Goal: Task Accomplishment & Management: Use online tool/utility

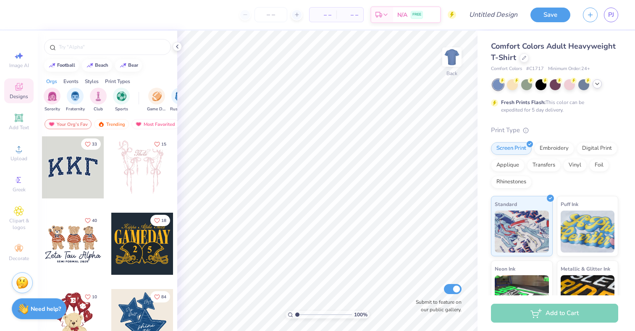
click at [599, 86] on icon at bounding box center [597, 84] width 7 height 7
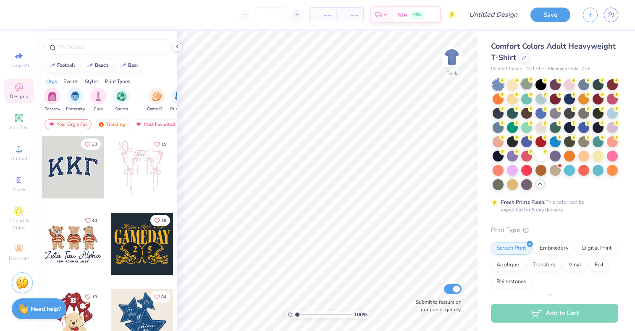
click at [528, 89] on div at bounding box center [526, 84] width 11 height 11
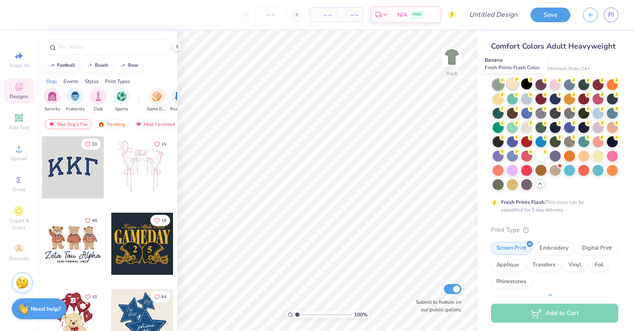
click at [512, 89] on div at bounding box center [512, 84] width 11 height 11
click at [526, 87] on div at bounding box center [526, 84] width 11 height 11
click at [539, 87] on div at bounding box center [541, 84] width 11 height 11
click at [552, 88] on div at bounding box center [555, 84] width 11 height 11
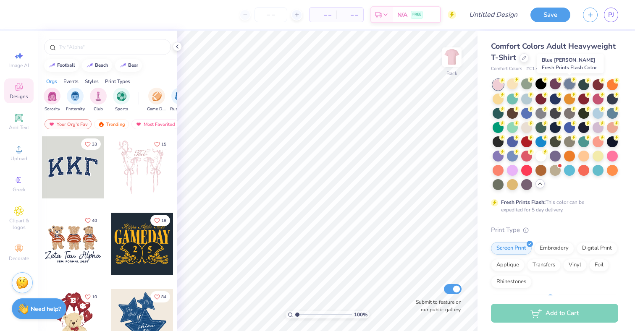
click at [568, 87] on div at bounding box center [569, 84] width 11 height 11
click at [583, 87] on div at bounding box center [583, 84] width 11 height 11
click at [596, 86] on div at bounding box center [598, 84] width 11 height 11
click at [610, 87] on div at bounding box center [612, 84] width 11 height 11
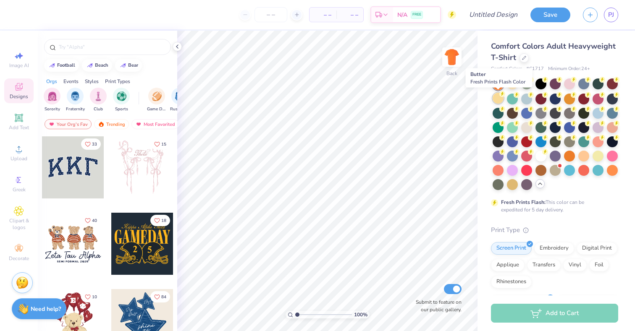
click at [500, 103] on div at bounding box center [498, 98] width 11 height 11
click at [511, 103] on div at bounding box center [512, 98] width 11 height 11
click at [525, 102] on div at bounding box center [526, 98] width 11 height 11
click at [539, 101] on div at bounding box center [541, 98] width 11 height 11
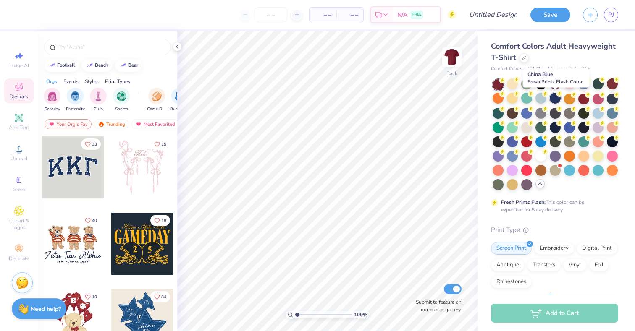
click at [557, 102] on div at bounding box center [555, 98] width 11 height 11
click at [569, 102] on div at bounding box center [569, 98] width 11 height 11
click at [580, 102] on div at bounding box center [583, 98] width 11 height 11
click at [594, 102] on div at bounding box center [598, 98] width 11 height 11
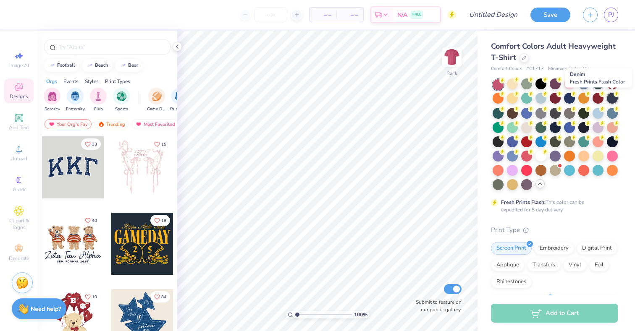
click at [610, 101] on div at bounding box center [612, 98] width 11 height 11
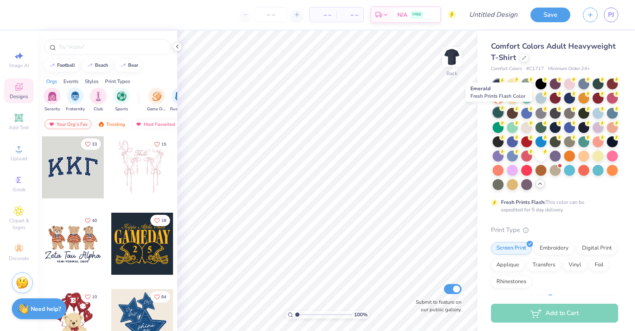
click at [500, 118] on div at bounding box center [498, 112] width 11 height 11
click at [508, 117] on div at bounding box center [512, 112] width 11 height 11
click at [523, 115] on div at bounding box center [526, 112] width 11 height 11
click at [537, 116] on div at bounding box center [541, 112] width 11 height 11
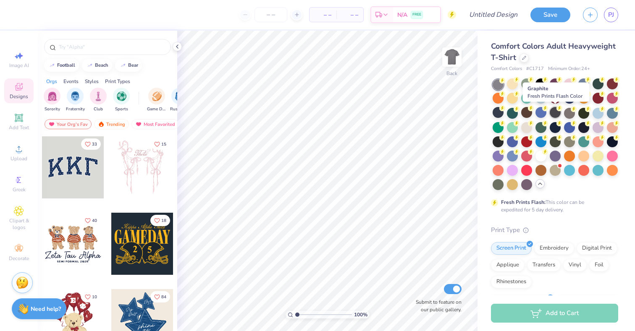
click at [559, 114] on div at bounding box center [555, 112] width 11 height 11
click at [566, 116] on div at bounding box center [569, 112] width 11 height 11
click at [582, 115] on div at bounding box center [583, 112] width 11 height 11
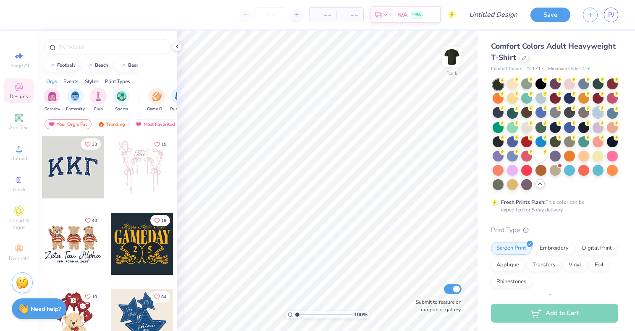
click at [594, 116] on div at bounding box center [598, 112] width 11 height 11
click at [611, 116] on div at bounding box center [612, 112] width 11 height 11
click at [523, 130] on div at bounding box center [526, 126] width 11 height 11
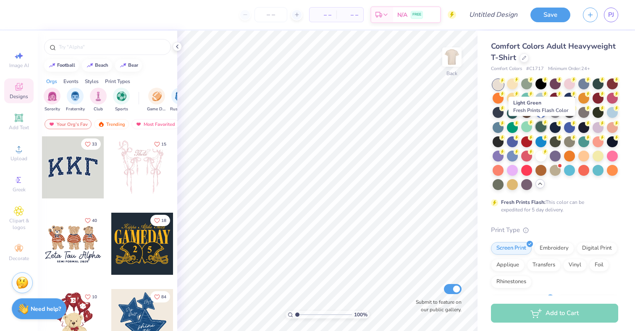
click at [539, 131] on div at bounding box center [541, 126] width 11 height 11
click at [557, 131] on div at bounding box center [555, 126] width 11 height 11
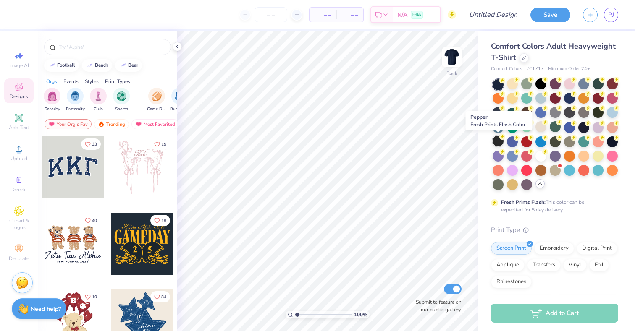
click at [497, 145] on div at bounding box center [498, 141] width 11 height 11
click at [555, 128] on div at bounding box center [555, 126] width 11 height 11
click at [597, 87] on div at bounding box center [598, 84] width 11 height 11
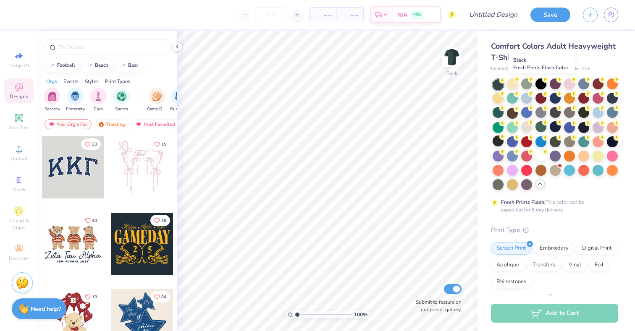
click at [540, 85] on div at bounding box center [541, 84] width 11 height 11
click at [499, 84] on div at bounding box center [498, 84] width 11 height 11
click at [582, 84] on div at bounding box center [583, 84] width 11 height 11
click at [498, 110] on div at bounding box center [498, 112] width 11 height 11
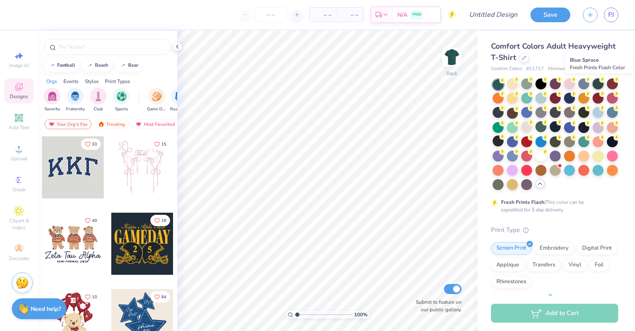
click at [597, 85] on div at bounding box center [598, 84] width 11 height 11
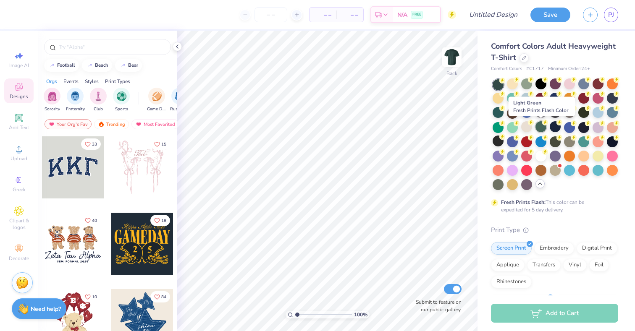
click at [541, 126] on div at bounding box center [541, 126] width 11 height 11
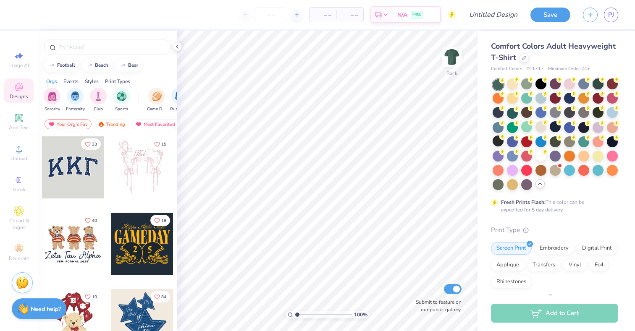
click at [597, 87] on div at bounding box center [598, 84] width 11 height 11
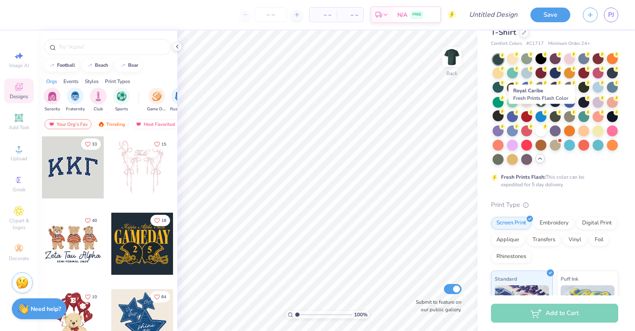
scroll to position [26, 0]
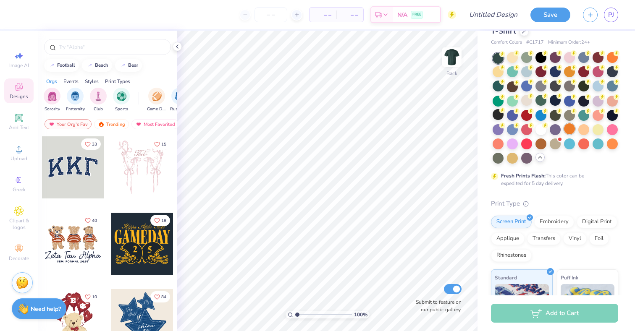
click at [568, 126] on div at bounding box center [569, 129] width 11 height 11
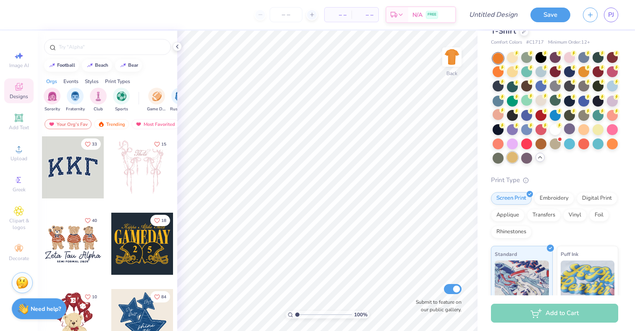
click at [512, 152] on div at bounding box center [512, 157] width 11 height 11
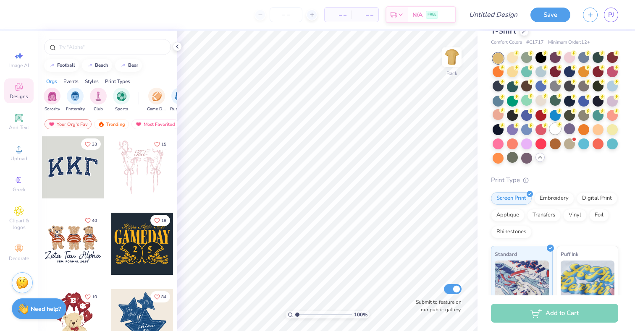
click at [555, 128] on div at bounding box center [555, 129] width 11 height 11
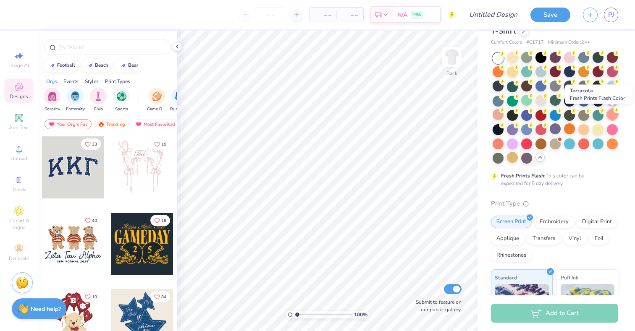
click at [612, 119] on div at bounding box center [612, 114] width 11 height 11
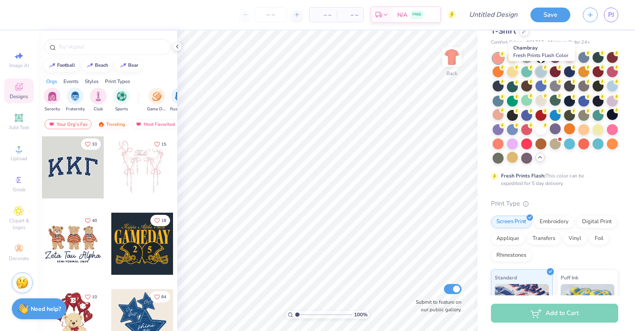
click at [541, 71] on div at bounding box center [541, 71] width 11 height 11
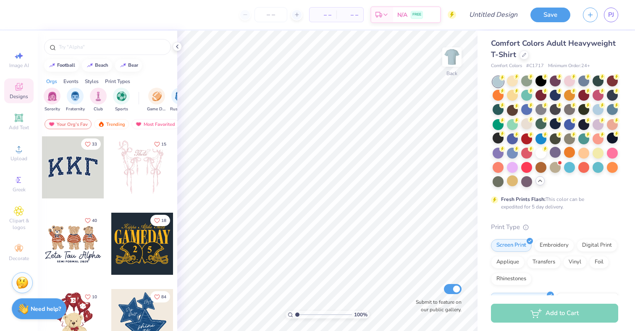
scroll to position [0, 0]
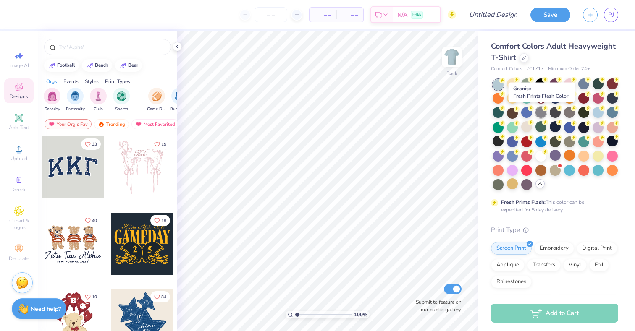
click at [543, 112] on div at bounding box center [541, 112] width 11 height 11
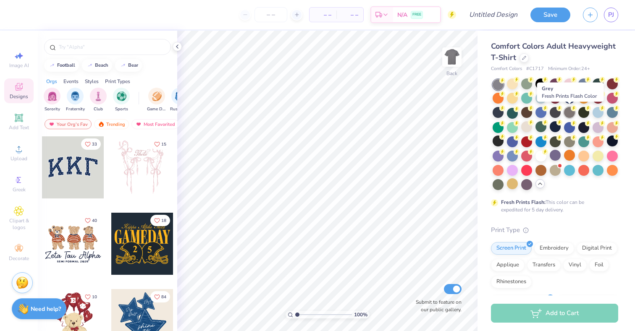
click at [570, 114] on div at bounding box center [569, 112] width 11 height 11
click at [610, 114] on div at bounding box center [612, 112] width 11 height 11
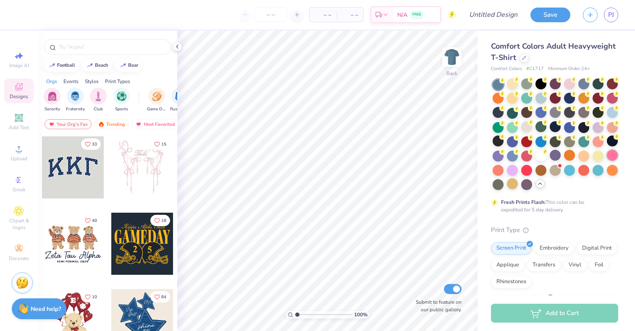
click at [615, 152] on div at bounding box center [612, 155] width 11 height 11
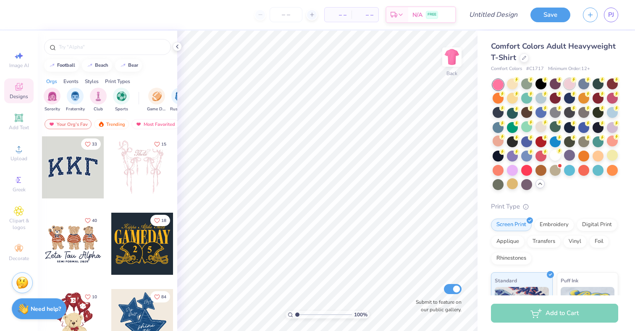
click at [566, 87] on div at bounding box center [569, 84] width 11 height 11
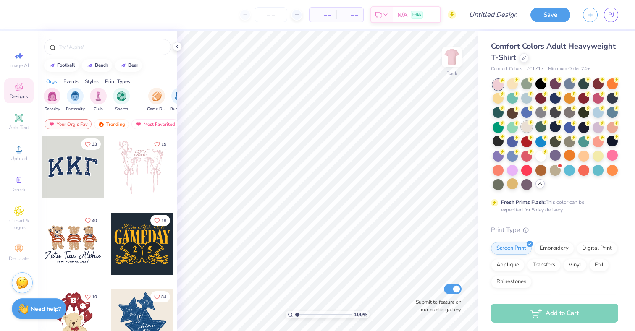
click at [524, 131] on div at bounding box center [526, 126] width 11 height 11
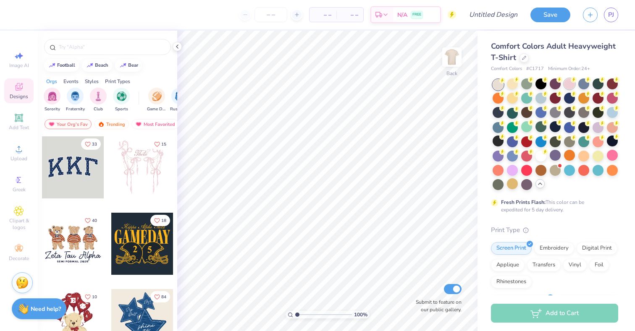
click at [568, 90] on div at bounding box center [556, 134] width 126 height 111
click at [568, 88] on div at bounding box center [569, 84] width 11 height 11
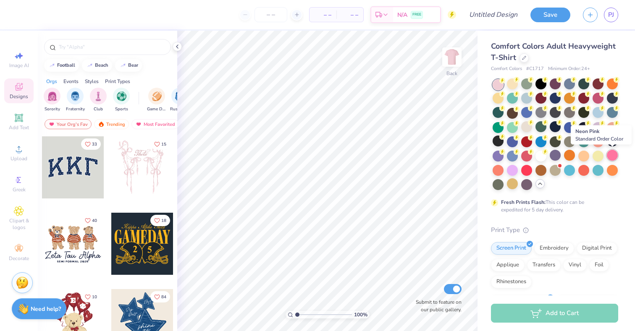
click at [615, 157] on div at bounding box center [612, 155] width 11 height 11
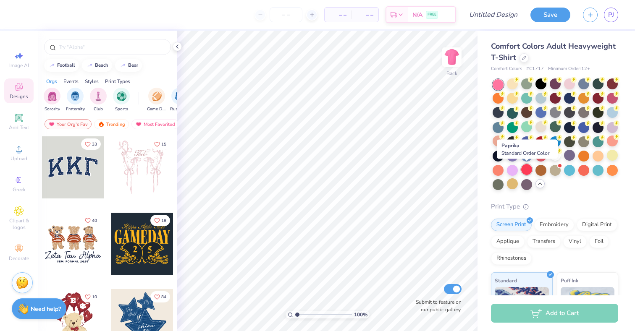
click at [527, 172] on div at bounding box center [526, 169] width 11 height 11
click at [608, 101] on div at bounding box center [612, 98] width 11 height 11
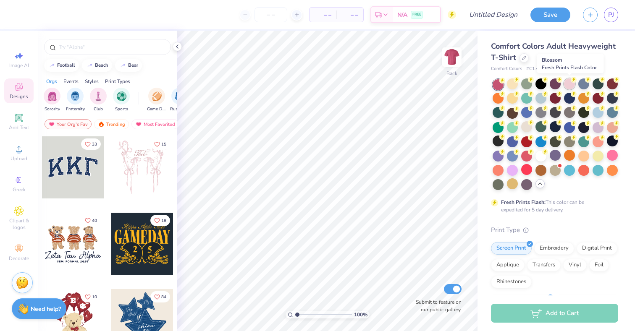
click at [573, 87] on div at bounding box center [569, 84] width 11 height 11
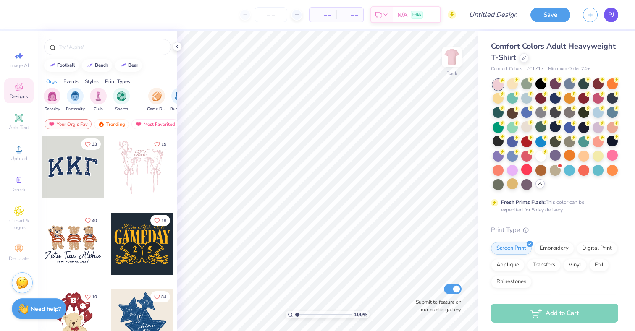
click at [615, 18] on link "PJ" at bounding box center [611, 15] width 14 height 15
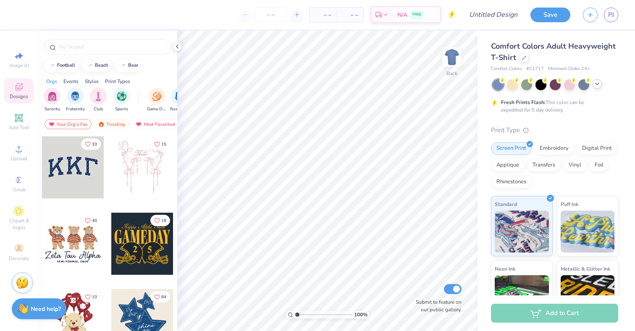
click at [598, 86] on icon at bounding box center [597, 84] width 7 height 7
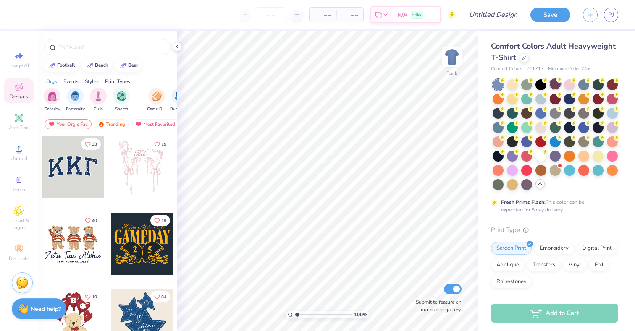
click at [557, 86] on div at bounding box center [555, 84] width 11 height 11
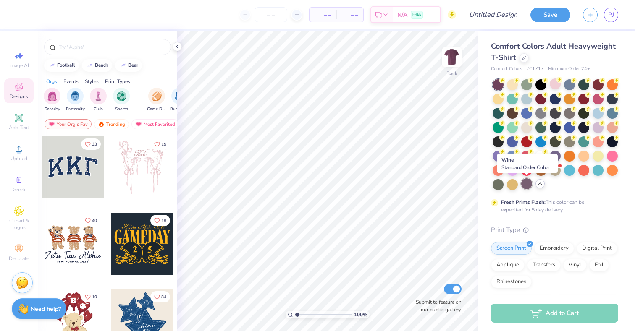
click at [528, 180] on div at bounding box center [526, 184] width 11 height 11
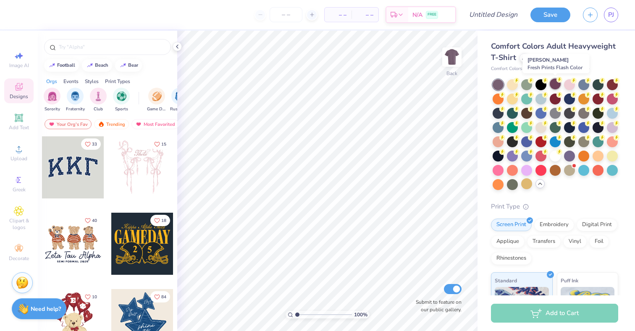
click at [554, 89] on div at bounding box center [555, 84] width 11 height 11
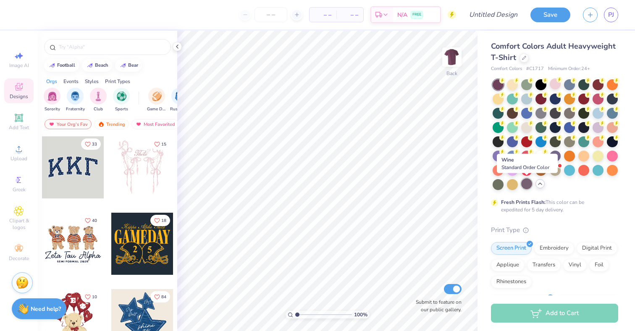
click at [524, 186] on div at bounding box center [526, 184] width 11 height 11
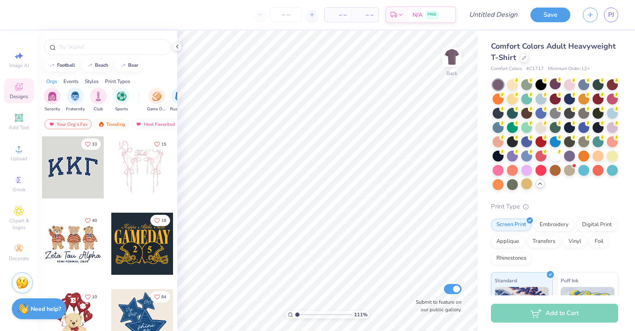
type input "1"
drag, startPoint x: 298, startPoint y: 314, endPoint x: 293, endPoint y: 314, distance: 5.0
click at [295, 314] on input "range" at bounding box center [323, 315] width 57 height 8
click at [611, 16] on span "PJ" at bounding box center [611, 15] width 6 height 10
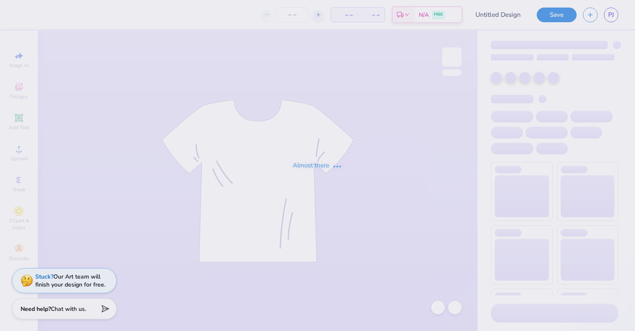
type input "sig pi 4"
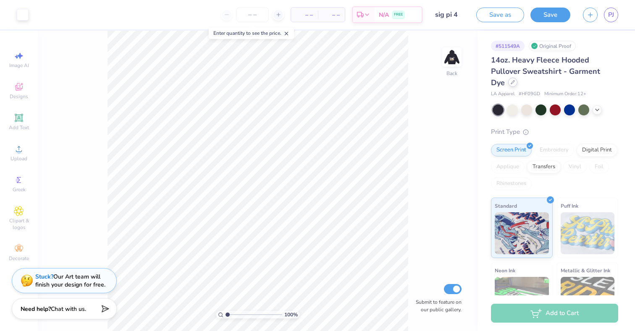
click at [511, 84] on icon at bounding box center [512, 82] width 3 height 3
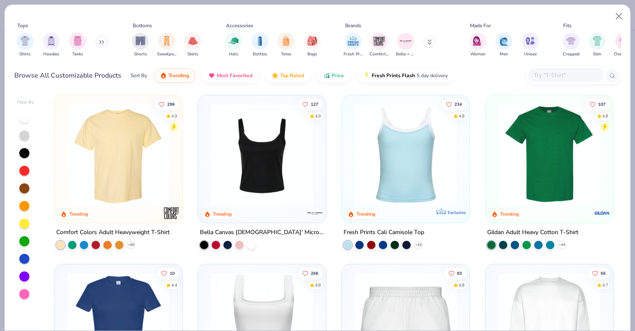
scroll to position [170, 0]
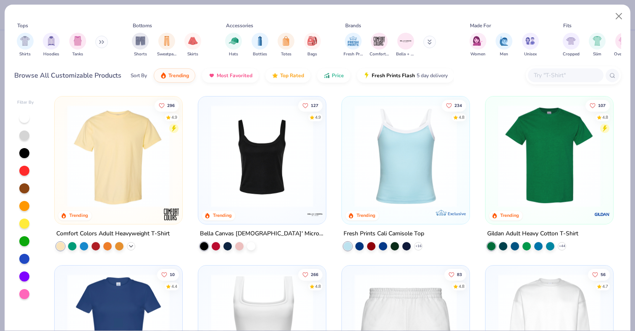
click at [132, 243] on icon at bounding box center [131, 246] width 7 height 7
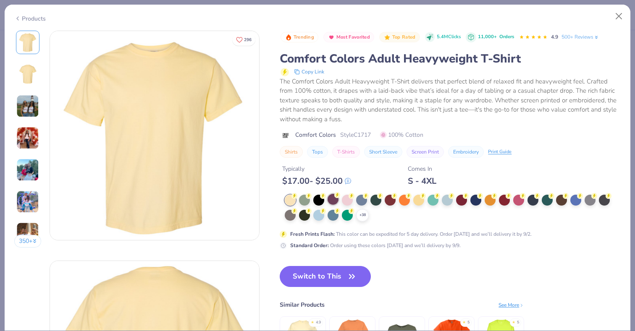
scroll to position [27, 0]
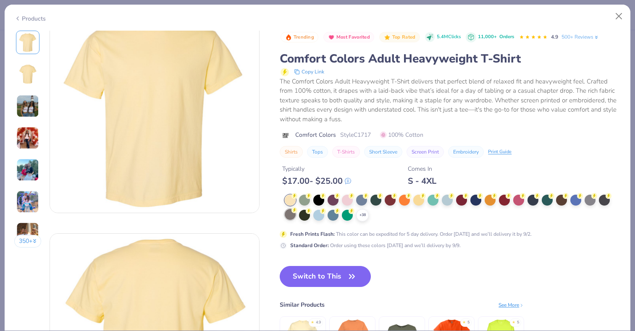
click at [289, 217] on div at bounding box center [290, 214] width 11 height 11
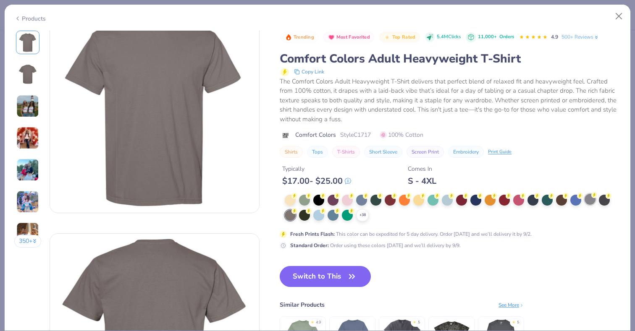
click at [586, 200] on div at bounding box center [590, 199] width 11 height 11
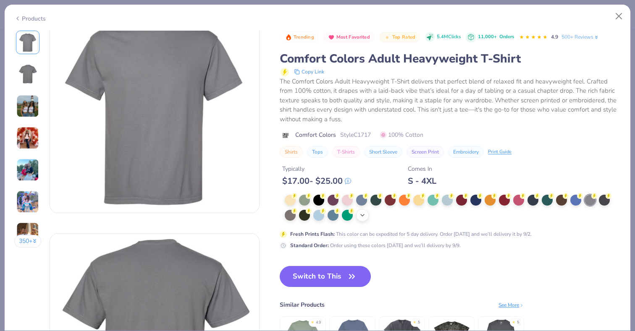
click at [363, 216] on polyline at bounding box center [362, 216] width 3 height 2
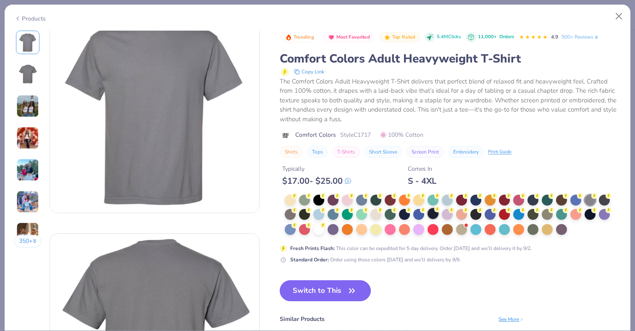
click at [431, 216] on div at bounding box center [433, 213] width 11 height 11
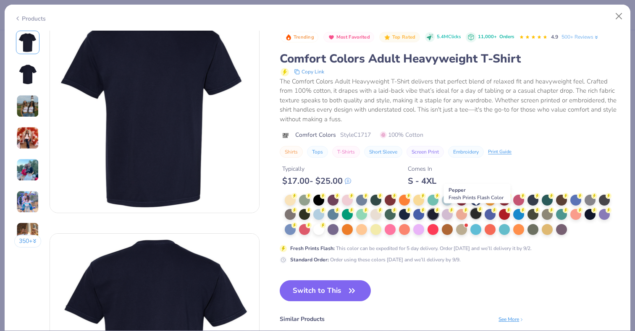
click at [472, 218] on div at bounding box center [475, 213] width 11 height 11
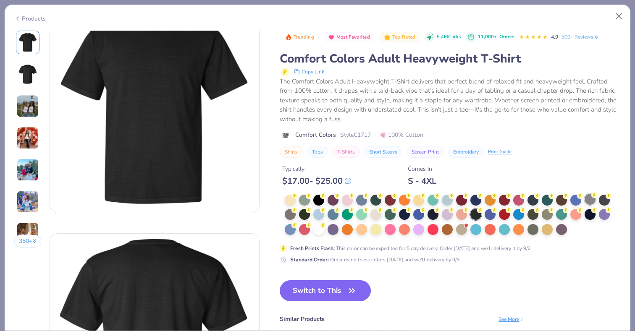
click at [588, 204] on div at bounding box center [590, 199] width 11 height 11
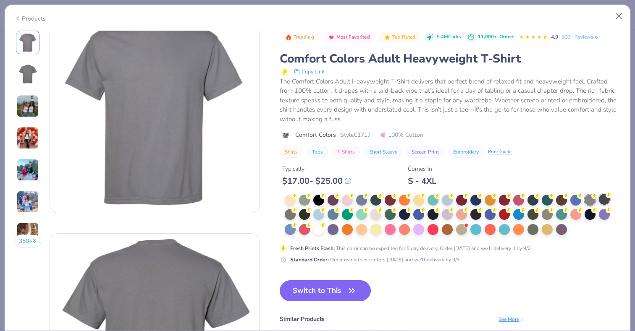
click at [603, 204] on div at bounding box center [604, 199] width 11 height 11
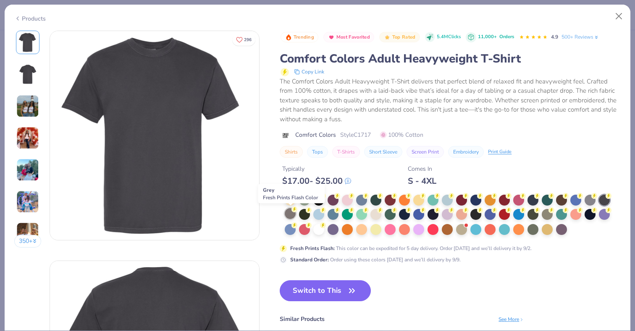
click at [288, 216] on div at bounding box center [290, 213] width 11 height 11
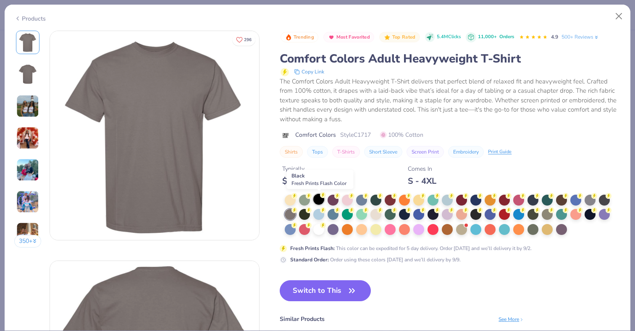
click at [316, 204] on div at bounding box center [318, 199] width 11 height 11
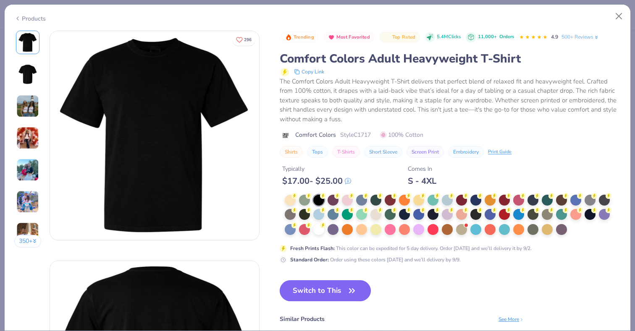
click at [360, 285] on button "Switch to This" at bounding box center [325, 291] width 91 height 21
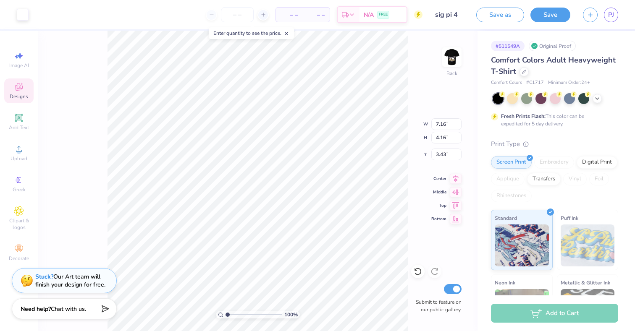
type input "3.43"
type input "1"
drag, startPoint x: 229, startPoint y: 314, endPoint x: 221, endPoint y: 314, distance: 7.1
click at [226, 314] on input "range" at bounding box center [254, 315] width 57 height 8
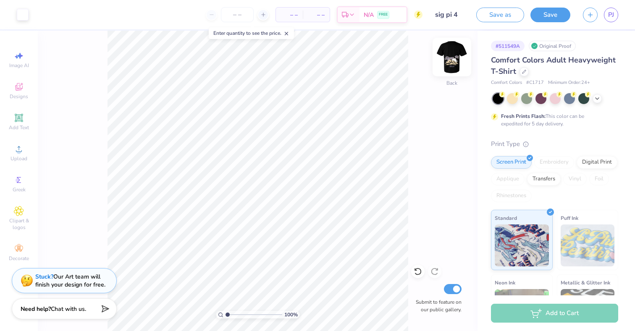
click at [456, 68] on img at bounding box center [452, 57] width 34 height 34
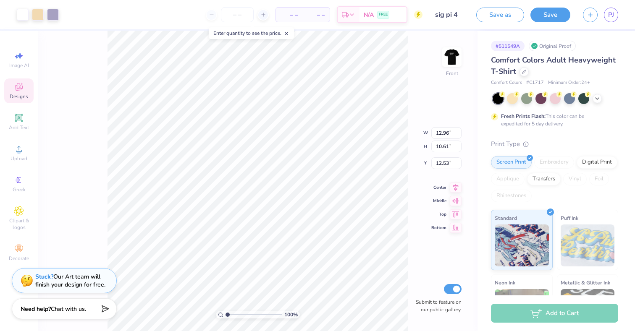
type input "9.17"
type input "7.50"
type input "3.00"
type input "1"
drag, startPoint x: 227, startPoint y: 313, endPoint x: 191, endPoint y: 311, distance: 36.2
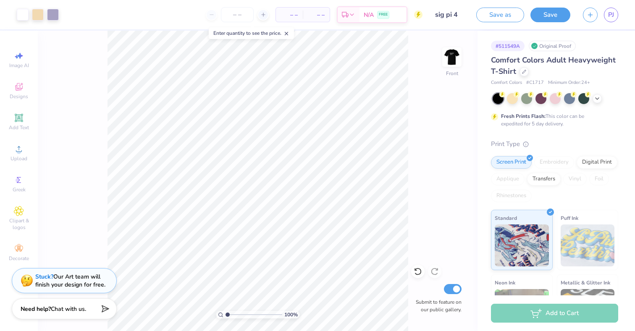
click at [226, 311] on input "range" at bounding box center [254, 315] width 57 height 8
click at [600, 99] on icon at bounding box center [597, 98] width 7 height 7
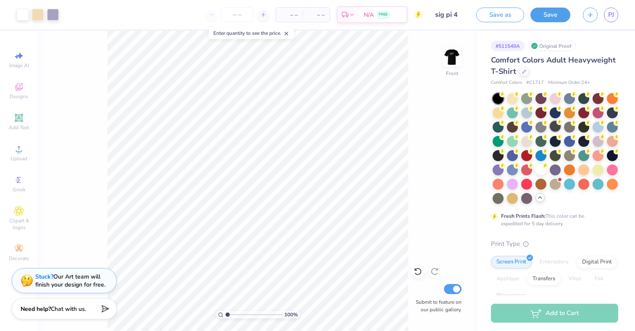
click at [556, 131] on div at bounding box center [555, 126] width 11 height 11
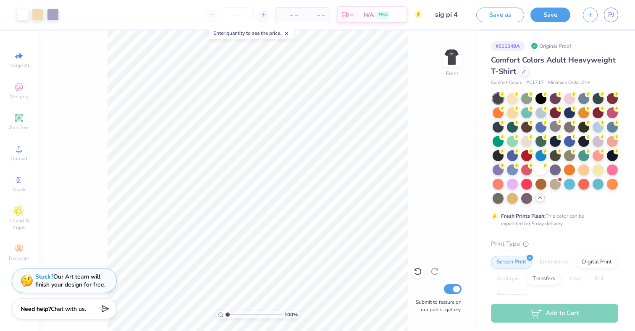
click at [544, 71] on div "Comfort Colors Adult Heavyweight T-Shirt" at bounding box center [554, 66] width 127 height 23
click at [458, 64] on img at bounding box center [452, 57] width 34 height 34
click at [524, 198] on div at bounding box center [526, 197] width 11 height 11
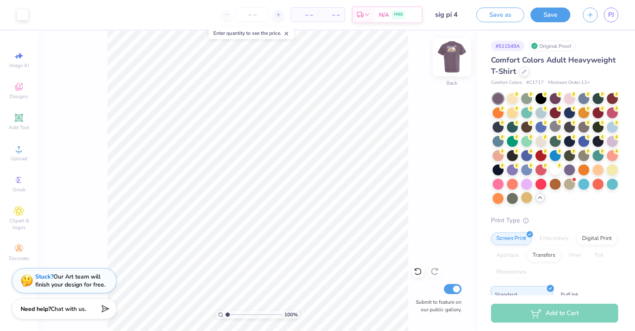
click at [454, 68] on img at bounding box center [452, 57] width 34 height 34
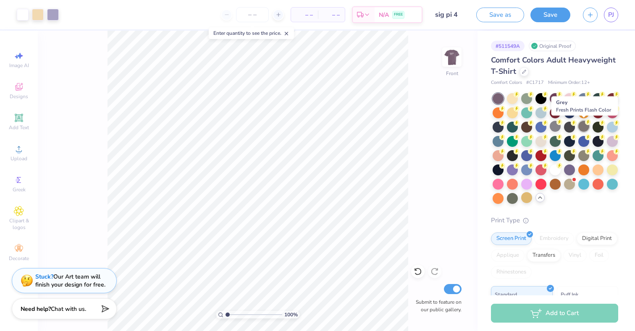
click at [579, 129] on div at bounding box center [583, 126] width 11 height 11
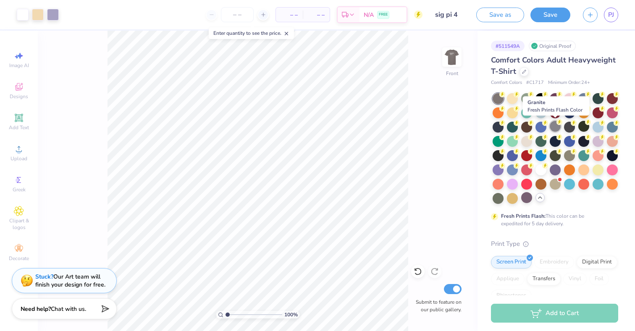
click at [556, 129] on div at bounding box center [555, 126] width 11 height 11
click at [527, 197] on div at bounding box center [526, 197] width 11 height 11
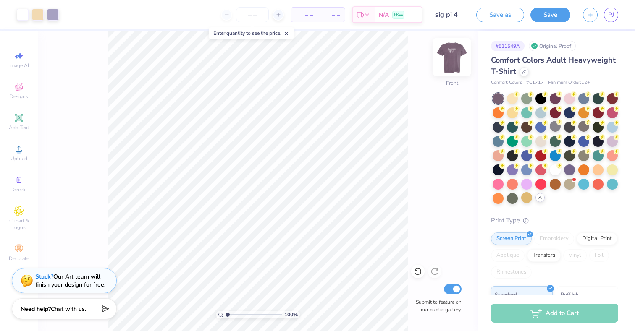
click at [450, 58] on img at bounding box center [452, 57] width 34 height 34
click at [450, 58] on img at bounding box center [452, 57] width 17 height 17
click at [450, 59] on img at bounding box center [452, 57] width 34 height 34
click at [543, 102] on div at bounding box center [541, 97] width 11 height 11
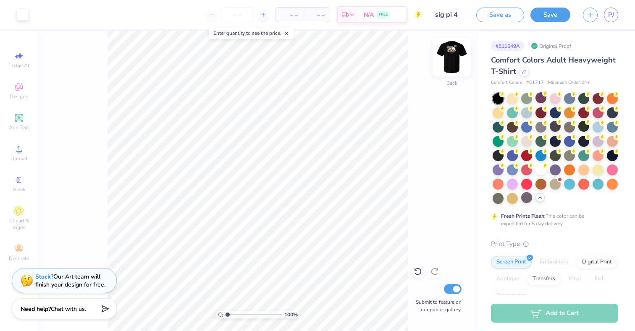
click at [455, 57] on img at bounding box center [452, 57] width 34 height 34
click at [455, 57] on img at bounding box center [452, 57] width 17 height 17
click at [449, 58] on img at bounding box center [452, 57] width 34 height 34
click at [449, 58] on img at bounding box center [452, 57] width 17 height 17
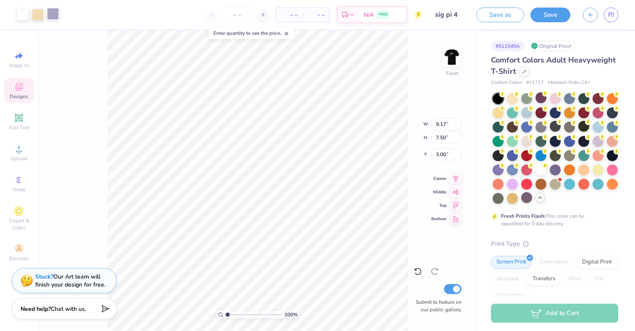
click at [52, 15] on div at bounding box center [53, 14] width 12 height 12
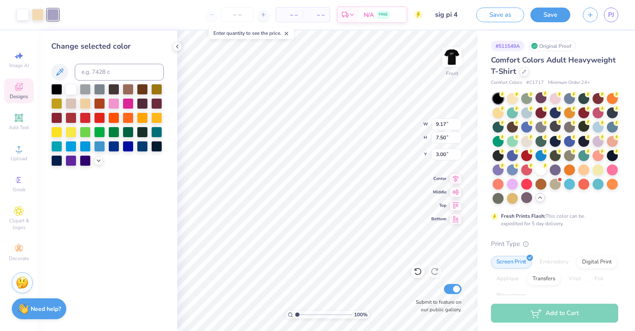
click at [94, 163] on div at bounding box center [107, 125] width 113 height 82
click at [102, 163] on icon at bounding box center [98, 160] width 7 height 7
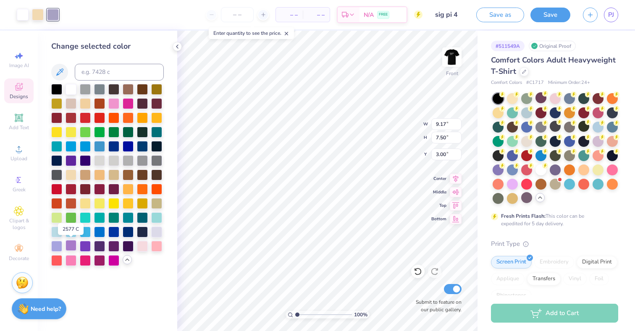
click at [66, 243] on div at bounding box center [71, 245] width 11 height 11
click at [85, 244] on div at bounding box center [85, 245] width 11 height 11
click at [101, 243] on div at bounding box center [99, 245] width 11 height 11
click at [116, 244] on div at bounding box center [113, 245] width 11 height 11
click at [130, 244] on div at bounding box center [128, 245] width 11 height 11
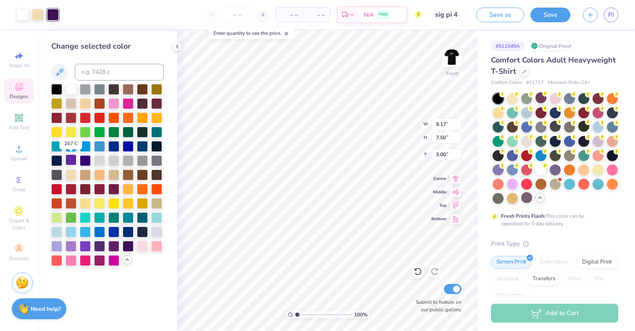
click at [68, 159] on div at bounding box center [71, 160] width 11 height 11
click at [70, 243] on div at bounding box center [71, 245] width 11 height 11
click at [58, 243] on div at bounding box center [56, 245] width 11 height 11
click at [154, 231] on div at bounding box center [156, 231] width 11 height 11
click at [98, 258] on div at bounding box center [99, 260] width 11 height 11
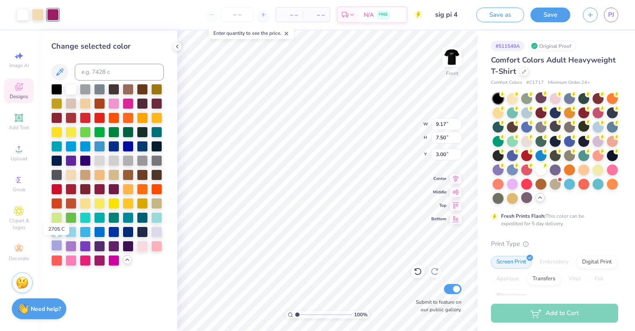
click at [56, 242] on div at bounding box center [56, 245] width 11 height 11
click at [72, 89] on div at bounding box center [71, 88] width 11 height 11
click at [56, 88] on div at bounding box center [56, 88] width 11 height 11
click at [88, 92] on div at bounding box center [85, 88] width 11 height 11
click at [85, 162] on div at bounding box center [85, 160] width 11 height 11
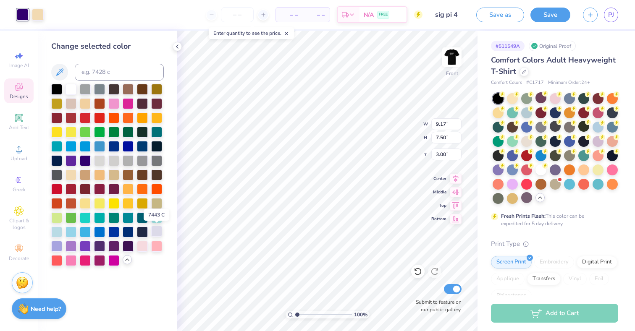
click at [154, 234] on div at bounding box center [156, 231] width 11 height 11
click at [58, 245] on div at bounding box center [56, 245] width 11 height 11
click at [37, 13] on div at bounding box center [38, 14] width 12 height 12
click at [70, 91] on div at bounding box center [71, 88] width 11 height 11
click at [21, 13] on div at bounding box center [23, 14] width 12 height 12
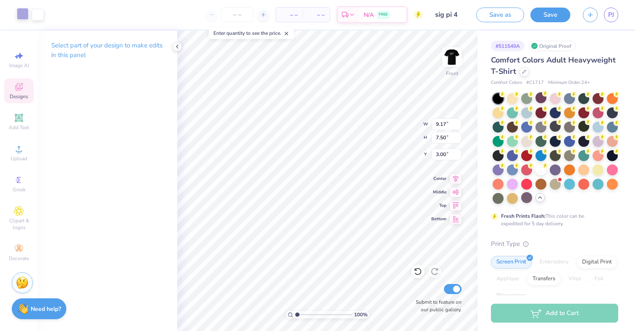
click at [20, 13] on div at bounding box center [23, 14] width 12 height 12
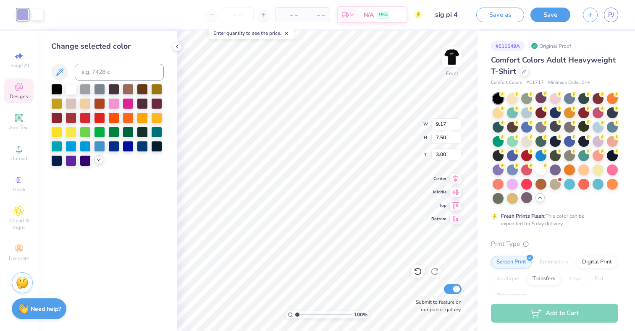
click at [95, 160] on div at bounding box center [98, 159] width 9 height 9
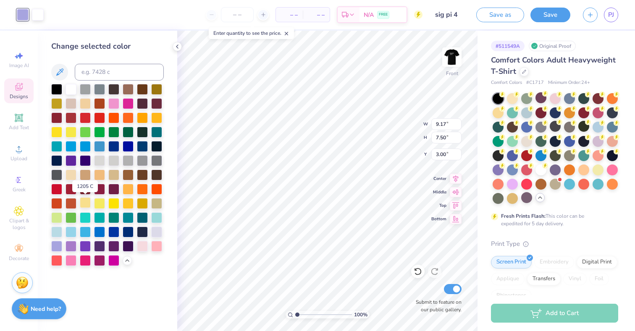
click at [81, 202] on div at bounding box center [85, 202] width 11 height 11
click at [40, 13] on div at bounding box center [38, 14] width 12 height 12
click at [55, 246] on div at bounding box center [56, 245] width 11 height 11
click at [61, 231] on div at bounding box center [56, 231] width 11 height 11
click at [72, 231] on div at bounding box center [71, 231] width 11 height 11
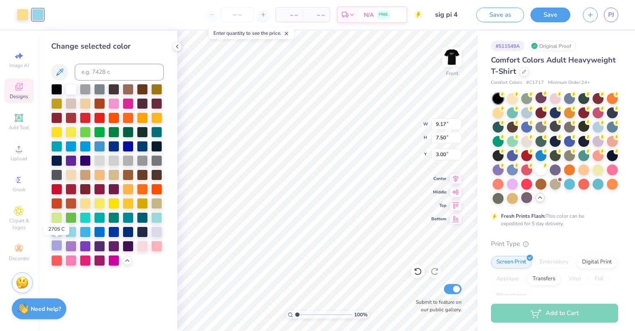
click at [57, 243] on div at bounding box center [56, 245] width 11 height 11
click at [152, 232] on div at bounding box center [156, 231] width 11 height 11
click at [19, 14] on div at bounding box center [23, 14] width 12 height 12
click at [85, 202] on div at bounding box center [85, 202] width 11 height 11
click at [69, 175] on div at bounding box center [71, 174] width 11 height 11
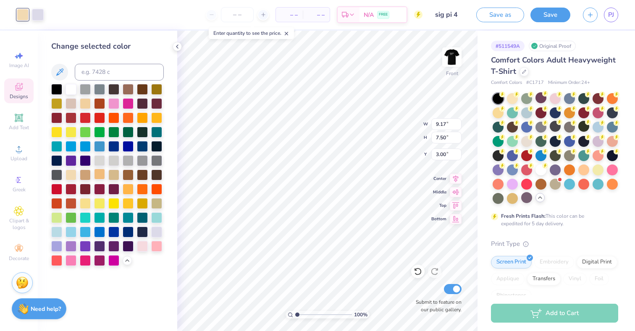
click at [101, 175] on div at bounding box center [99, 174] width 11 height 11
click at [85, 207] on div at bounding box center [85, 202] width 11 height 11
click at [69, 179] on div at bounding box center [71, 174] width 11 height 11
click at [84, 102] on div at bounding box center [85, 102] width 11 height 11
click at [73, 174] on div at bounding box center [71, 174] width 11 height 11
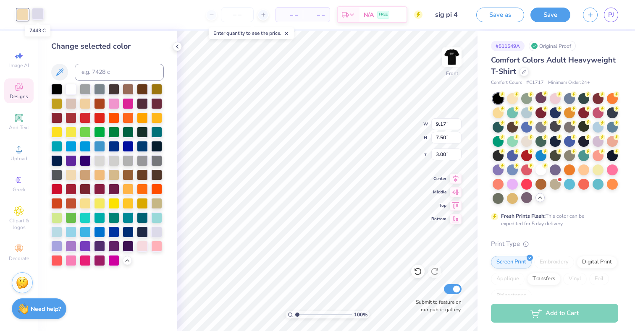
click at [37, 16] on div at bounding box center [38, 14] width 12 height 12
click at [71, 249] on div at bounding box center [71, 245] width 11 height 11
click at [124, 159] on div at bounding box center [128, 160] width 11 height 11
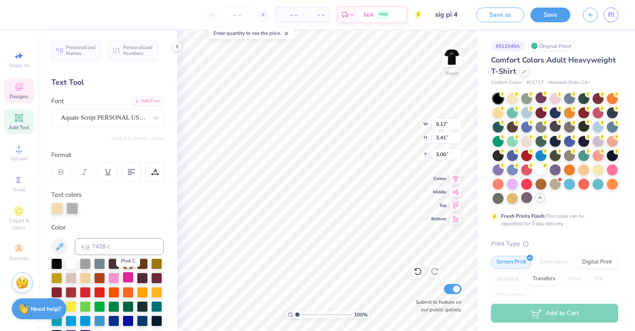
click at [128, 280] on div at bounding box center [128, 277] width 11 height 11
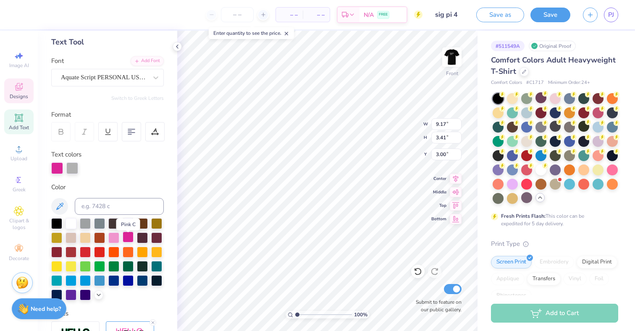
scroll to position [44, 0]
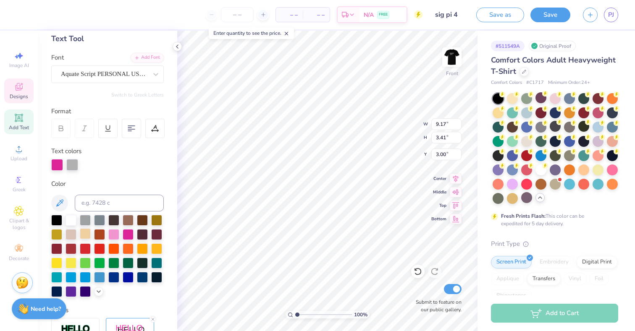
click at [84, 231] on div at bounding box center [85, 234] width 11 height 11
click at [72, 223] on div at bounding box center [71, 219] width 11 height 11
click at [72, 289] on div at bounding box center [71, 291] width 11 height 11
click at [76, 167] on div at bounding box center [72, 165] width 12 height 12
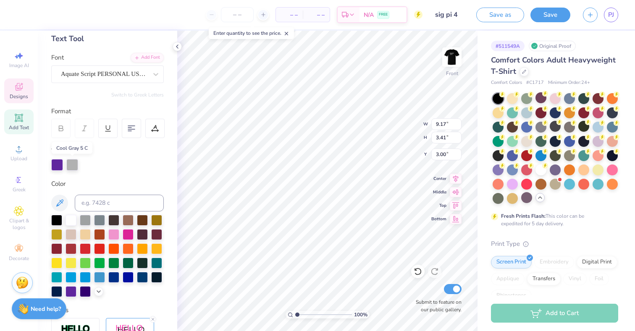
click at [74, 165] on div at bounding box center [72, 165] width 12 height 12
click at [97, 219] on div at bounding box center [99, 219] width 11 height 11
click at [97, 221] on div at bounding box center [99, 219] width 11 height 11
click at [73, 287] on div at bounding box center [71, 291] width 11 height 11
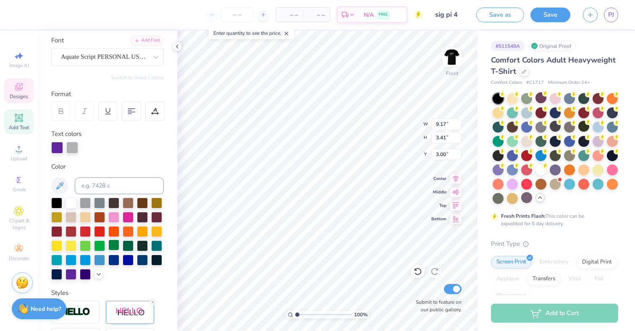
scroll to position [55, 0]
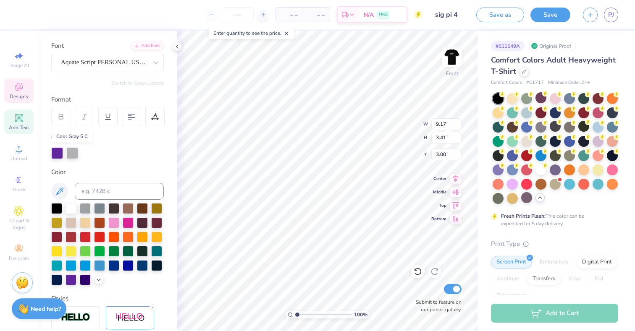
click at [72, 153] on div at bounding box center [72, 153] width 12 height 12
click at [110, 233] on div at bounding box center [113, 236] width 11 height 11
click at [73, 276] on div at bounding box center [71, 279] width 11 height 11
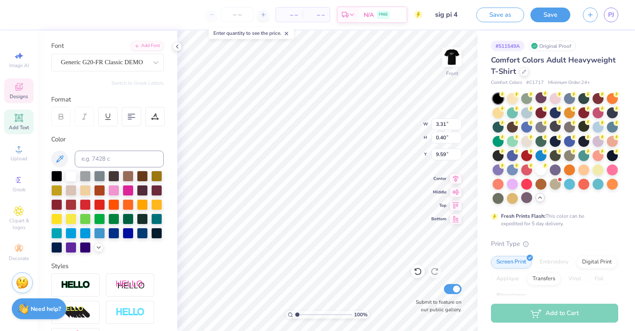
type input "3.31"
type input "0.40"
type input "9.59"
type input "9.17"
type input "3.41"
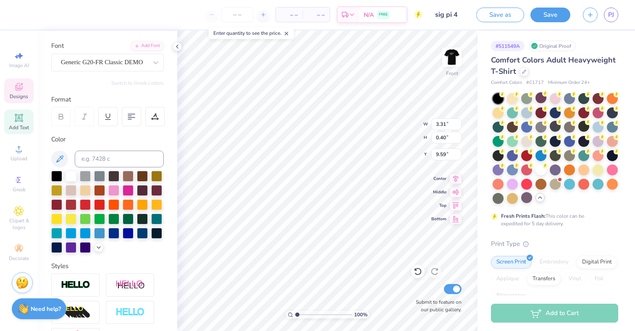
type input "3.00"
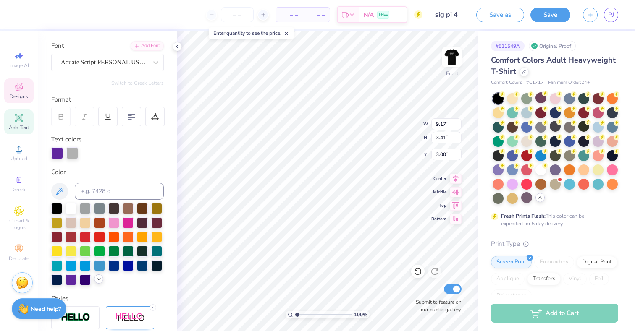
click at [96, 279] on icon at bounding box center [98, 279] width 7 height 7
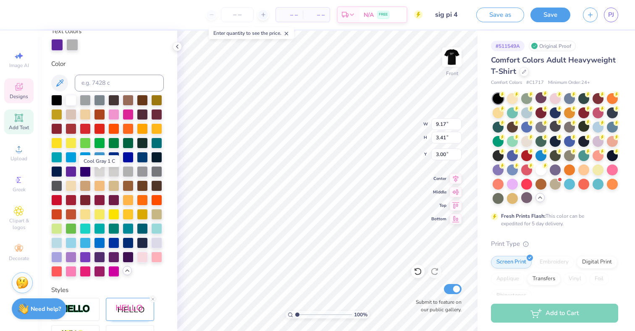
scroll to position [170, 0]
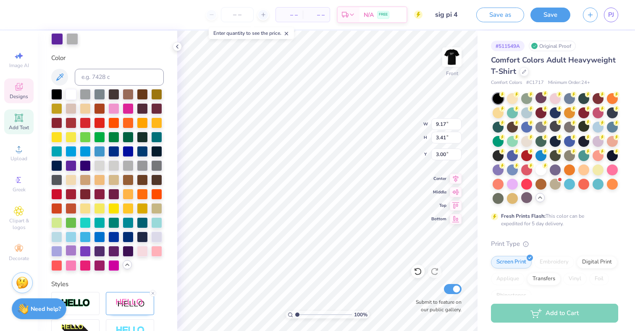
click at [72, 251] on div at bounding box center [71, 250] width 11 height 11
click at [82, 251] on div at bounding box center [85, 250] width 11 height 11
type input "9.17"
type input "3.41"
type input "3.00"
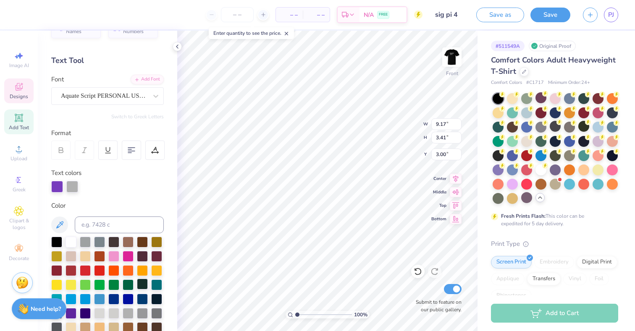
scroll to position [23, 0]
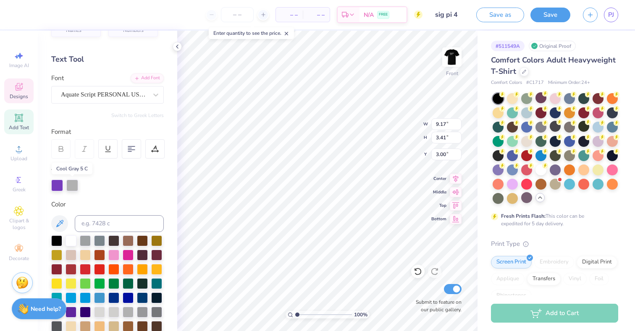
click at [72, 187] on div at bounding box center [72, 186] width 12 height 12
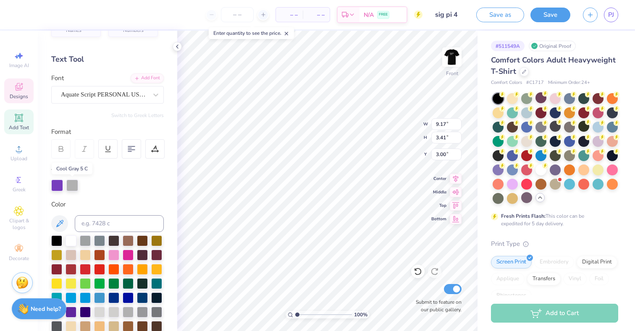
click at [72, 187] on div at bounding box center [72, 186] width 12 height 12
click at [69, 243] on div at bounding box center [71, 240] width 11 height 11
click at [74, 196] on div "Personalized Names Personalized Numbers Text Tool Add Font Font Aquate Script P…" at bounding box center [107, 181] width 139 height 301
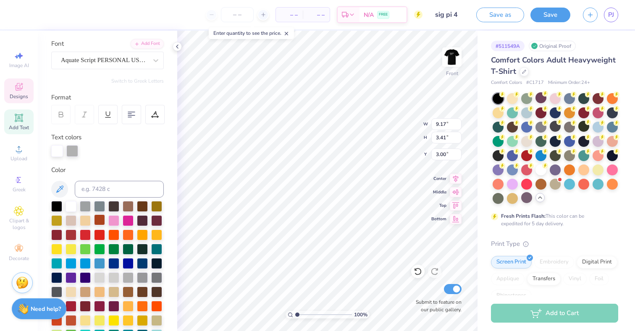
scroll to position [60, 0]
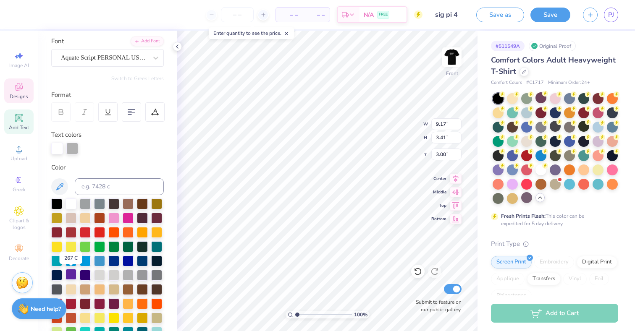
click at [74, 273] on div at bounding box center [71, 274] width 11 height 11
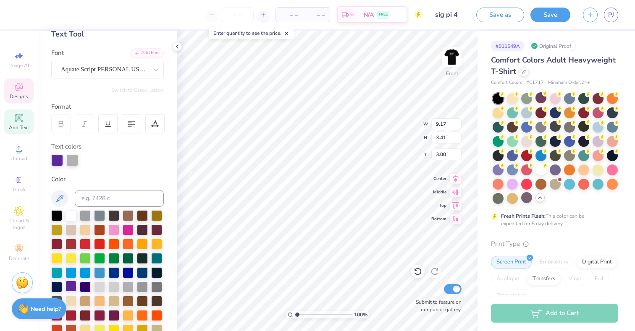
scroll to position [33, 0]
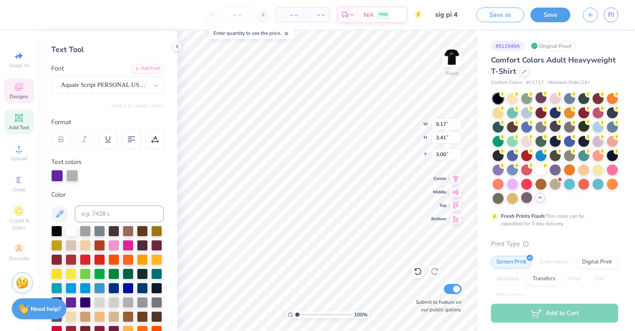
click at [92, 247] on div at bounding box center [107, 317] width 113 height 182
click at [96, 246] on div at bounding box center [99, 244] width 11 height 11
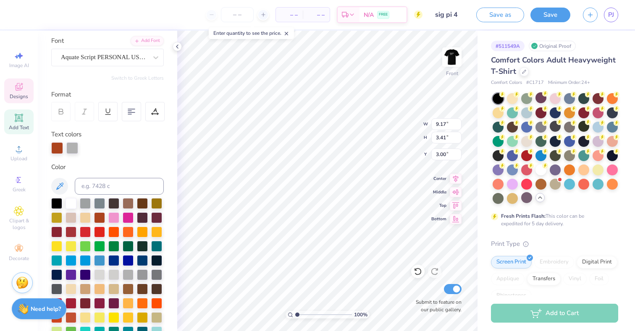
scroll to position [63, 0]
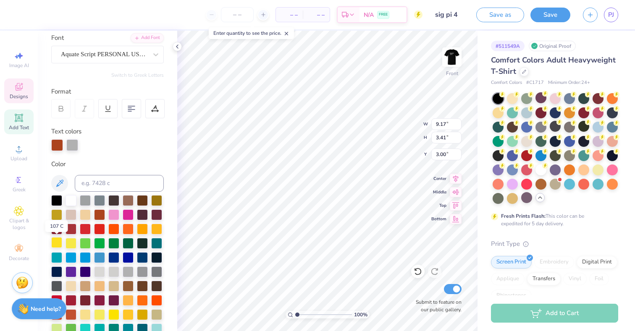
click at [62, 242] on div at bounding box center [56, 242] width 11 height 11
click at [152, 230] on div at bounding box center [156, 228] width 11 height 11
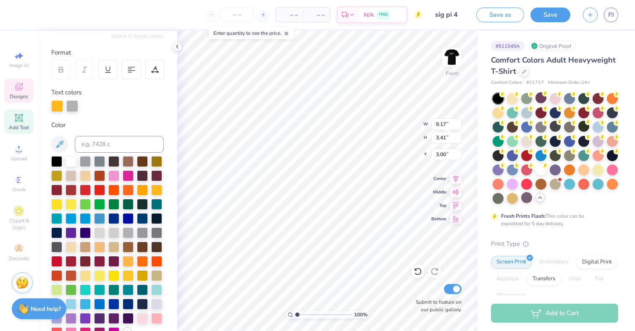
scroll to position [104, 0]
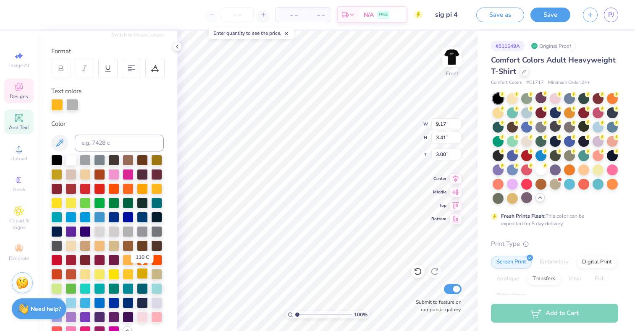
click at [143, 271] on div at bounding box center [142, 273] width 11 height 11
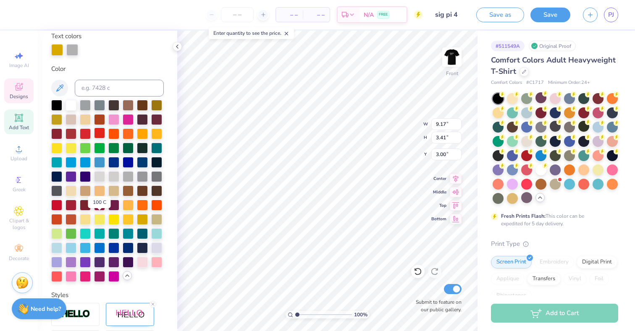
scroll to position [160, 0]
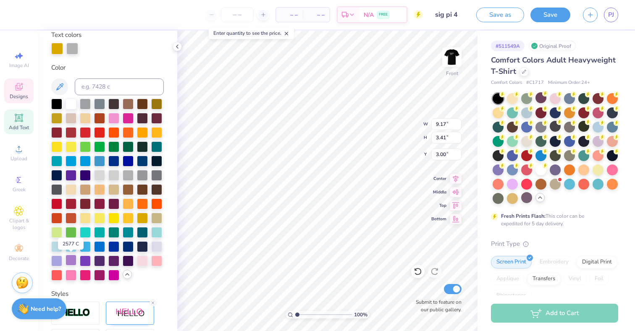
click at [73, 260] on div at bounding box center [71, 260] width 11 height 11
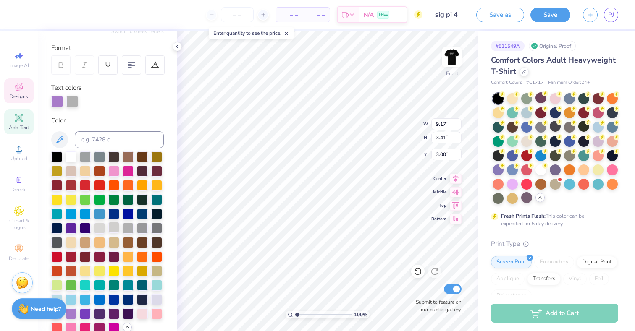
scroll to position [57, 0]
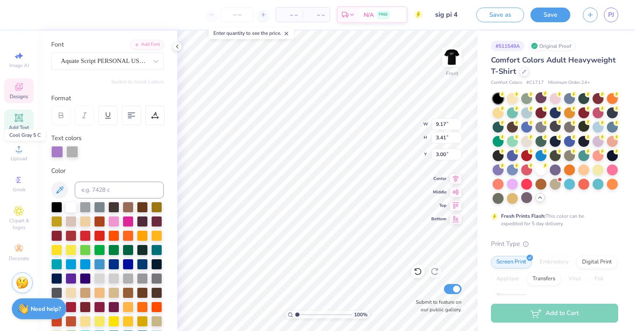
click at [74, 154] on div at bounding box center [72, 152] width 12 height 12
click at [61, 187] on icon at bounding box center [59, 190] width 7 height 7
click at [70, 152] on div at bounding box center [72, 152] width 12 height 12
click at [97, 235] on div at bounding box center [99, 235] width 11 height 11
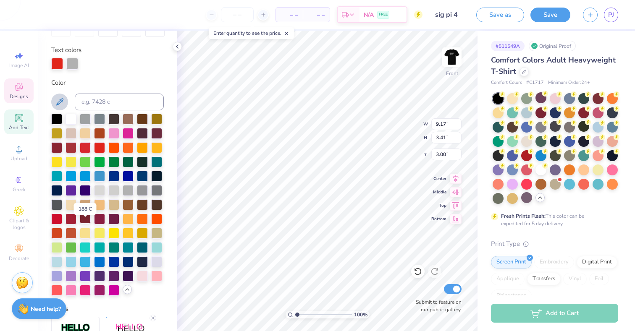
scroll to position [150, 0]
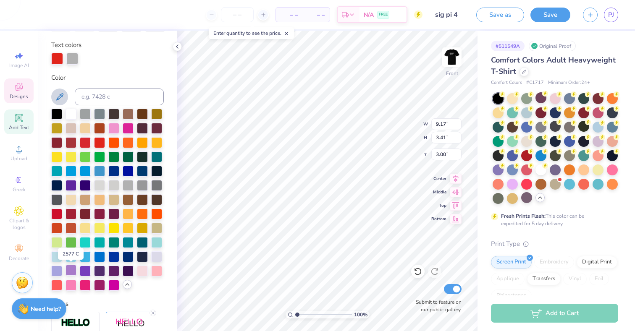
click at [72, 271] on div at bounding box center [71, 270] width 11 height 11
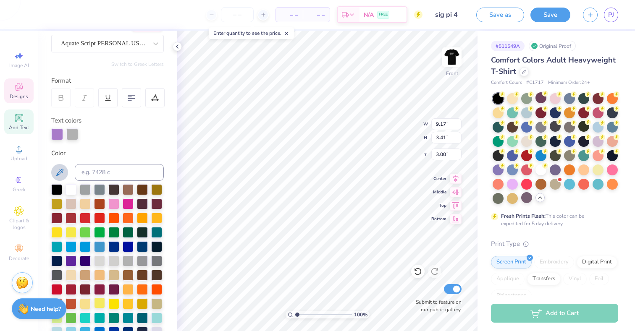
scroll to position [71, 0]
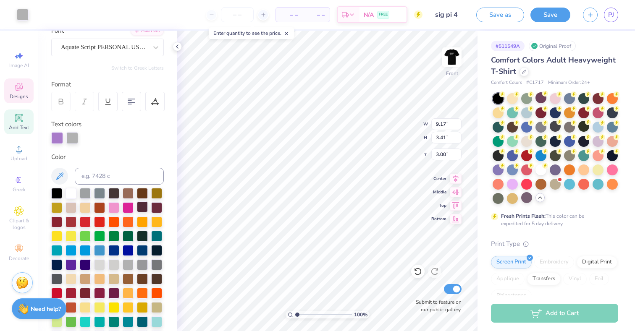
type input "8.75"
type input "4.01"
type input "5.58"
click at [72, 196] on div at bounding box center [71, 192] width 11 height 11
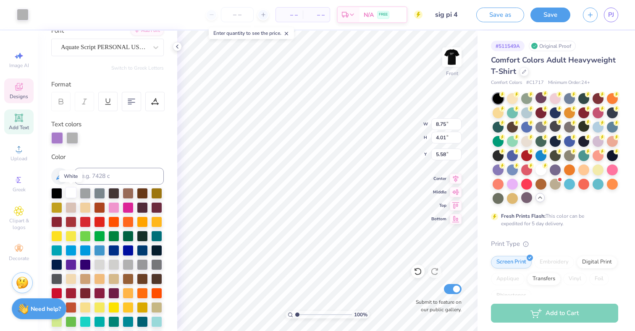
click at [72, 196] on div at bounding box center [71, 192] width 11 height 11
click at [75, 197] on div at bounding box center [71, 192] width 11 height 11
click at [72, 194] on div at bounding box center [71, 192] width 11 height 11
click at [90, 200] on div at bounding box center [107, 279] width 113 height 182
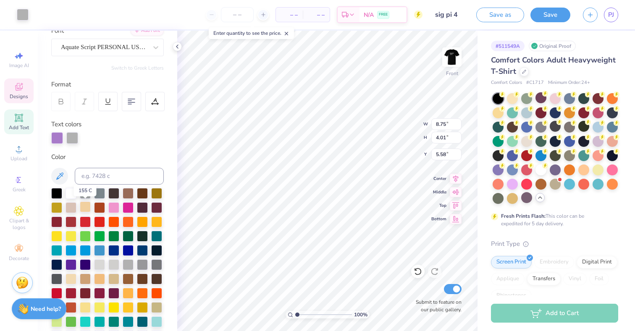
click at [86, 208] on div at bounding box center [85, 207] width 11 height 11
type input "5.29"
click at [130, 218] on div at bounding box center [128, 221] width 11 height 11
type input "8.63"
type input "1.98"
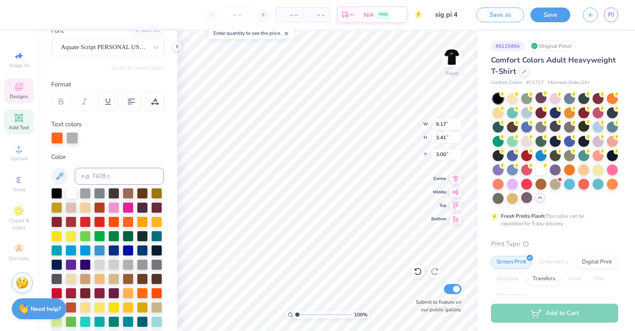
type input "5.14"
click at [145, 207] on div at bounding box center [142, 207] width 11 height 11
click at [137, 226] on div at bounding box center [142, 221] width 11 height 11
click at [128, 236] on div at bounding box center [128, 235] width 11 height 11
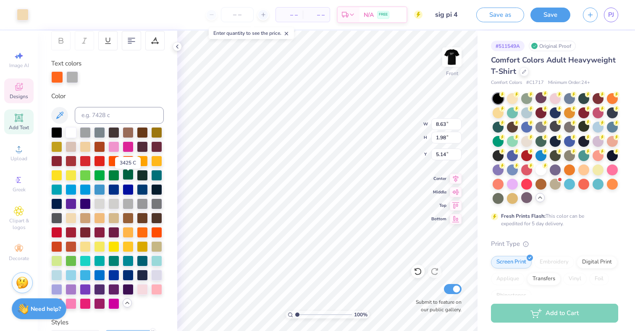
scroll to position [134, 0]
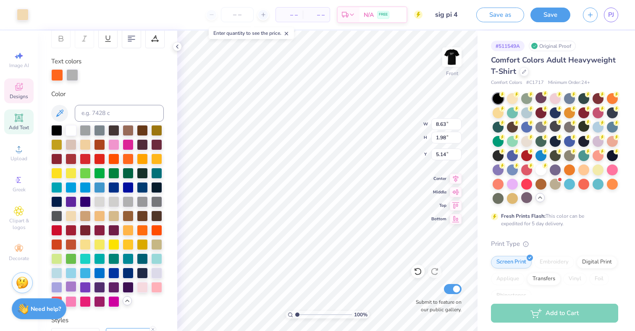
click at [76, 288] on div at bounding box center [71, 286] width 11 height 11
click at [84, 288] on div at bounding box center [85, 286] width 11 height 11
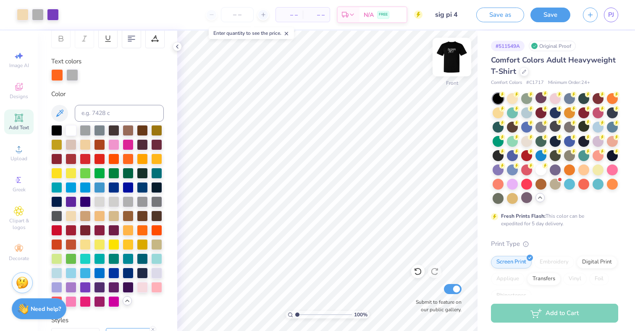
click at [452, 57] on img at bounding box center [452, 57] width 34 height 34
click at [454, 55] on img at bounding box center [452, 57] width 34 height 34
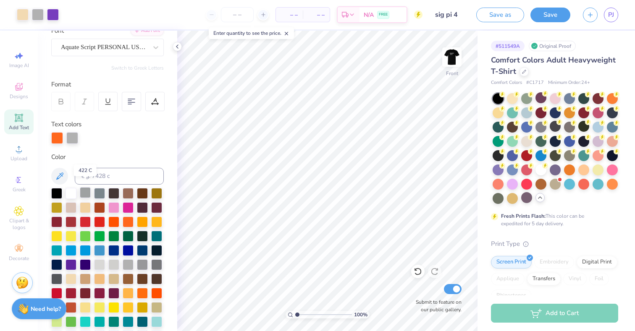
scroll to position [69, 0]
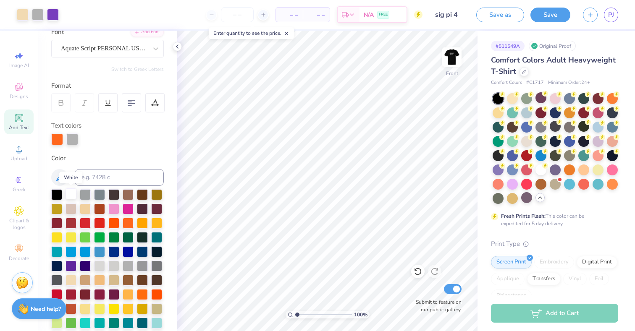
click at [68, 191] on div at bounding box center [71, 194] width 11 height 11
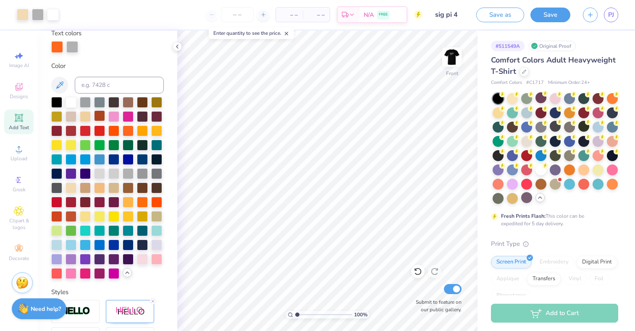
scroll to position [172, 0]
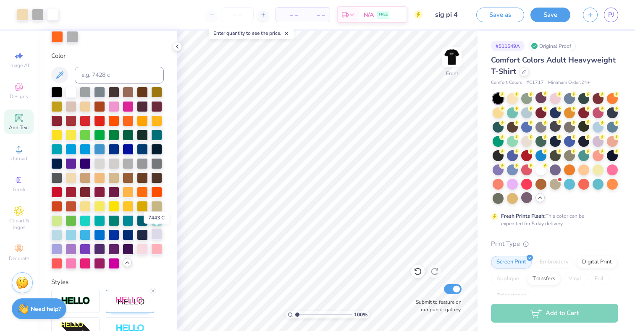
click at [158, 236] on div at bounding box center [156, 234] width 11 height 11
click at [53, 252] on div at bounding box center [56, 248] width 11 height 11
click at [68, 39] on div at bounding box center [72, 36] width 12 height 12
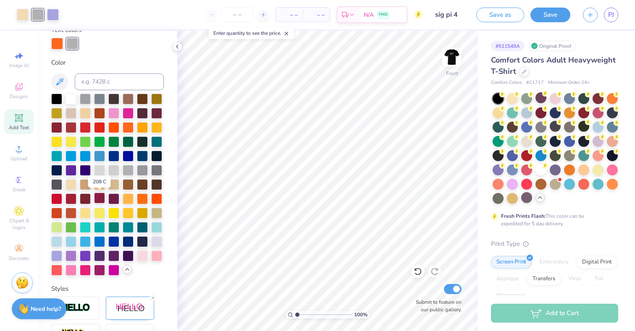
scroll to position [158, 0]
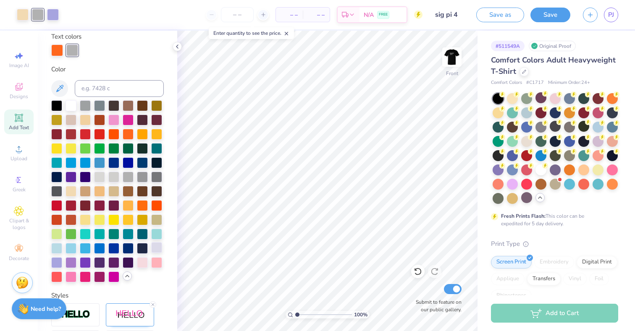
click at [160, 250] on div at bounding box center [156, 247] width 11 height 11
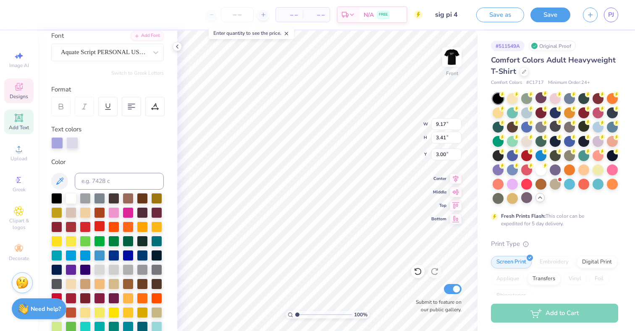
scroll to position [141, 0]
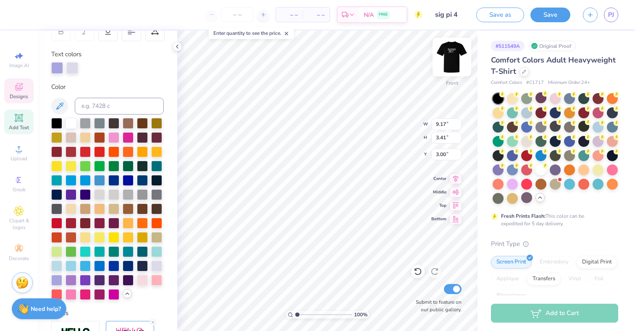
click at [447, 64] on img at bounding box center [452, 57] width 34 height 34
click at [449, 71] on img at bounding box center [452, 57] width 34 height 34
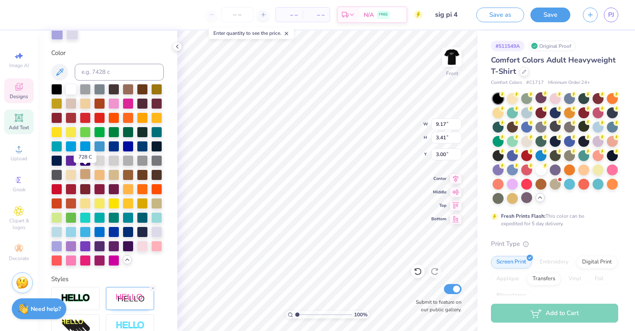
scroll to position [167, 0]
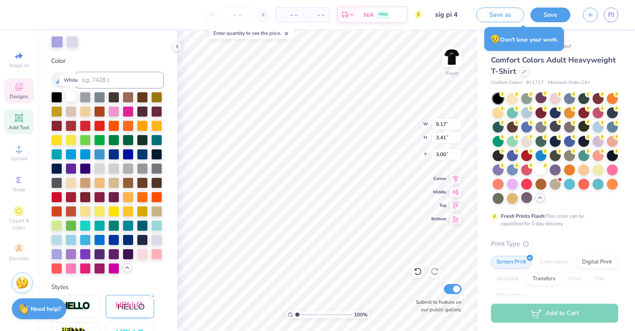
click at [71, 95] on div at bounding box center [71, 96] width 11 height 11
click at [154, 239] on div at bounding box center [156, 239] width 11 height 11
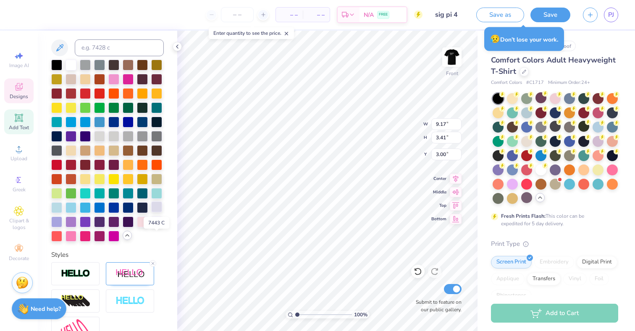
scroll to position [134, 0]
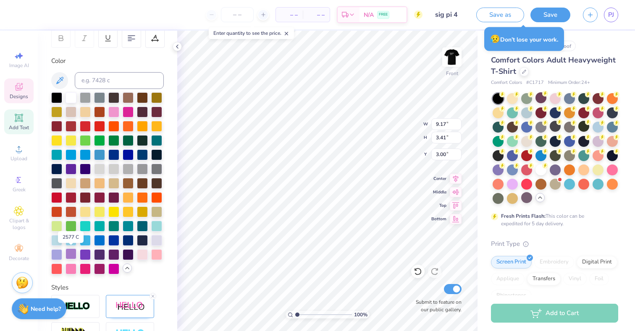
click at [70, 257] on div at bounding box center [71, 254] width 11 height 11
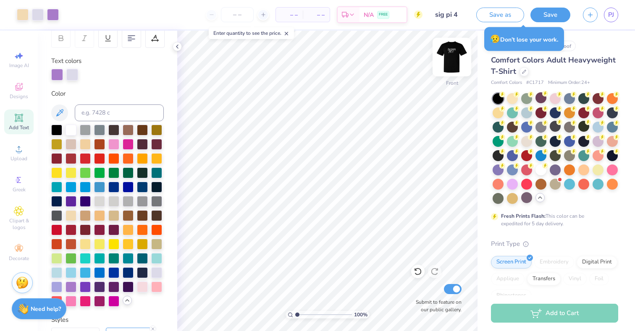
click at [449, 63] on img at bounding box center [452, 57] width 34 height 34
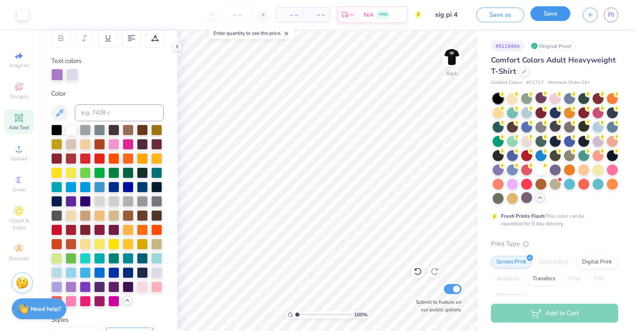
click at [549, 20] on button "Save" at bounding box center [551, 13] width 40 height 15
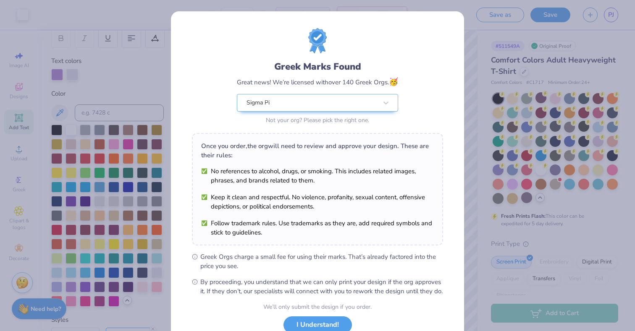
scroll to position [62, 0]
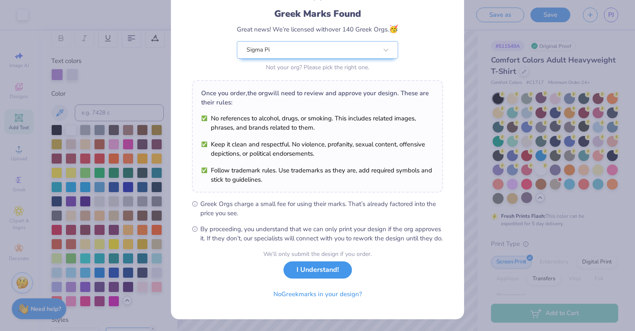
click at [326, 267] on button "I Understand!" at bounding box center [318, 270] width 68 height 17
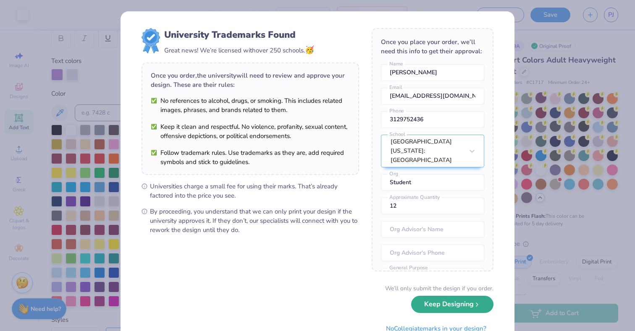
click at [429, 305] on button "Keep Designing" at bounding box center [452, 304] width 82 height 17
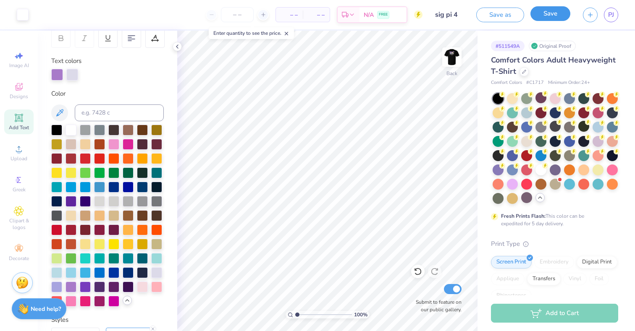
click at [557, 17] on button "Save" at bounding box center [551, 13] width 40 height 15
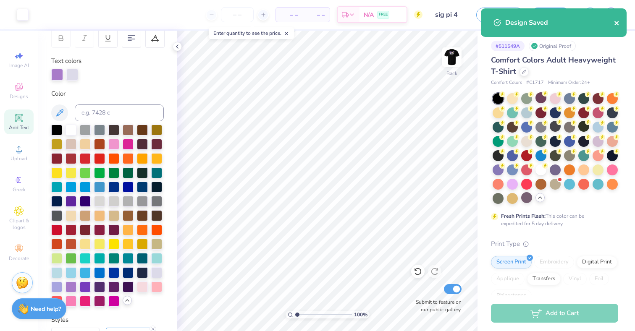
click at [615, 20] on icon "close" at bounding box center [617, 23] width 6 height 7
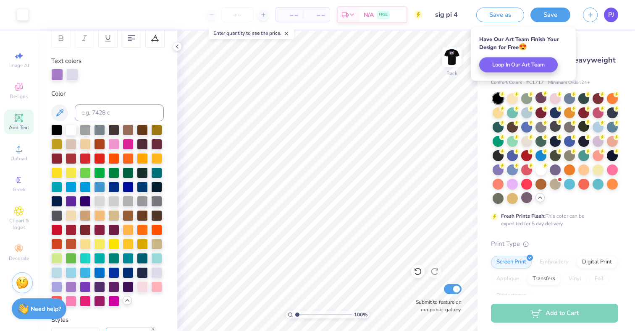
click at [607, 11] on link "PJ" at bounding box center [611, 15] width 14 height 15
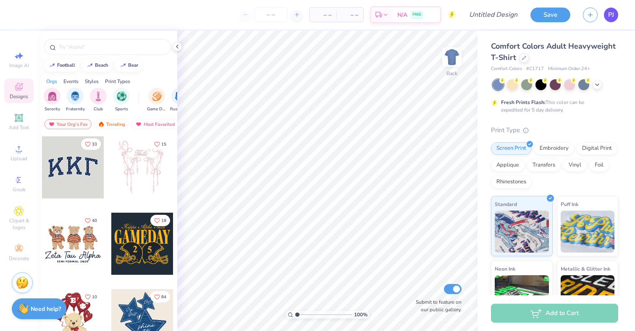
click at [613, 18] on span "PJ" at bounding box center [611, 15] width 6 height 10
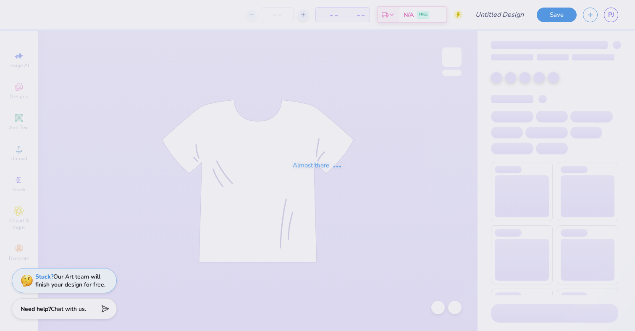
type input "sig pi 4"
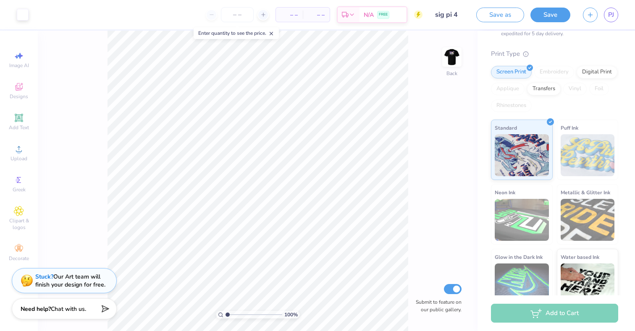
scroll to position [104, 0]
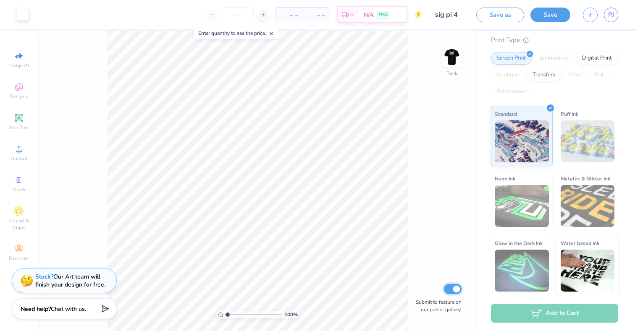
click at [455, 287] on input "Submit to feature on our public gallery." at bounding box center [453, 289] width 18 height 10
checkbox input "false"
click at [535, 19] on button "Save" at bounding box center [551, 13] width 40 height 15
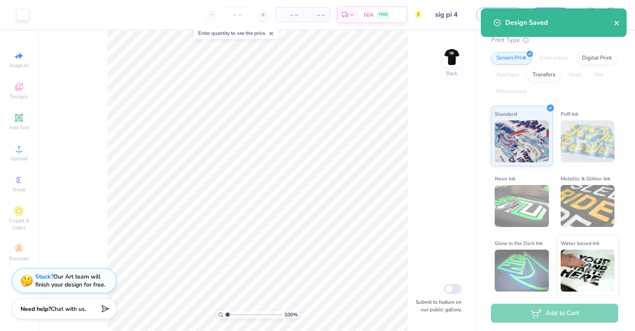
click at [615, 21] on icon "close" at bounding box center [617, 23] width 6 height 7
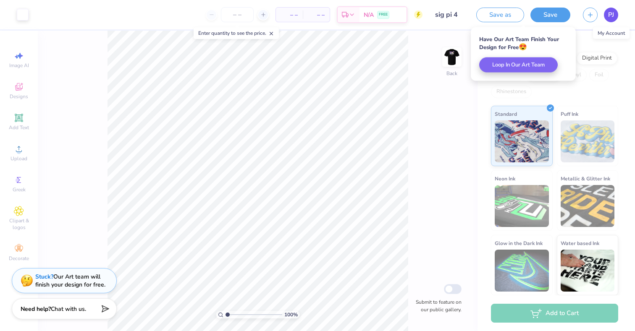
click at [610, 16] on span "PJ" at bounding box center [611, 15] width 6 height 10
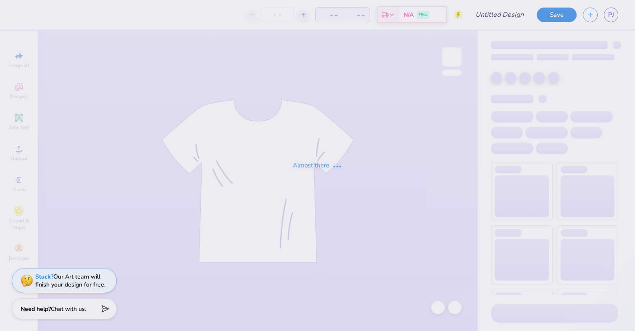
type input "sig pi 1"
type input "30"
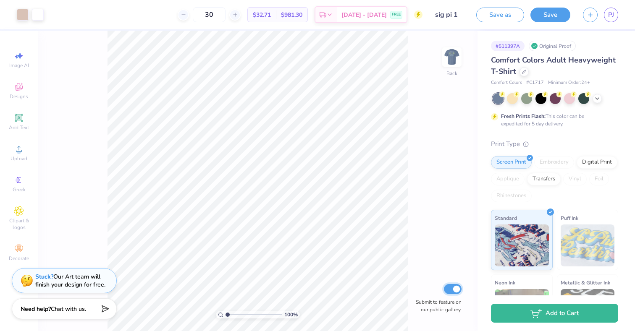
click at [456, 287] on input "Submit to feature on our public gallery." at bounding box center [453, 289] width 18 height 10
checkbox input "false"
click at [447, 66] on img at bounding box center [452, 57] width 34 height 34
click at [541, 17] on button "Save" at bounding box center [551, 13] width 40 height 15
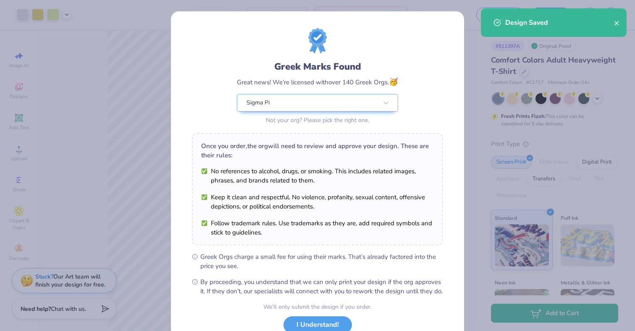
scroll to position [62, 0]
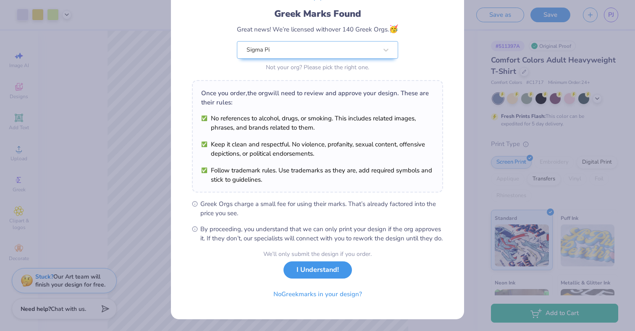
click at [320, 272] on button "I Understand!" at bounding box center [318, 270] width 68 height 17
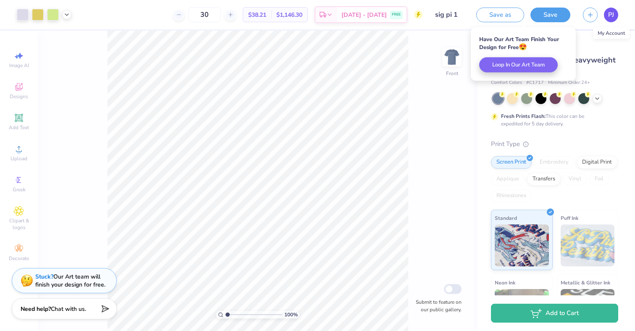
click at [610, 16] on span "PJ" at bounding box center [611, 15] width 6 height 10
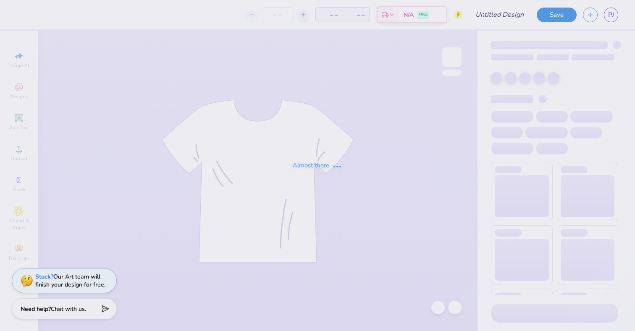
type input "sig pi 3"
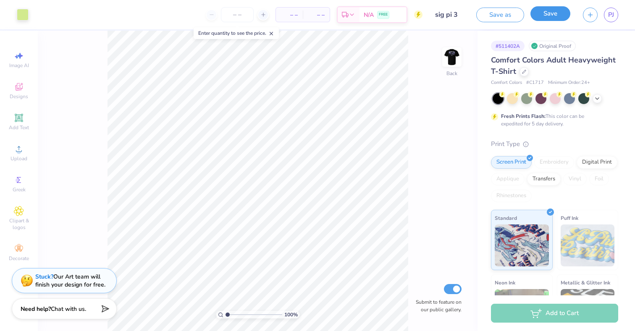
click at [541, 16] on button "Save" at bounding box center [551, 13] width 40 height 15
click at [448, 290] on input "Submit to feature on our public gallery." at bounding box center [453, 289] width 18 height 10
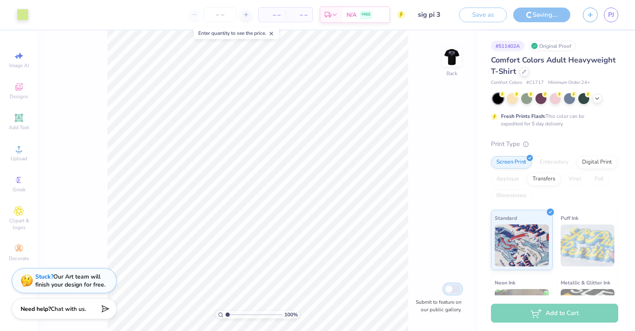
checkbox input "false"
click at [451, 67] on img at bounding box center [452, 57] width 34 height 34
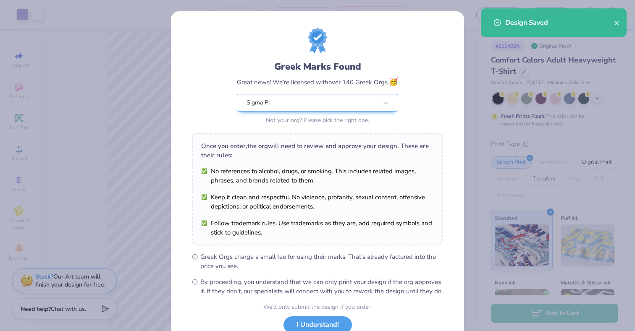
click at [465, 36] on div "Greek Marks Found Great news! We’re licensed with over 140 Greek Orgs. 🥳 Sigma …" at bounding box center [317, 165] width 635 height 331
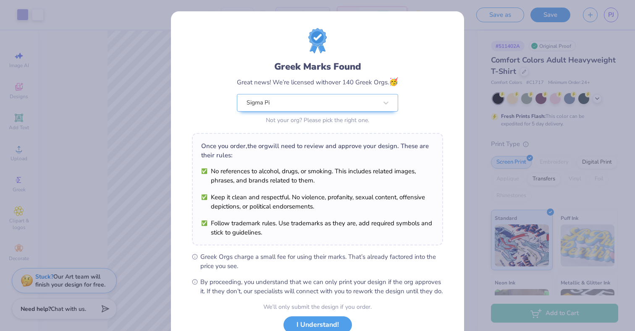
click at [472, 39] on div "Greek Marks Found Great news! We’re licensed with over 140 Greek Orgs. 🥳 Sigma …" at bounding box center [317, 165] width 635 height 331
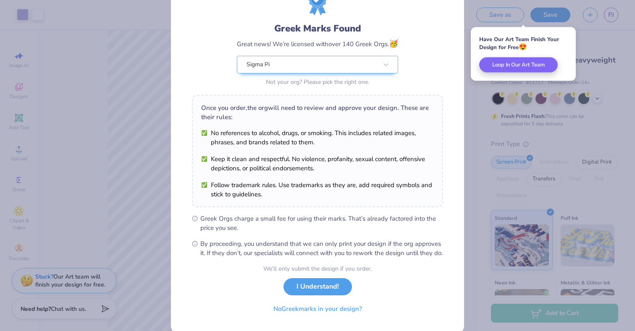
scroll to position [51, 0]
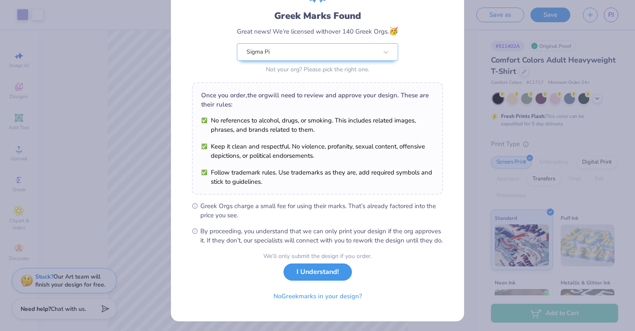
click at [328, 280] on button "I Understand!" at bounding box center [318, 272] width 68 height 17
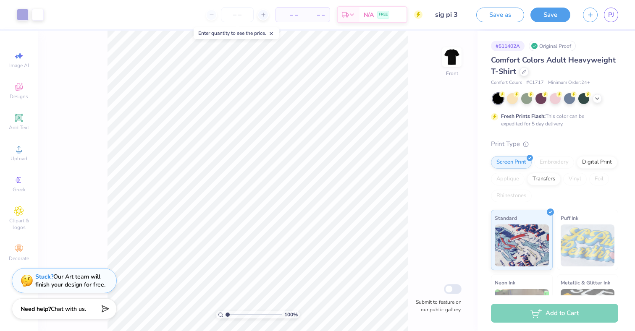
scroll to position [0, 0]
click at [448, 60] on img at bounding box center [452, 57] width 34 height 34
click at [452, 57] on img at bounding box center [452, 57] width 34 height 34
click at [37, 126] on div "Image AI Designs Add Text Upload Greek Clipart & logos Decorate" at bounding box center [19, 181] width 38 height 301
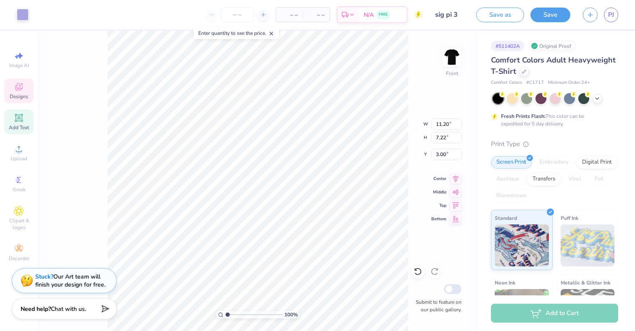
click at [15, 122] on icon at bounding box center [19, 118] width 10 height 10
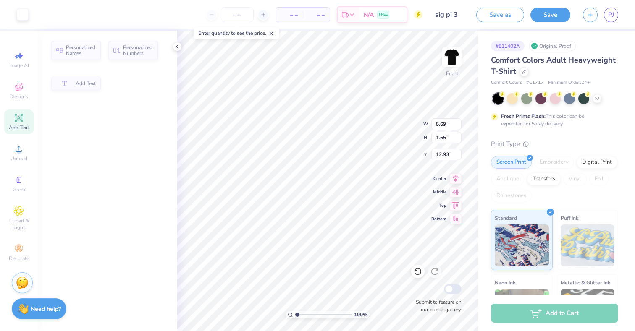
type input "5.69"
type input "1.65"
type input "12.93"
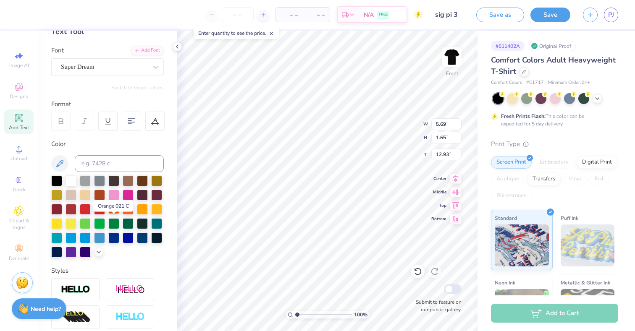
scroll to position [57, 0]
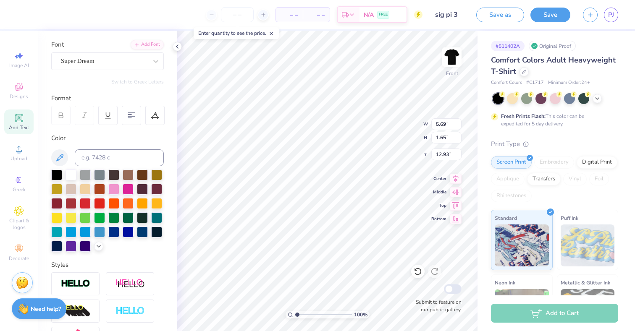
type input "11.20"
type input "7.22"
type input "3.00"
type input "5.69"
type input "1.65"
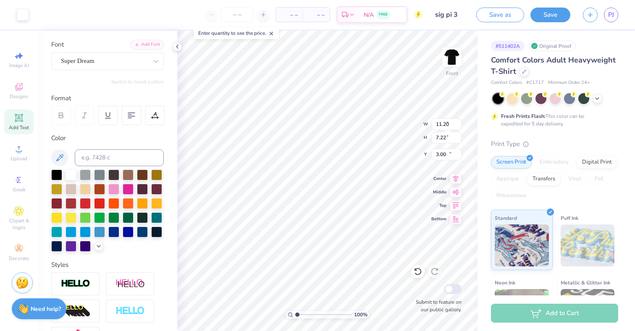
type input "12.93"
click at [109, 202] on div at bounding box center [113, 202] width 11 height 11
click at [112, 203] on div at bounding box center [113, 202] width 11 height 11
click at [131, 204] on div at bounding box center [128, 202] width 11 height 11
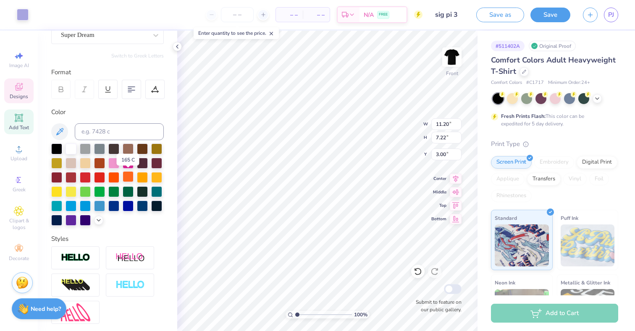
scroll to position [83, 0]
click at [159, 176] on div at bounding box center [156, 176] width 11 height 11
click at [141, 179] on div at bounding box center [142, 176] width 11 height 11
click at [18, 96] on span "Designs" at bounding box center [19, 96] width 18 height 7
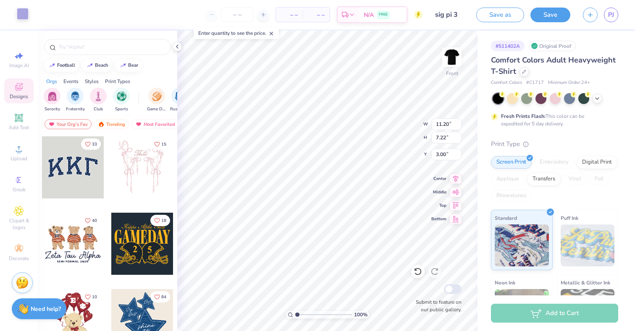
click at [18, 9] on div at bounding box center [23, 14] width 12 height 12
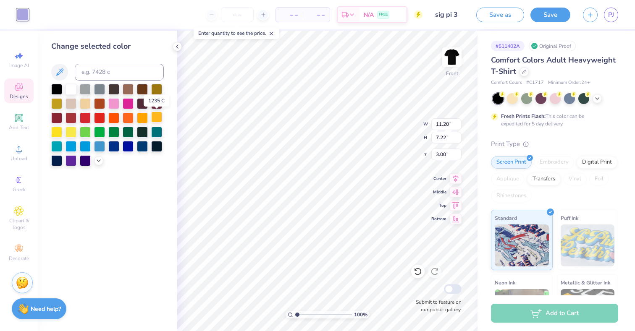
click at [157, 115] on div at bounding box center [156, 117] width 11 height 11
click at [147, 118] on div at bounding box center [142, 117] width 11 height 11
click at [58, 132] on div at bounding box center [56, 131] width 11 height 11
click at [160, 87] on div at bounding box center [156, 88] width 11 height 11
click at [100, 160] on polyline at bounding box center [98, 160] width 3 height 2
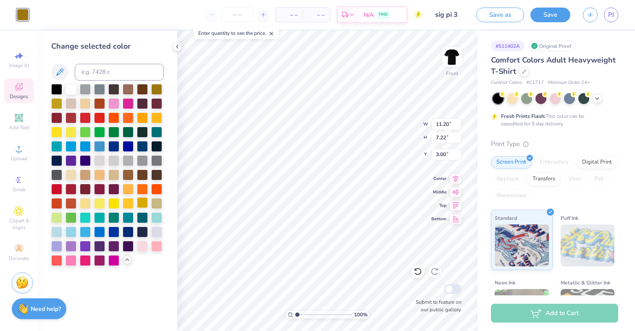
click at [142, 202] on div at bounding box center [142, 202] width 11 height 11
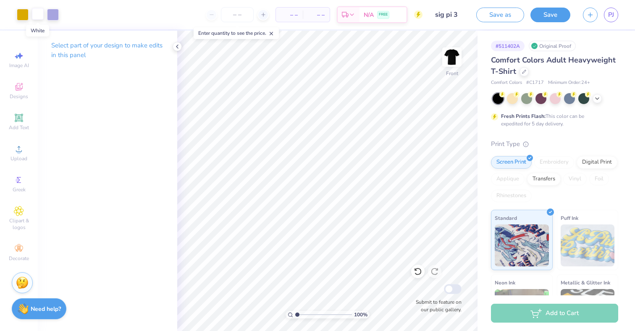
click at [42, 19] on div at bounding box center [38, 14] width 12 height 12
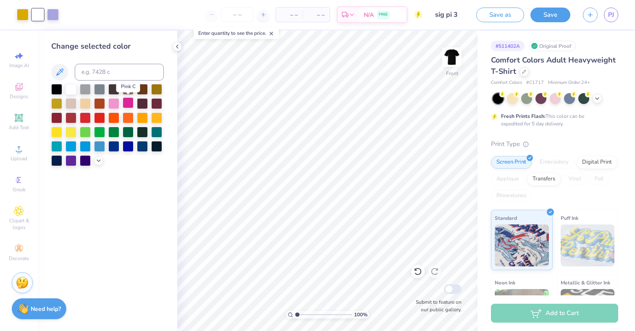
click at [126, 105] on div at bounding box center [128, 102] width 11 height 11
click at [73, 160] on div at bounding box center [71, 160] width 11 height 11
click at [99, 162] on icon at bounding box center [98, 160] width 7 height 7
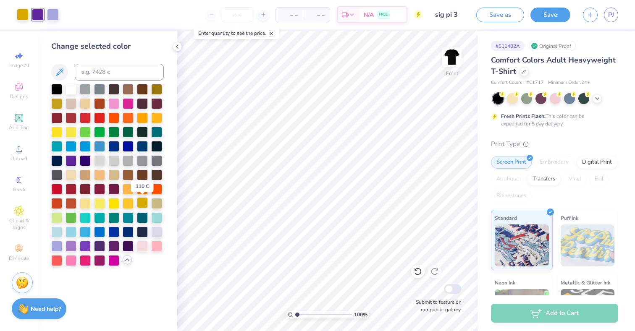
click at [143, 208] on div at bounding box center [142, 202] width 11 height 11
click at [50, 13] on div "– – Per Item – – Total Est. Delivery N/A FREE" at bounding box center [236, 14] width 373 height 29
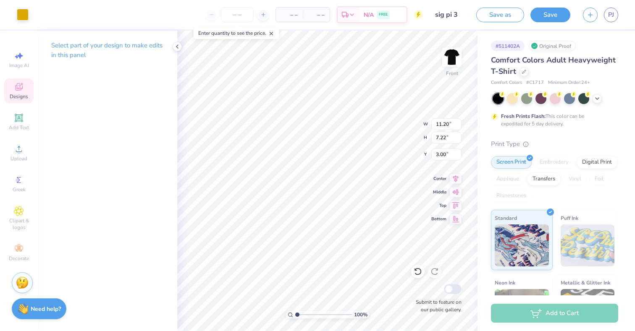
drag, startPoint x: 29, startPoint y: 17, endPoint x: 40, endPoint y: 18, distance: 10.5
click at [30, 17] on div "Art colors – – Per Item – – Total Est. Delivery N/A FREE Design Title sig pi 3 …" at bounding box center [317, 14] width 635 height 29
click at [173, 89] on div "Select part of your design to make edits in this panel" at bounding box center [107, 181] width 139 height 301
click at [39, 14] on div at bounding box center [38, 14] width 12 height 12
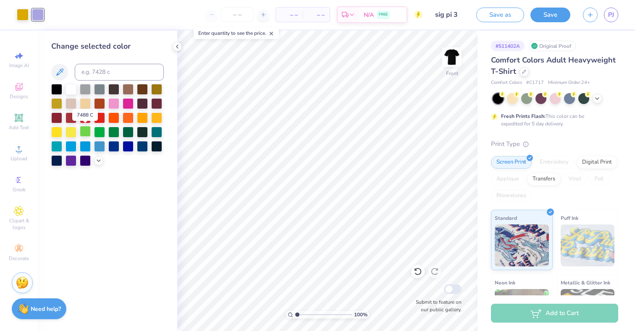
click at [89, 128] on div at bounding box center [85, 131] width 11 height 11
click at [106, 131] on div at bounding box center [107, 125] width 113 height 82
click at [72, 160] on div at bounding box center [71, 160] width 11 height 11
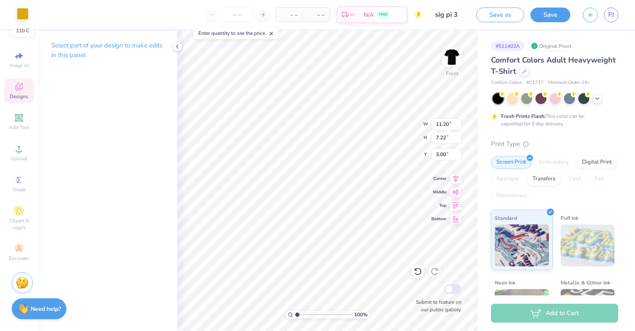
click at [22, 14] on div at bounding box center [23, 14] width 12 height 12
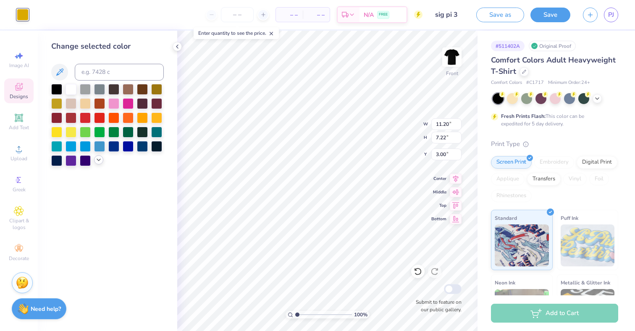
click at [96, 159] on icon at bounding box center [98, 160] width 7 height 7
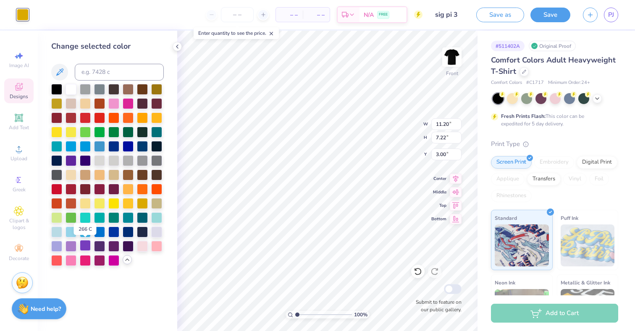
click at [82, 247] on div at bounding box center [85, 245] width 11 height 11
click at [76, 249] on div at bounding box center [71, 245] width 11 height 11
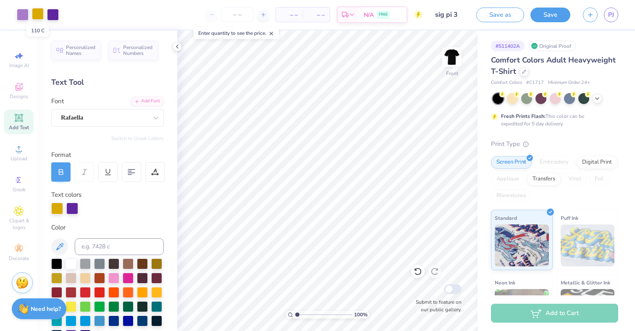
click at [37, 14] on div at bounding box center [38, 14] width 12 height 12
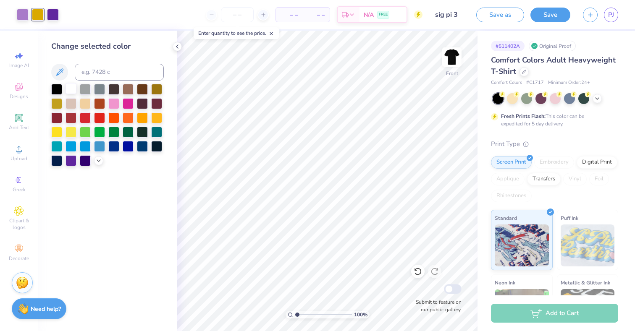
click at [70, 87] on div at bounding box center [71, 88] width 11 height 11
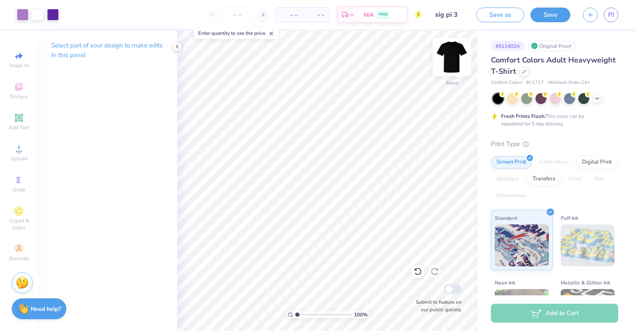
click at [447, 53] on img at bounding box center [452, 57] width 34 height 34
click at [543, 15] on button "Save" at bounding box center [551, 13] width 40 height 15
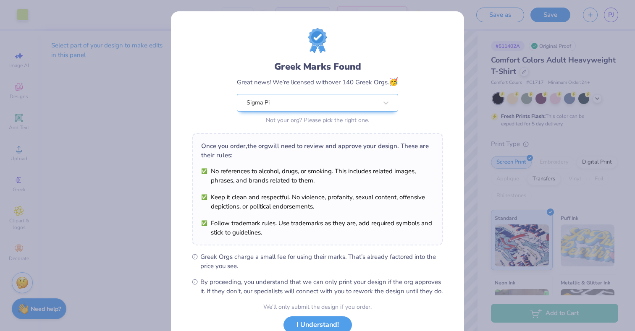
scroll to position [62, 0]
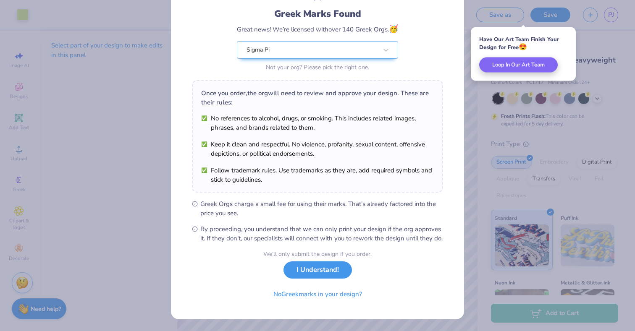
click at [321, 270] on button "I Understand!" at bounding box center [318, 270] width 68 height 17
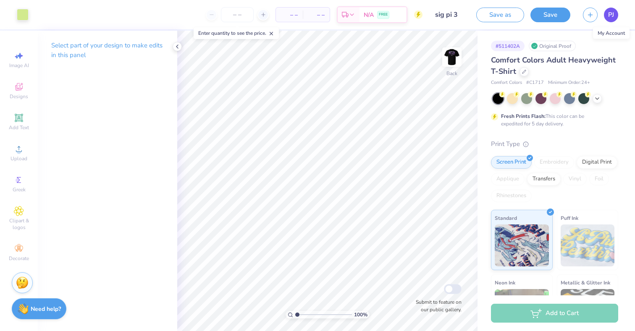
click at [613, 13] on span "PJ" at bounding box center [611, 15] width 6 height 10
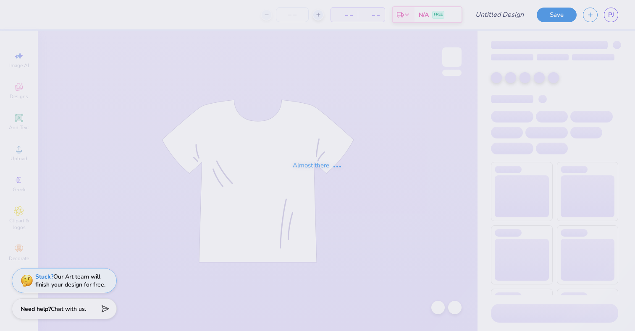
type input "sig pi 2"
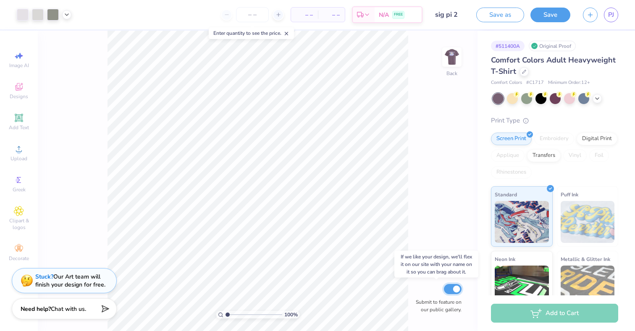
click at [455, 289] on input "Submit to feature on our public gallery." at bounding box center [453, 289] width 18 height 10
checkbox input "false"
click at [549, 18] on button "Save" at bounding box center [551, 13] width 40 height 15
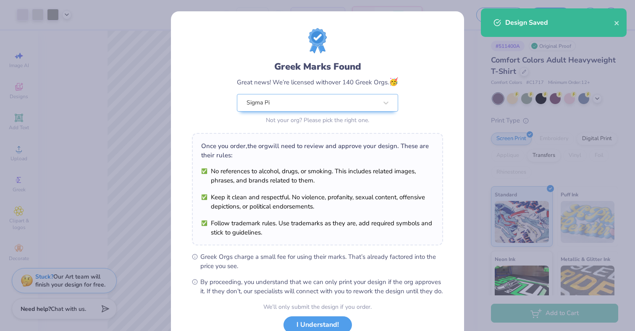
scroll to position [47, 0]
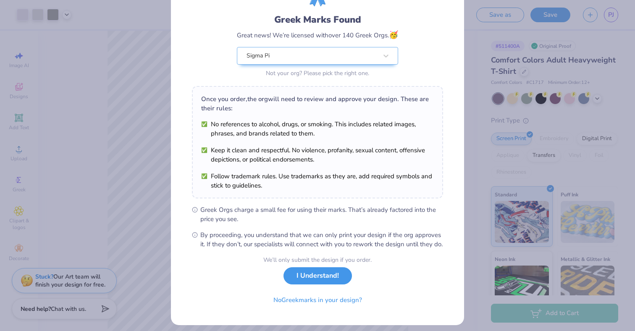
click at [333, 285] on button "I Understand!" at bounding box center [318, 276] width 68 height 17
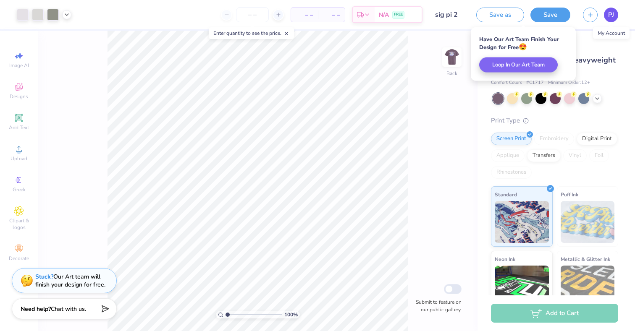
click at [612, 16] on span "PJ" at bounding box center [611, 15] width 6 height 10
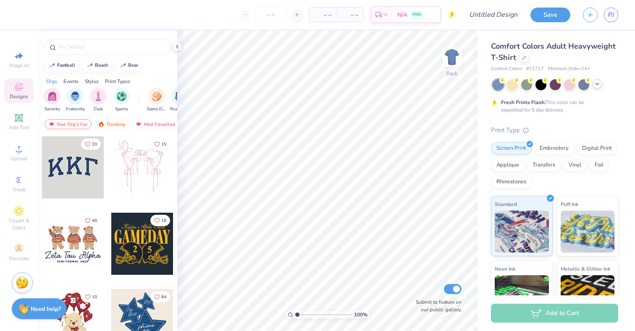
click at [599, 83] on polyline at bounding box center [597, 84] width 3 height 2
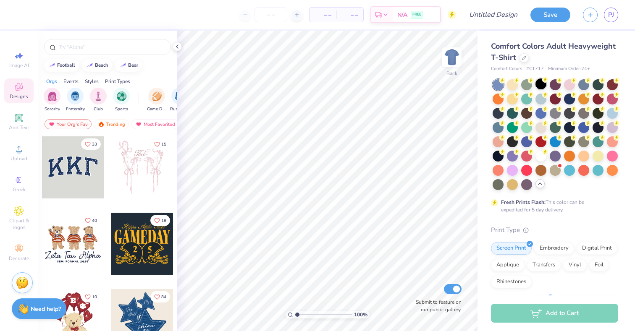
click at [538, 87] on div at bounding box center [541, 84] width 11 height 11
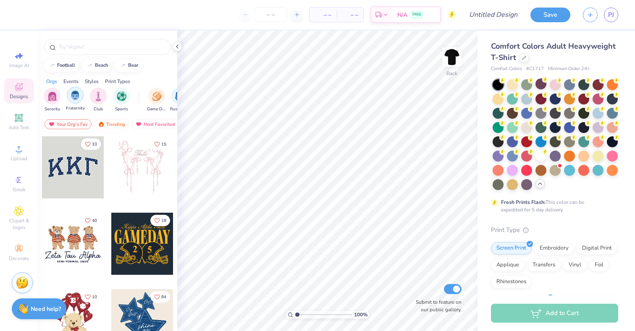
click at [77, 96] on img "filter for Fraternity" at bounding box center [75, 96] width 9 height 10
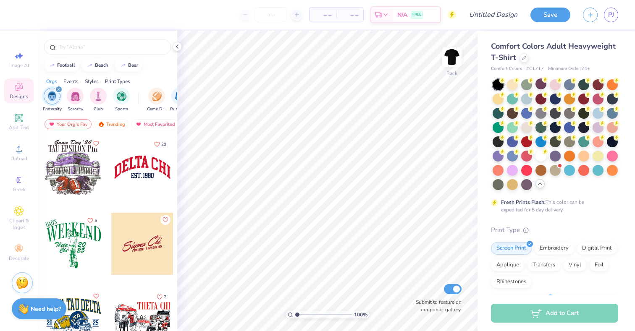
click at [123, 82] on div "Print Types" at bounding box center [117, 82] width 25 height 8
click at [94, 80] on div "Styles" at bounding box center [92, 82] width 14 height 8
click at [73, 80] on div "Events" at bounding box center [70, 82] width 15 height 8
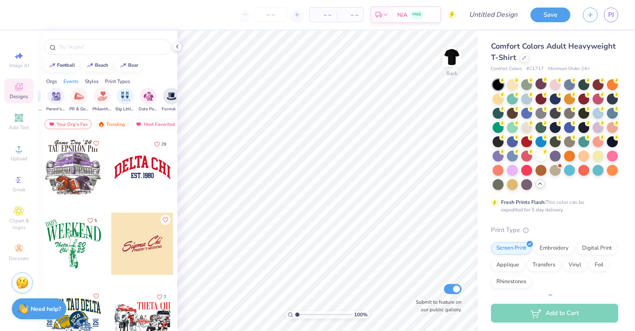
scroll to position [0, 105]
click at [55, 80] on div "Orgs" at bounding box center [51, 82] width 11 height 8
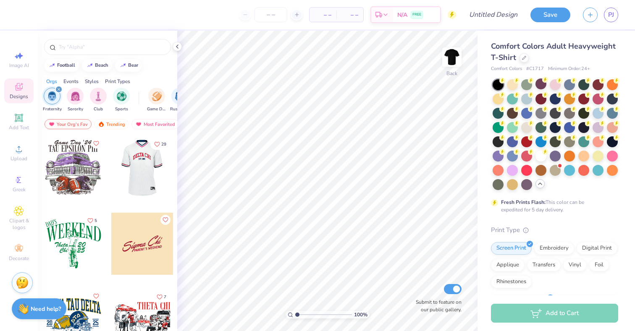
click at [59, 88] on icon "filter for Fraternity" at bounding box center [58, 89] width 3 height 3
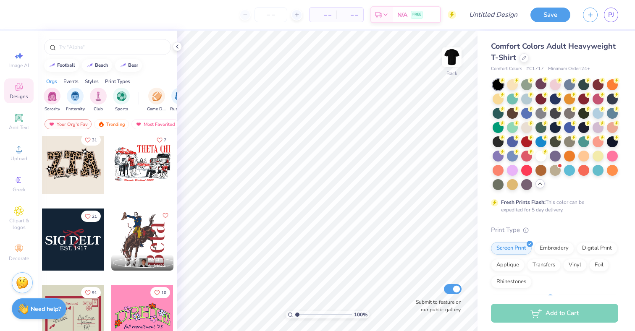
scroll to position [1622, 0]
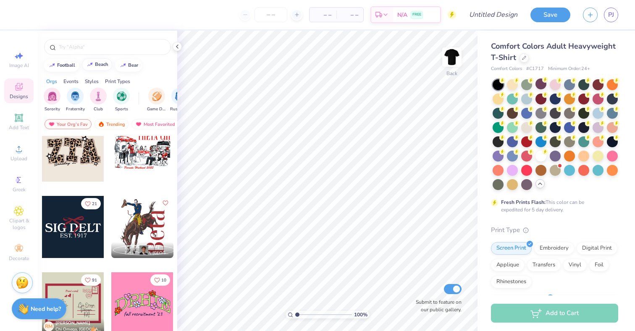
click at [103, 63] on div "beach" at bounding box center [101, 64] width 13 height 5
type input "beach"
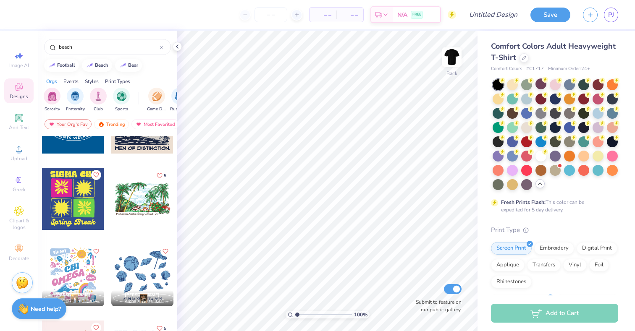
scroll to position [828, 0]
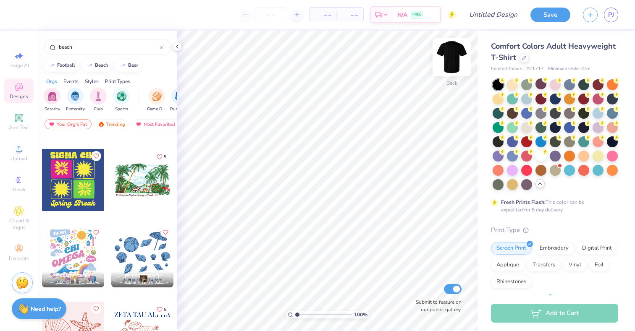
click at [455, 60] on img at bounding box center [452, 57] width 34 height 34
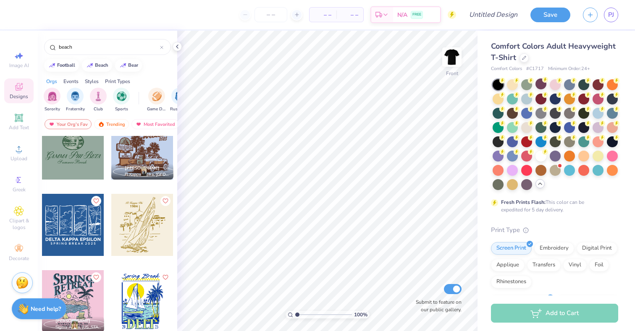
scroll to position [1808, 0]
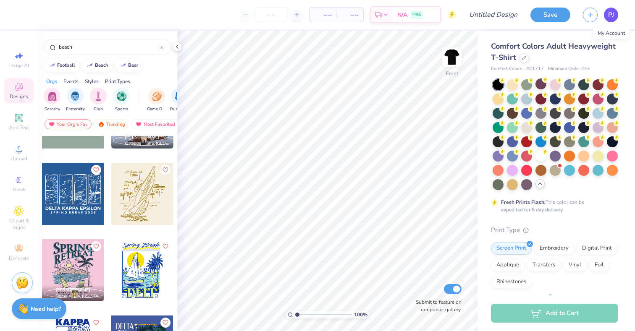
click at [615, 15] on link "PJ" at bounding box center [611, 15] width 14 height 15
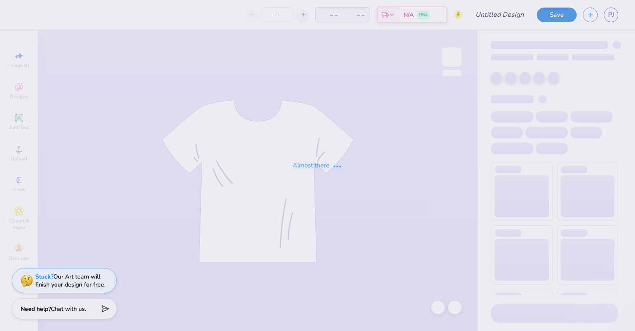
type input "sig pi 4"
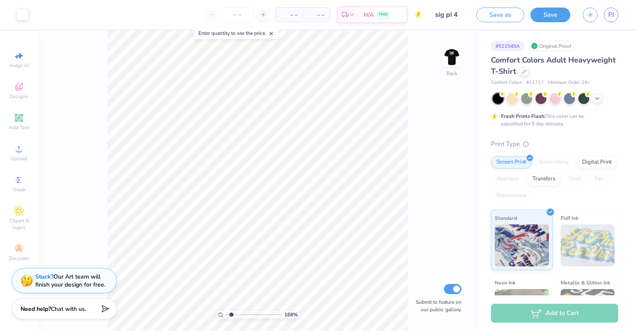
click at [231, 315] on input "range" at bounding box center [254, 315] width 57 height 8
click at [272, 189] on ul "Cut Copy Paste Remove Background Duplicate Select All Delete Group Ungroup Brin…" at bounding box center [296, 222] width 66 height 213
type input "1.13"
click at [228, 314] on input "range" at bounding box center [254, 315] width 57 height 8
click at [447, 62] on img at bounding box center [452, 57] width 34 height 34
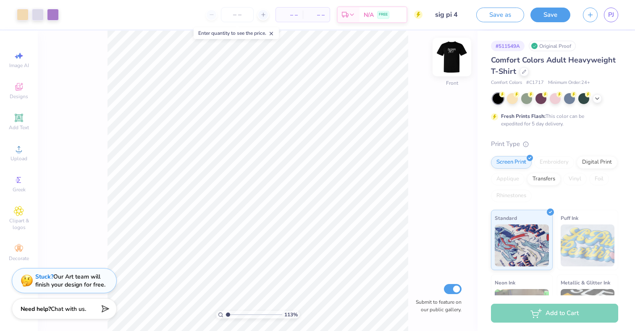
click at [447, 58] on img at bounding box center [452, 57] width 34 height 34
click at [452, 62] on img at bounding box center [452, 57] width 34 height 34
click at [52, 17] on div at bounding box center [53, 14] width 12 height 12
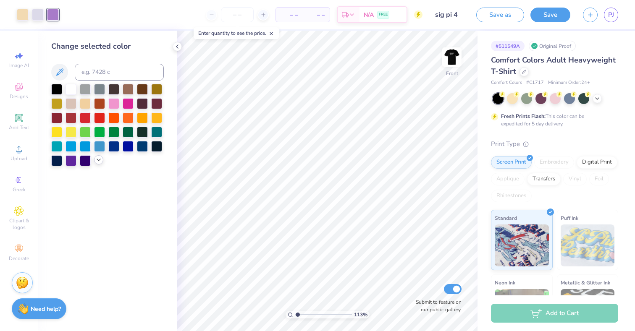
click at [100, 158] on icon at bounding box center [98, 160] width 7 height 7
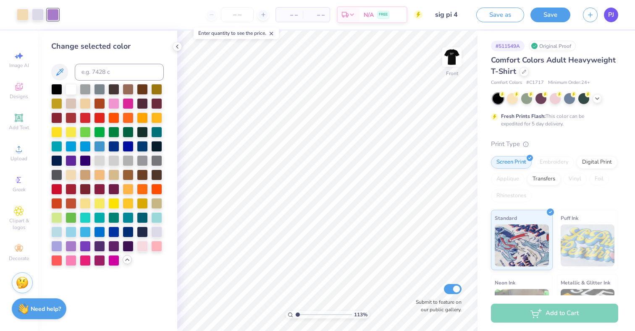
click at [611, 17] on span "PJ" at bounding box center [611, 15] width 6 height 10
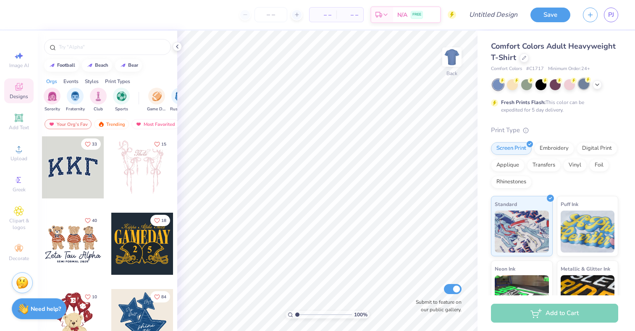
click at [583, 85] on div at bounding box center [583, 84] width 11 height 11
click at [602, 87] on div at bounding box center [556, 84] width 126 height 11
click at [599, 86] on icon at bounding box center [597, 84] width 7 height 7
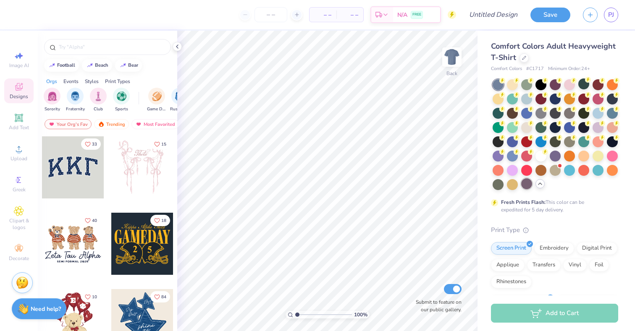
click at [524, 184] on div at bounding box center [526, 184] width 11 height 11
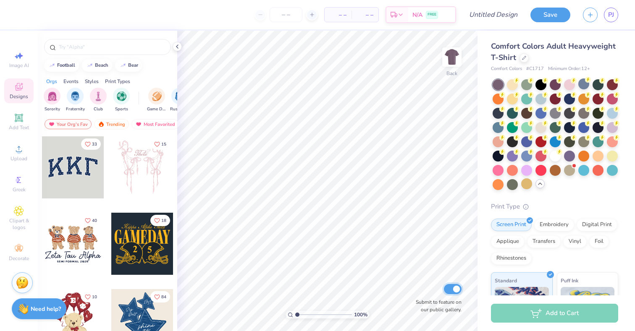
click at [457, 293] on input "Submit to feature on our public gallery." at bounding box center [453, 289] width 18 height 10
checkbox input "false"
click at [566, 201] on div "Comfort Colors Adult Heavyweight T-Shirt Comfort Colors # C1717 Minimum Order: …" at bounding box center [554, 252] width 127 height 422
click at [613, 15] on span "PJ" at bounding box center [611, 15] width 6 height 10
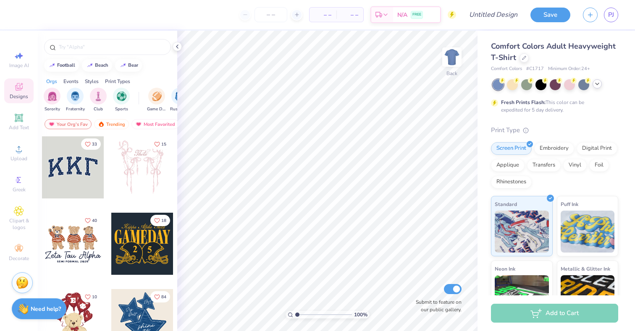
click at [598, 85] on icon at bounding box center [597, 84] width 7 height 7
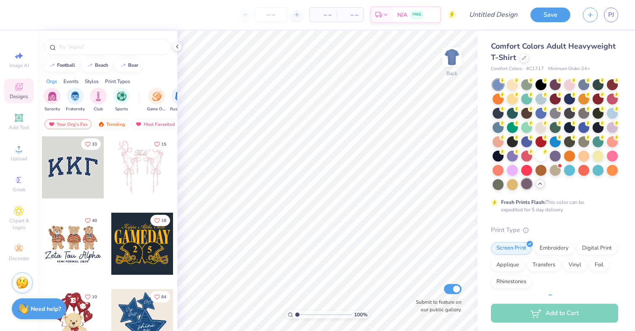
click at [526, 183] on div at bounding box center [526, 184] width 11 height 11
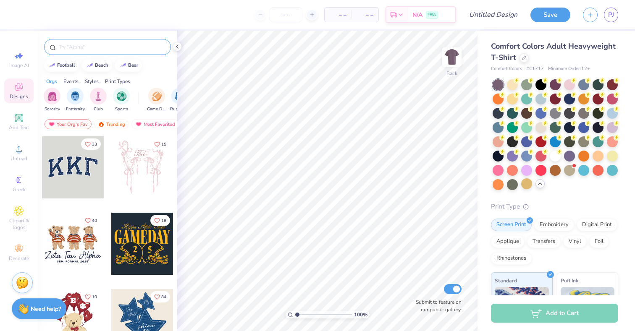
click at [112, 49] on input "text" at bounding box center [112, 47] width 108 height 8
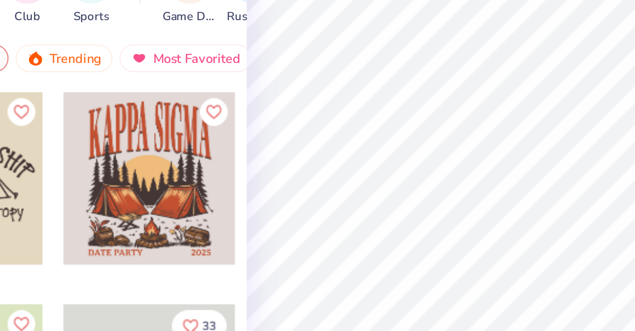
type input "tents"
click at [151, 190] on div at bounding box center [142, 168] width 62 height 62
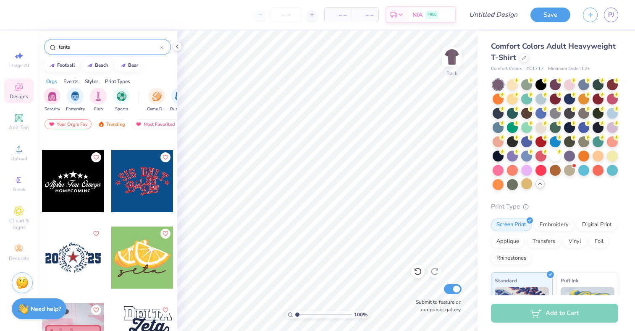
scroll to position [3567, 0]
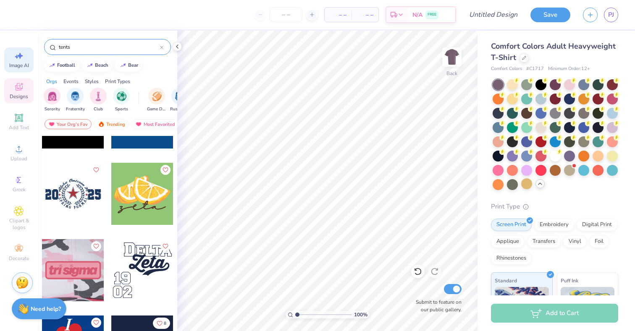
click at [16, 64] on span "Image AI" at bounding box center [19, 65] width 20 height 7
select select "4"
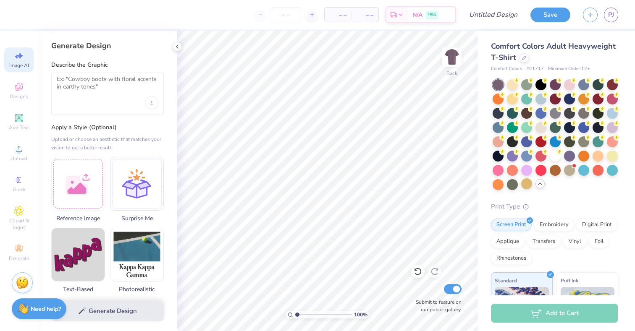
click at [108, 101] on div at bounding box center [107, 94] width 113 height 42
click at [90, 85] on textarea at bounding box center [108, 86] width 102 height 21
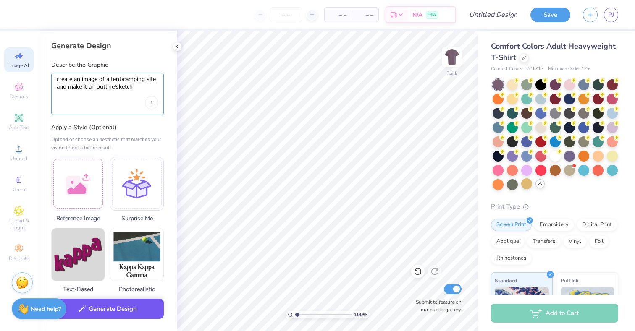
type textarea "create an image of a tent/camping site and make it an outline/sketch"
click at [112, 315] on button "Generate Design" at bounding box center [107, 309] width 113 height 21
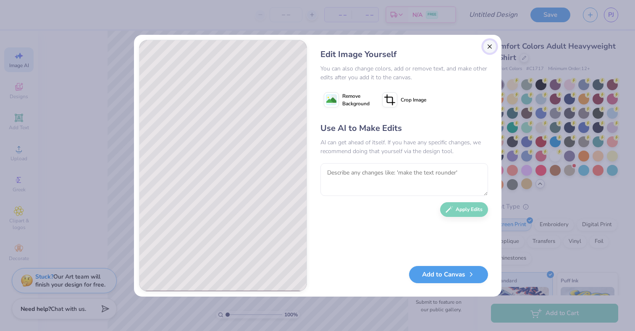
click at [486, 43] on button "Close" at bounding box center [489, 46] width 13 height 13
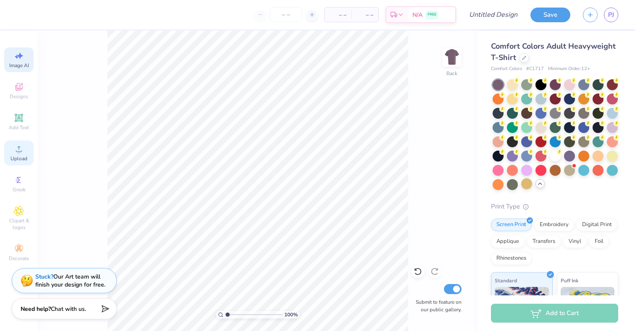
click at [26, 158] on span "Upload" at bounding box center [19, 158] width 17 height 7
click at [26, 161] on span "Upload" at bounding box center [19, 158] width 17 height 7
click at [19, 89] on icon at bounding box center [19, 87] width 7 height 5
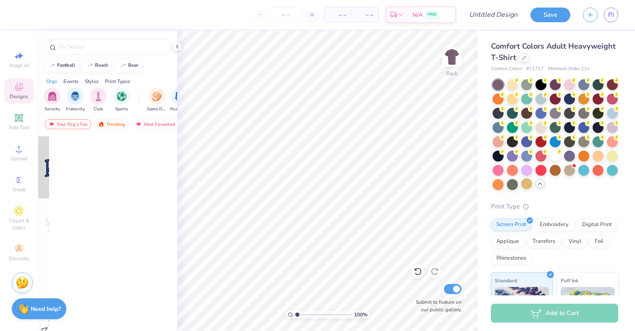
scroll to position [0, 0]
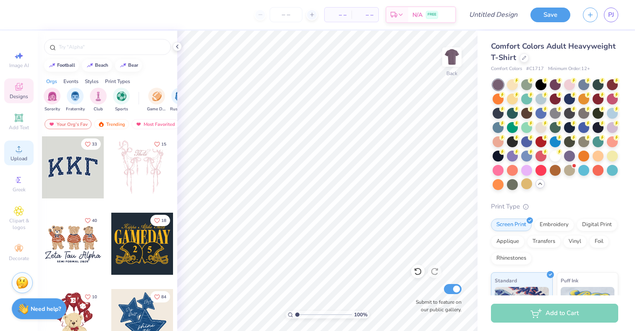
click at [19, 152] on circle at bounding box center [18, 152] width 5 height 5
click at [17, 157] on span "Upload" at bounding box center [19, 158] width 17 height 7
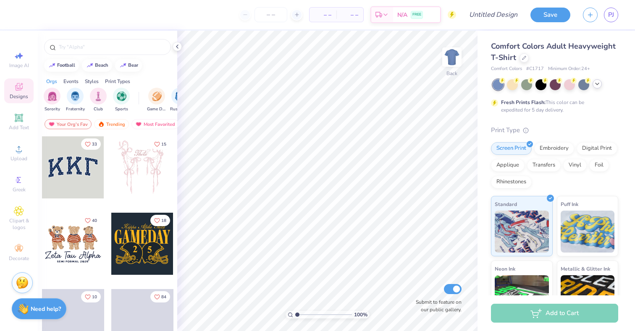
click at [597, 87] on icon at bounding box center [597, 84] width 7 height 7
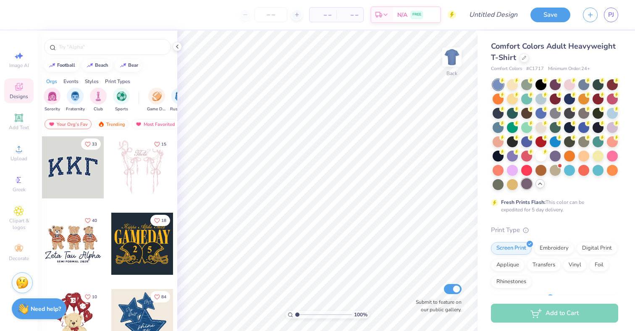
click at [527, 183] on div at bounding box center [526, 184] width 11 height 11
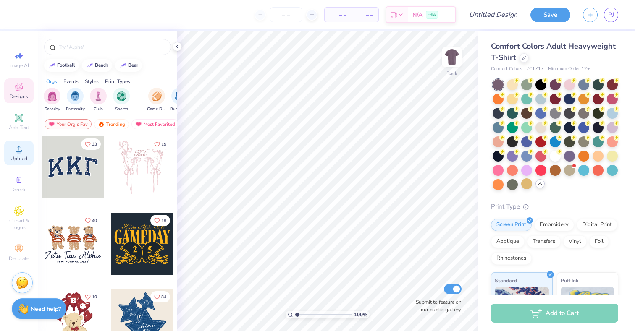
click at [26, 148] on div "Upload" at bounding box center [18, 153] width 29 height 25
click at [104, 49] on input "text" at bounding box center [112, 47] width 108 height 8
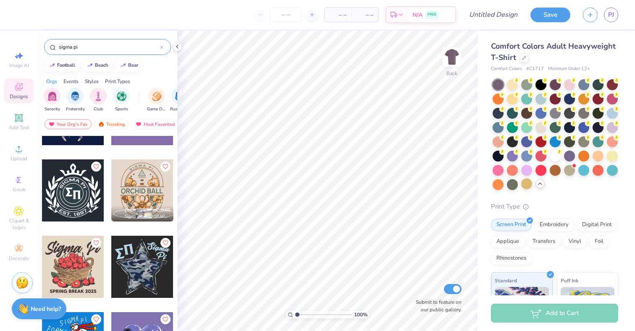
scroll to position [896, 0]
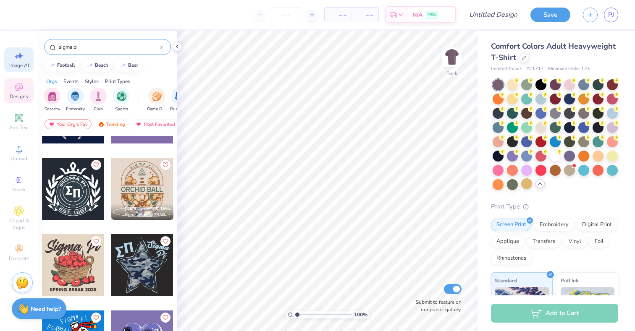
type input "sigma pi"
click at [24, 60] on div "Image AI" at bounding box center [18, 59] width 29 height 25
select select "4"
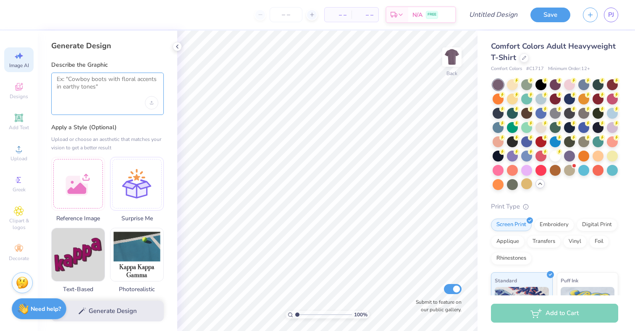
click at [106, 88] on textarea at bounding box center [108, 86] width 102 height 21
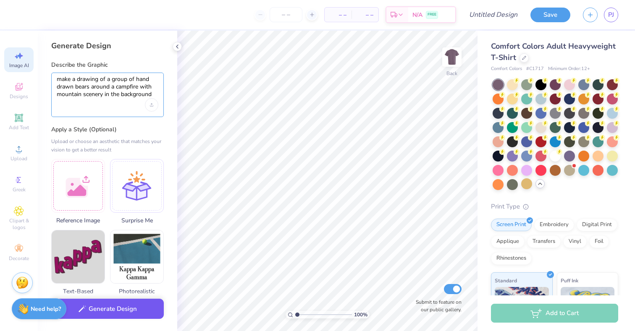
type textarea "make a drawing of a group of hand drawn bears around a campfire with mountain s…"
click at [121, 310] on button "Generate Design" at bounding box center [107, 309] width 113 height 21
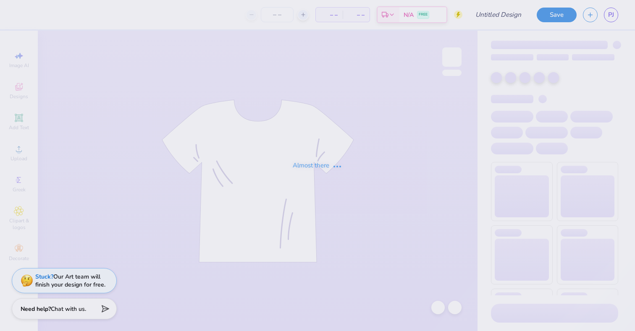
type input "sig pi 1"
type input "30"
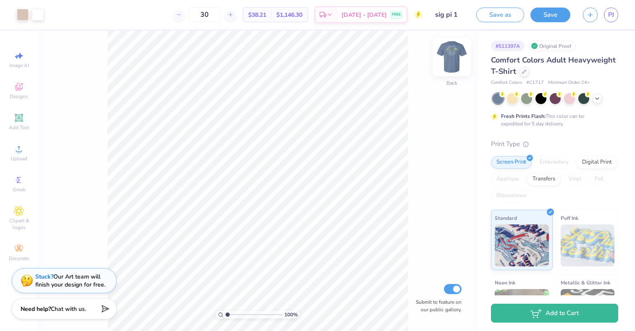
click at [447, 58] on img at bounding box center [452, 57] width 34 height 34
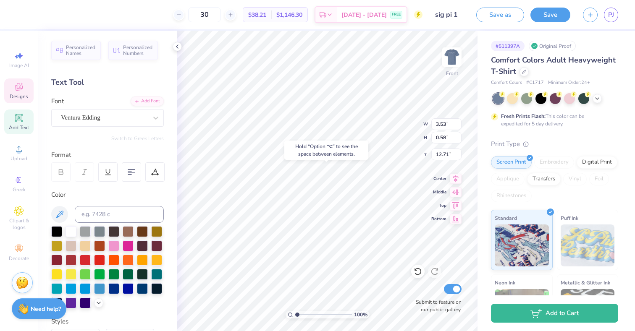
type input "12.71"
type textarea "C"
type textarea "U"
type textarea "[GEOGRAPHIC_DATA], [GEOGRAPHIC_DATA]"
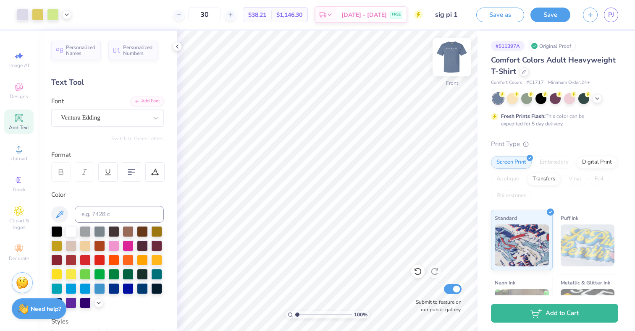
click at [449, 71] on img at bounding box center [452, 57] width 34 height 34
click at [21, 82] on icon at bounding box center [19, 87] width 10 height 10
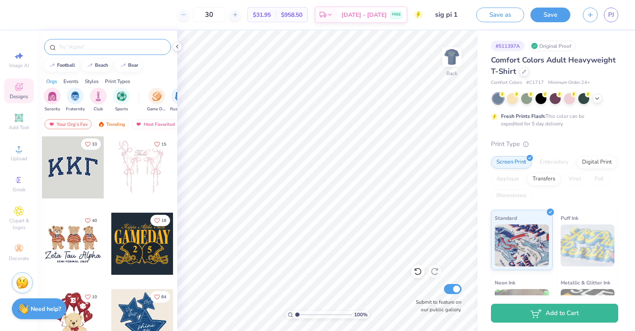
click at [100, 46] on input "text" at bounding box center [112, 47] width 108 height 8
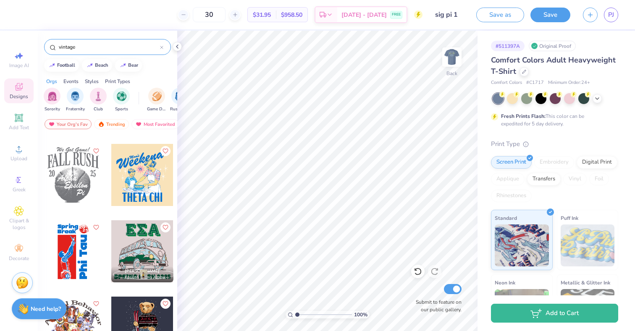
scroll to position [758, 0]
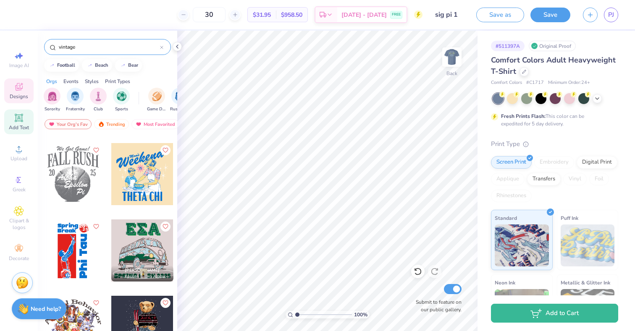
type input "vintage"
click at [21, 125] on span "Add Text" at bounding box center [19, 127] width 20 height 7
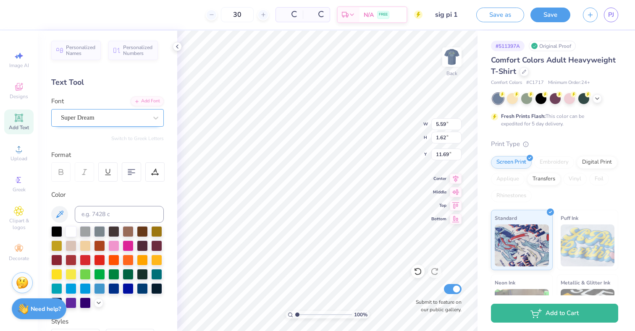
click at [131, 126] on div "Super Dream" at bounding box center [107, 118] width 113 height 18
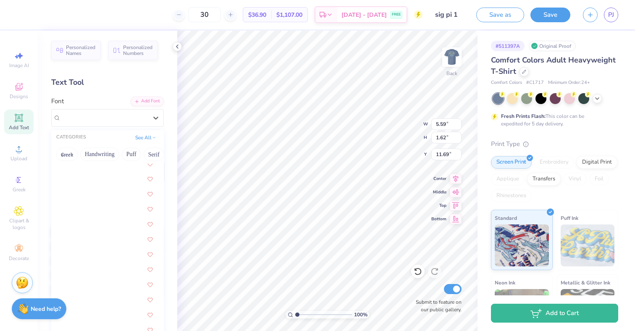
scroll to position [1651, 0]
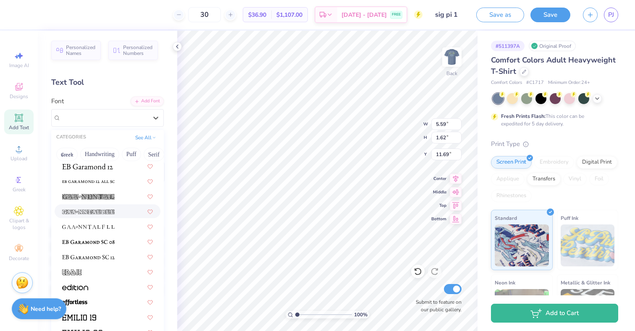
type input "s"
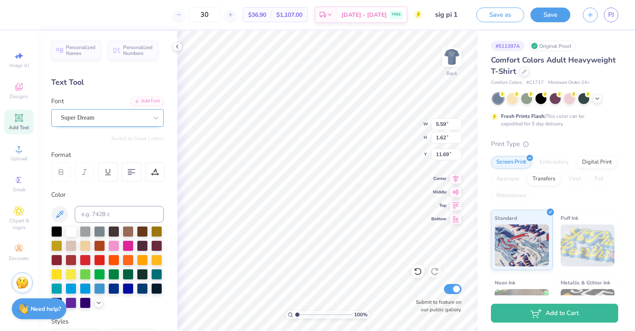
click at [120, 121] on div "Super Dream" at bounding box center [104, 117] width 88 height 13
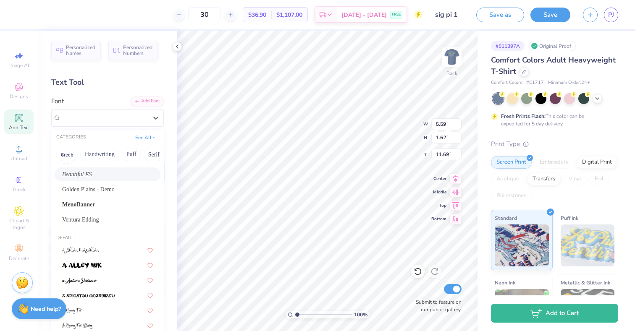
scroll to position [0, 0]
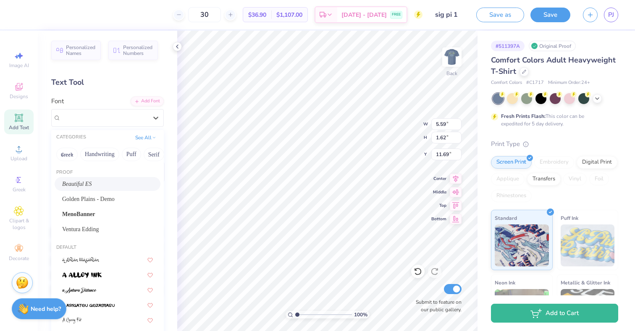
click at [95, 185] on div "Beautiful ES" at bounding box center [107, 184] width 91 height 9
type input "5.98"
type input "1.30"
type input "11.85"
click at [85, 118] on div "Beautiful ES" at bounding box center [104, 117] width 88 height 13
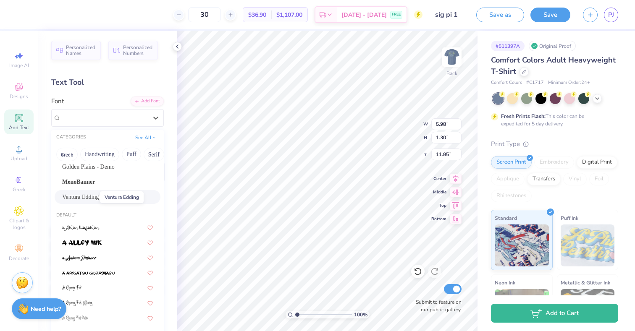
scroll to position [34, 0]
click at [83, 179] on span "MenoBanner" at bounding box center [78, 180] width 33 height 9
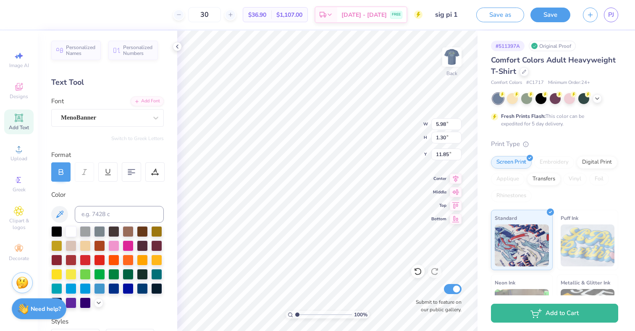
type input "6.18"
type input "1.62"
type input "11.69"
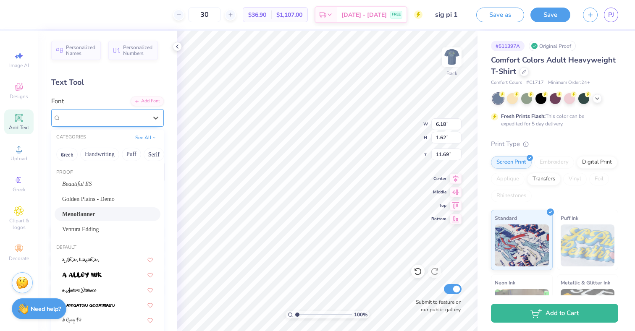
click at [115, 118] on div "MenoBanner" at bounding box center [104, 117] width 88 height 13
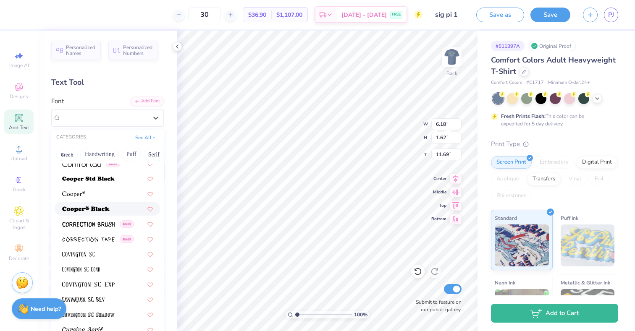
scroll to position [1337, 0]
click at [94, 208] on img at bounding box center [85, 209] width 47 height 6
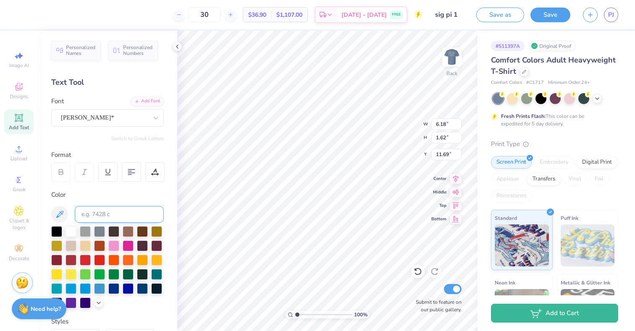
type input "6.67"
type input "1.74"
type input "11.63"
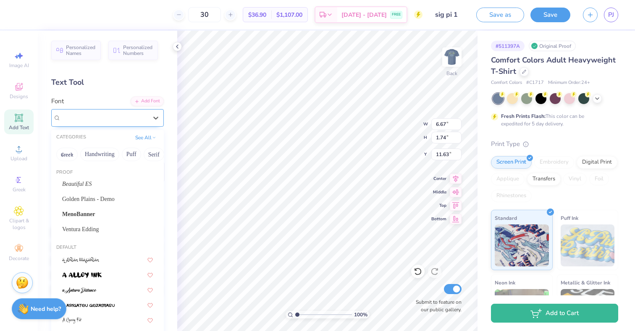
click at [141, 115] on div "Cooper*" at bounding box center [104, 117] width 88 height 13
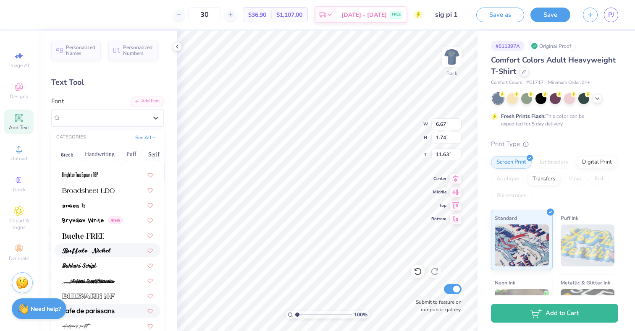
scroll to position [782, 0]
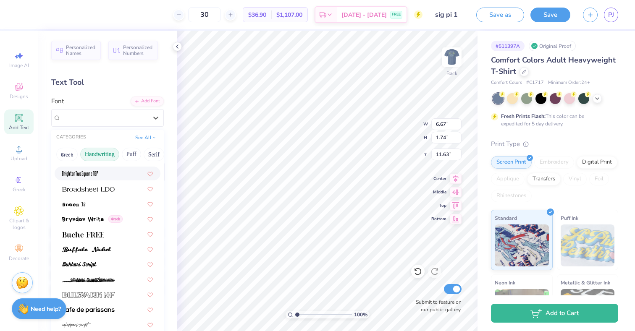
click at [107, 153] on button "Handwriting" at bounding box center [99, 154] width 39 height 13
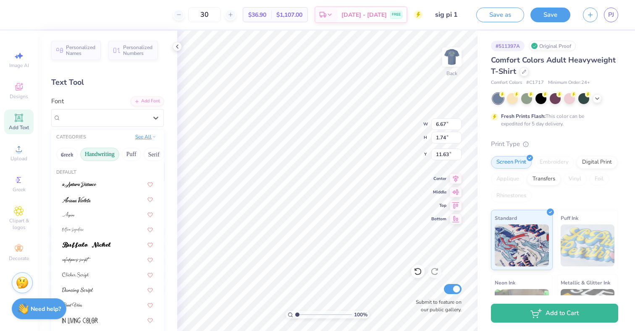
click at [145, 137] on button "See All" at bounding box center [146, 137] width 26 height 8
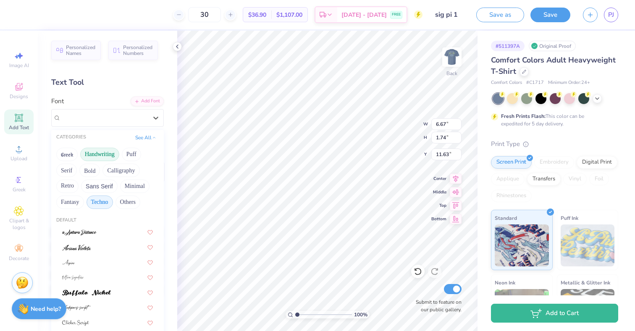
click at [93, 198] on button "Techno" at bounding box center [100, 202] width 26 height 13
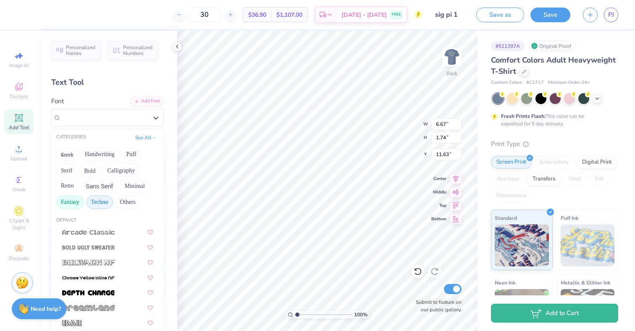
click at [71, 200] on button "Fantasy" at bounding box center [70, 202] width 28 height 13
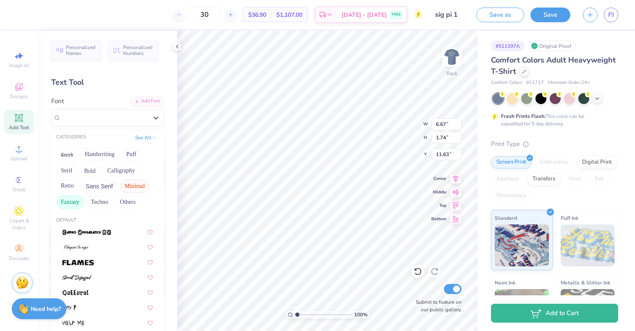
click at [130, 187] on button "Minimal" at bounding box center [134, 186] width 29 height 13
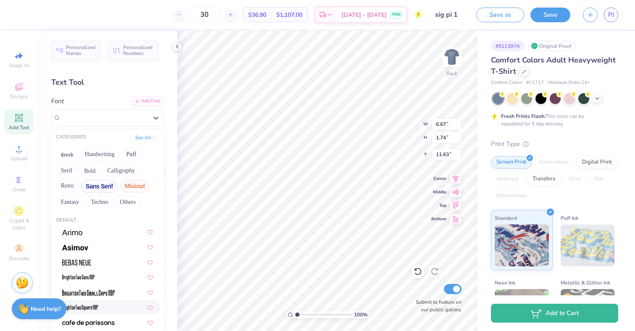
click at [104, 184] on button "Sans Serif" at bounding box center [99, 186] width 37 height 13
click at [67, 184] on button "Retro" at bounding box center [67, 186] width 22 height 13
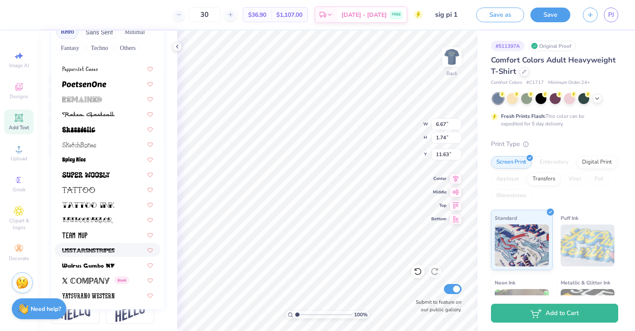
scroll to position [0, 0]
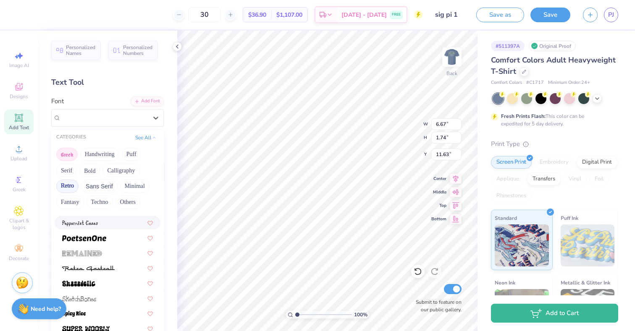
click at [65, 152] on button "Greek" at bounding box center [66, 154] width 21 height 13
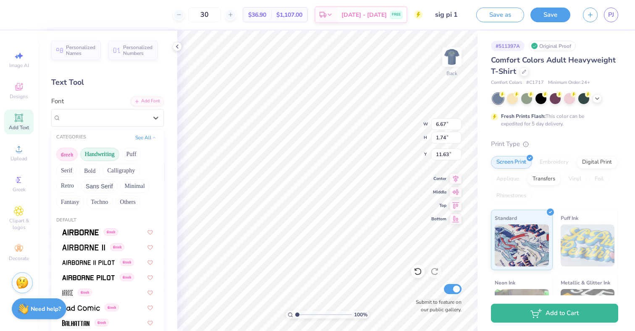
click at [93, 151] on button "Handwriting" at bounding box center [99, 154] width 39 height 13
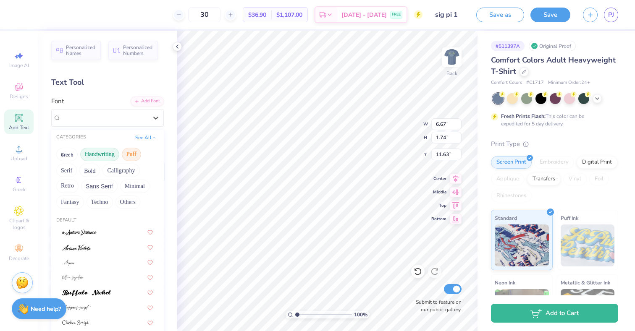
click at [129, 151] on button "Puff" at bounding box center [131, 154] width 19 height 13
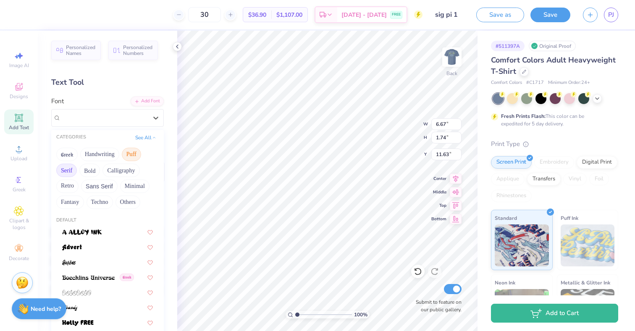
click at [68, 171] on button "Serif" at bounding box center [66, 170] width 21 height 13
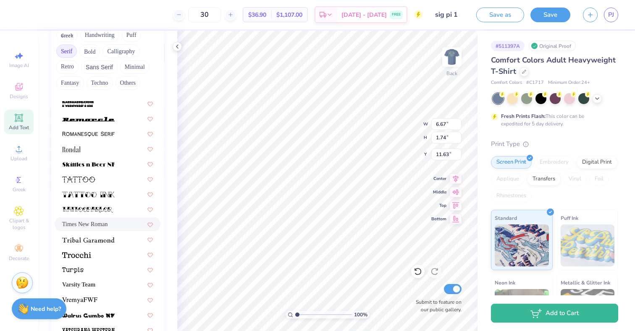
scroll to position [120, 0]
click at [87, 222] on span "Times New Roman" at bounding box center [84, 223] width 45 height 9
type input "5.84"
type input "1.55"
type input "11.59"
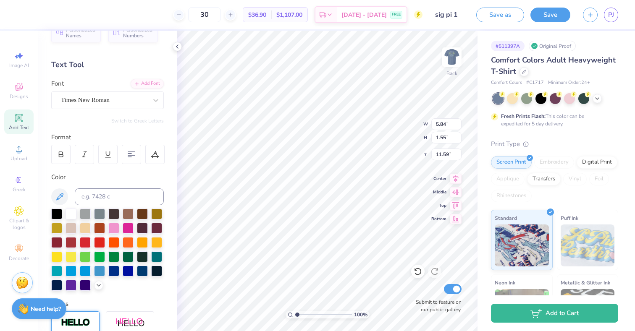
scroll to position [0, 0]
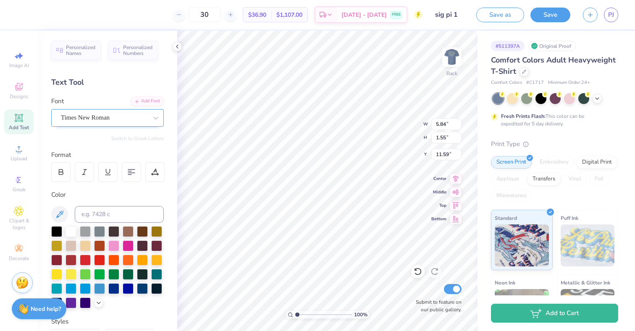
click at [103, 116] on div "Times New Roman" at bounding box center [104, 117] width 88 height 13
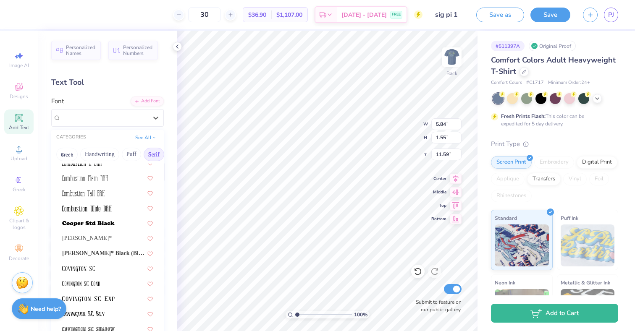
scroll to position [240, 0]
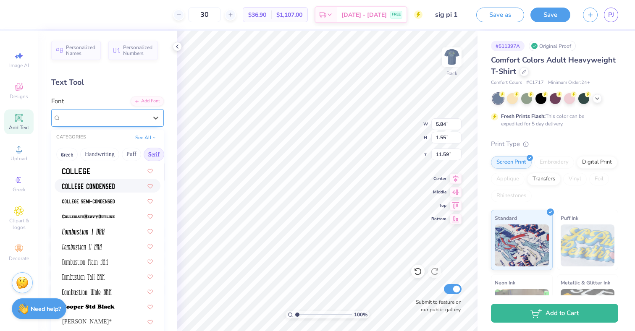
click at [145, 115] on div "Times New Roman" at bounding box center [104, 118] width 87 height 10
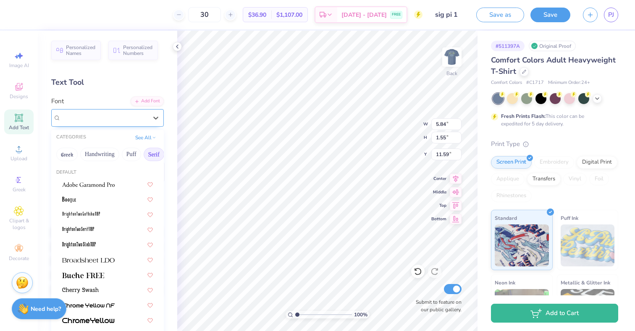
click at [145, 115] on div "Times New Roman" at bounding box center [104, 118] width 87 height 10
click at [147, 137] on button "See All" at bounding box center [146, 137] width 26 height 8
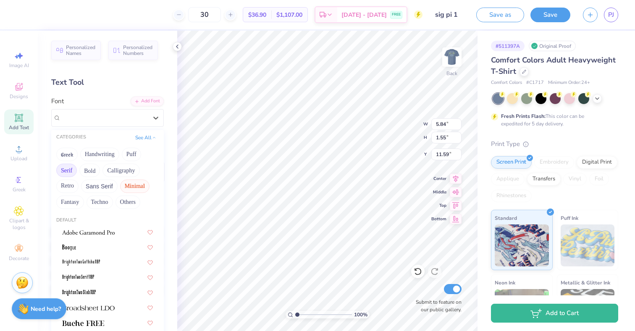
click at [128, 186] on button "Minimal" at bounding box center [134, 186] width 29 height 13
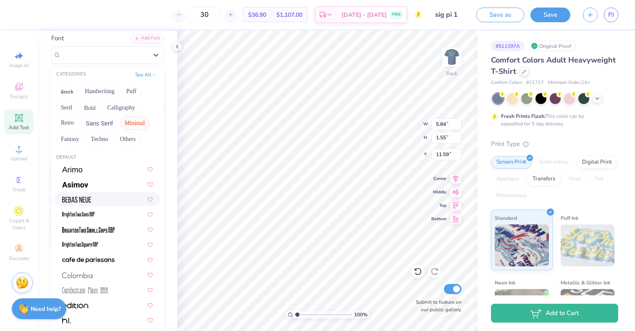
scroll to position [53, 0]
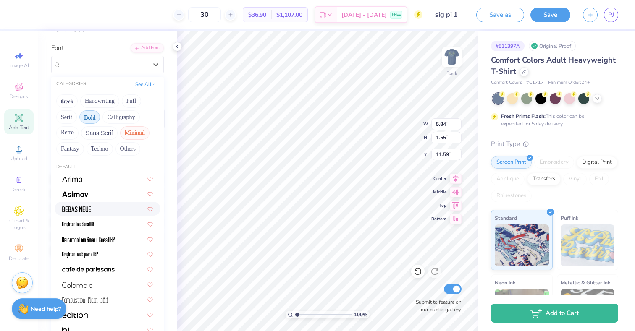
click at [90, 119] on button "Bold" at bounding box center [89, 116] width 21 height 13
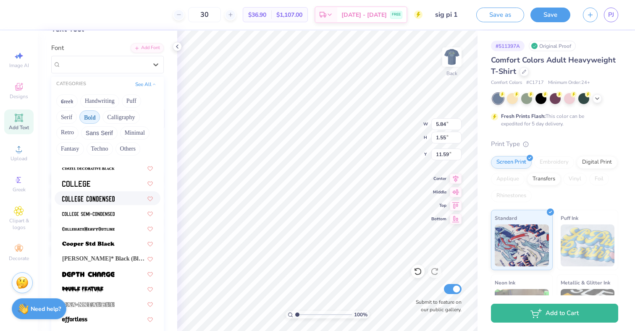
scroll to position [48, 0]
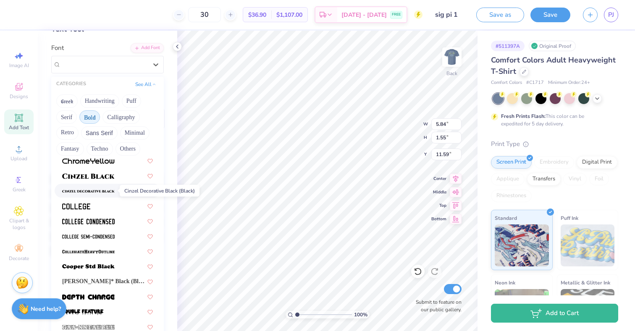
click at [105, 189] on img at bounding box center [88, 192] width 53 height 6
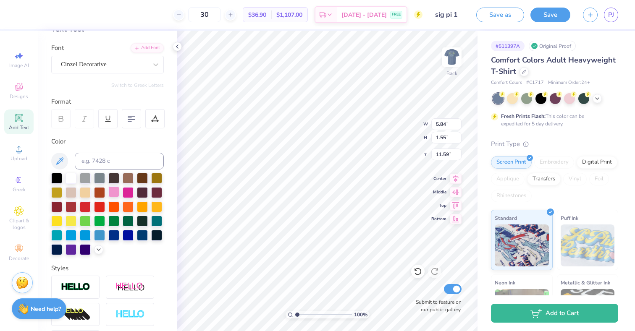
type input "7.06"
type input "2.36"
type input "11.32"
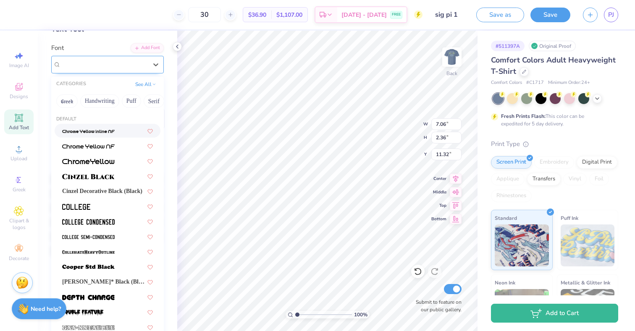
click at [138, 60] on div "Cinzel Decorative" at bounding box center [104, 64] width 88 height 13
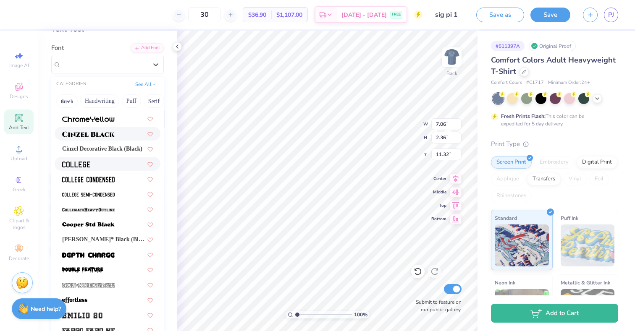
scroll to position [47, 0]
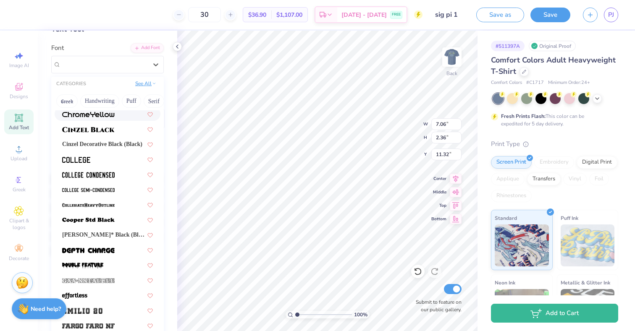
click at [137, 85] on button "See All" at bounding box center [146, 83] width 26 height 8
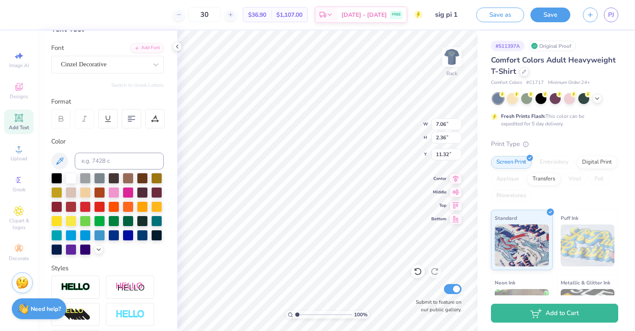
type textarea "T"
click at [19, 90] on icon at bounding box center [19, 87] width 10 height 10
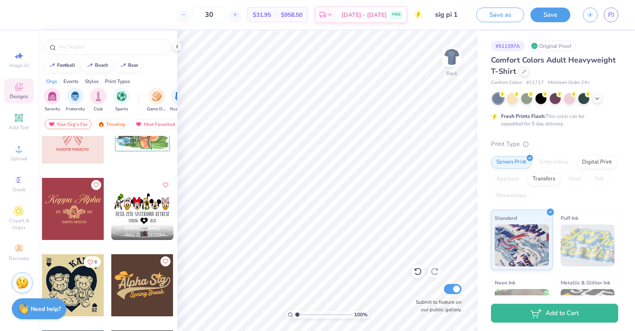
scroll to position [5158, 0]
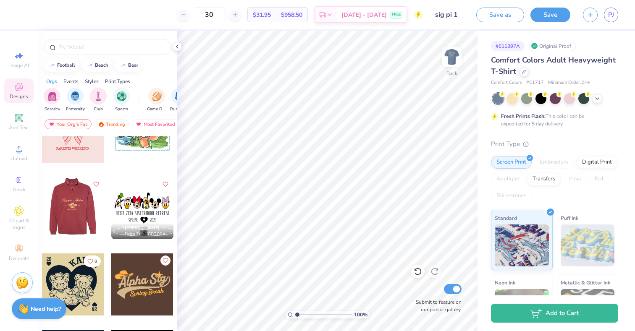
click at [42, 198] on div at bounding box center [11, 208] width 62 height 62
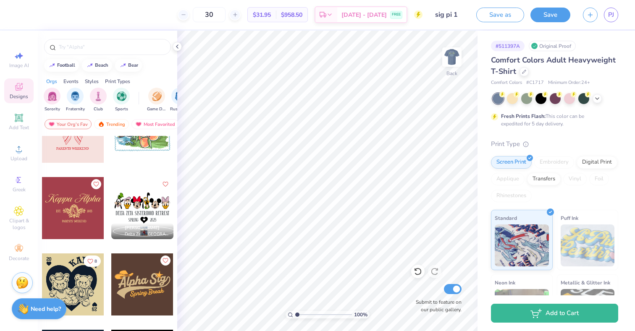
click at [151, 282] on div at bounding box center [142, 285] width 62 height 62
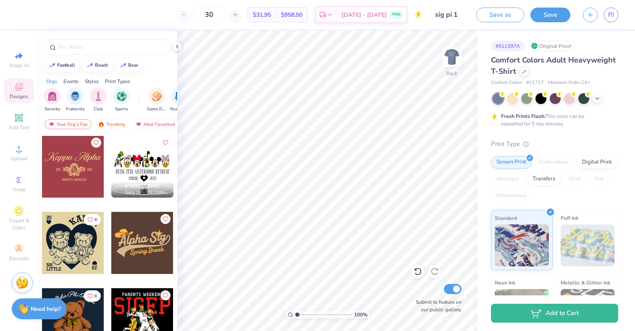
scroll to position [5199, 0]
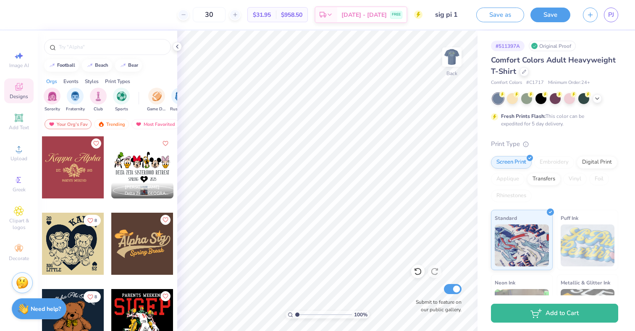
click at [81, 158] on div at bounding box center [73, 168] width 62 height 62
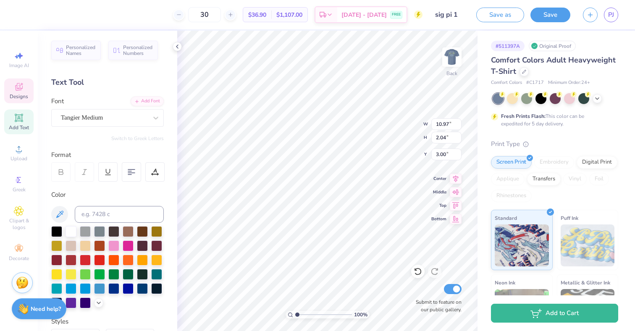
scroll to position [0, 0]
type textarea "K"
type textarea "Sigma Pi"
type input "5.40"
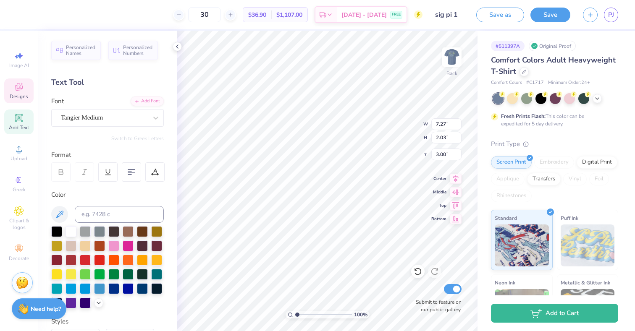
type input "1.51"
type input "4.02"
type input "5.94"
type textarea "S"
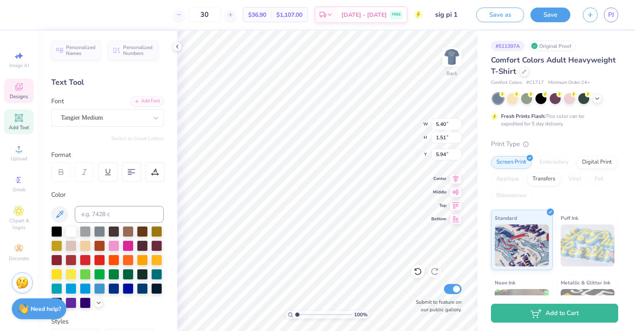
type textarea "U"
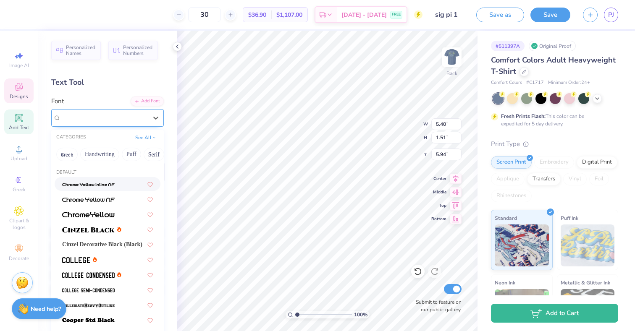
click at [89, 120] on div "Tangier Medium" at bounding box center [104, 117] width 88 height 13
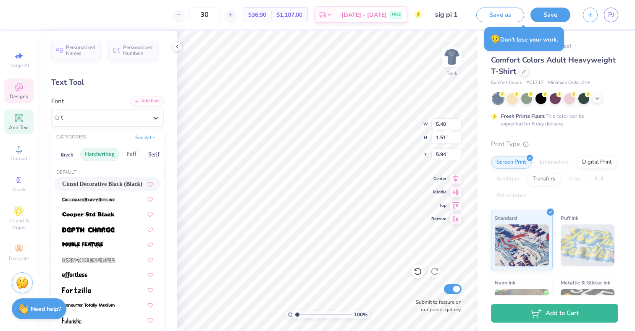
click at [100, 150] on button "Handwriting" at bounding box center [99, 154] width 39 height 13
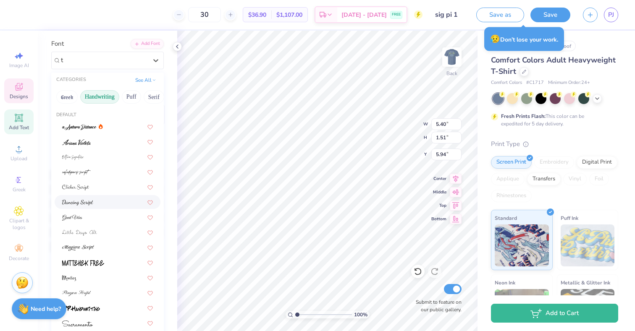
scroll to position [57, 0]
click at [63, 95] on button "Greek" at bounding box center [66, 97] width 21 height 13
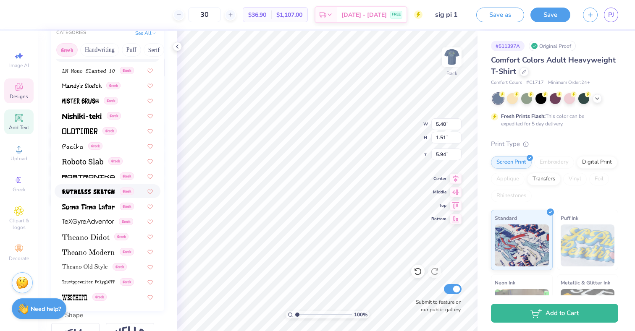
scroll to position [126, 0]
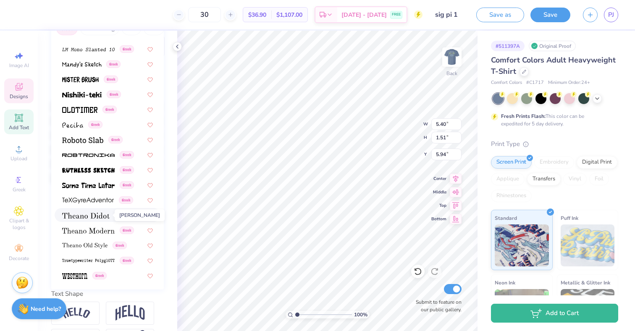
click at [91, 214] on img at bounding box center [85, 216] width 47 height 6
type input "t"
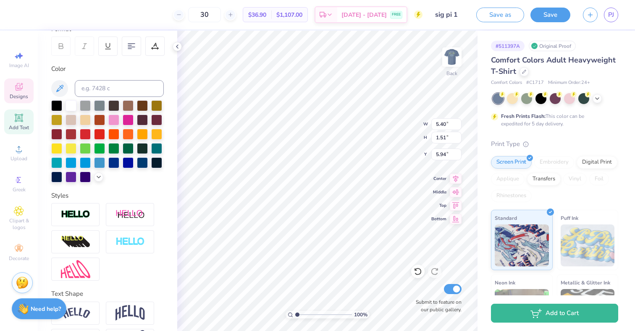
type textarea "UCLA"
type input "3.11"
type input "0.80"
type input "6.03"
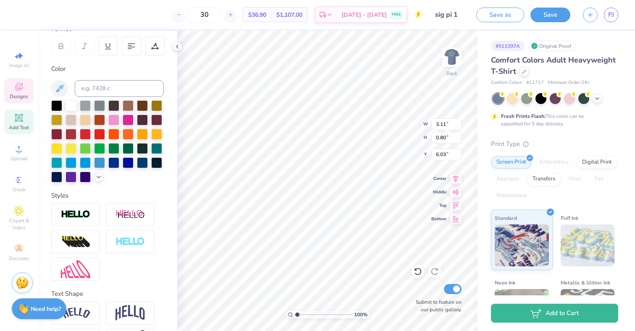
type input "5.40"
type input "1.51"
type input "3.82"
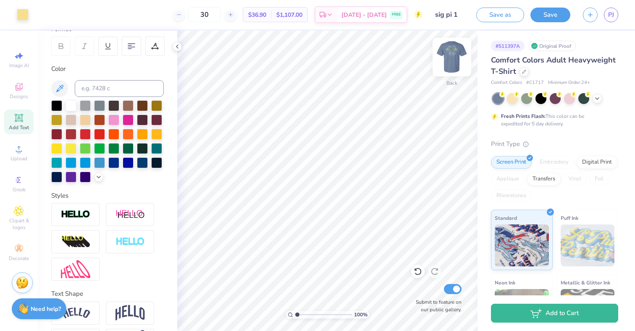
click at [460, 51] on img at bounding box center [452, 57] width 34 height 34
click at [455, 52] on img at bounding box center [452, 57] width 34 height 34
click at [455, 56] on img at bounding box center [452, 57] width 34 height 34
click at [16, 85] on icon at bounding box center [19, 87] width 10 height 10
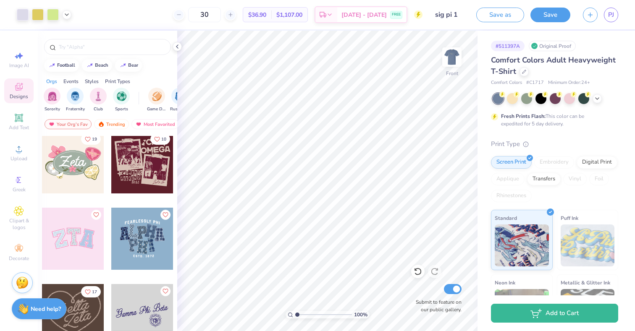
scroll to position [245, 0]
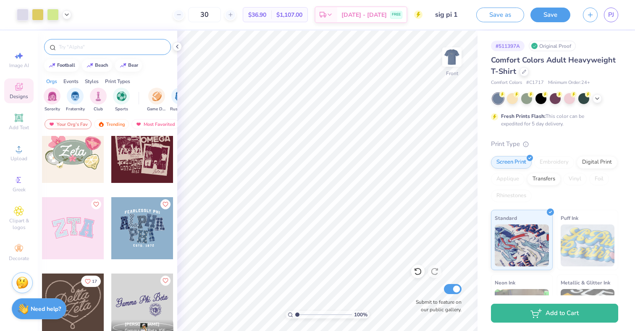
click at [92, 42] on div at bounding box center [107, 47] width 127 height 16
click at [90, 49] on input "text" at bounding box center [112, 47] width 108 height 8
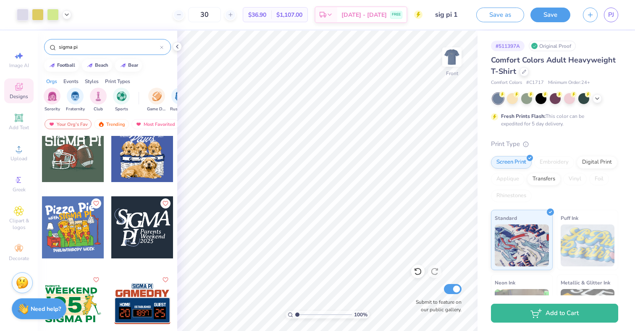
scroll to position [475, 0]
type input "sigma pi"
click at [453, 60] on img at bounding box center [452, 57] width 34 height 34
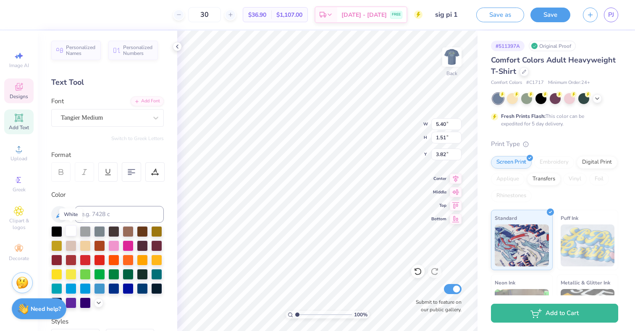
click at [68, 230] on div at bounding box center [71, 231] width 11 height 11
type input "5.80"
type input "5.40"
type input "1.51"
type input "3.55"
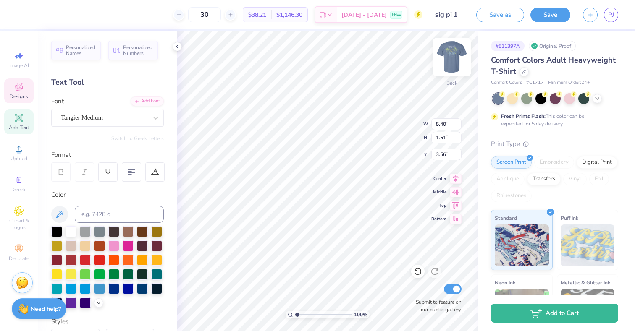
type input "3.56"
type input "3.11"
type input "0.80"
type input "5.80"
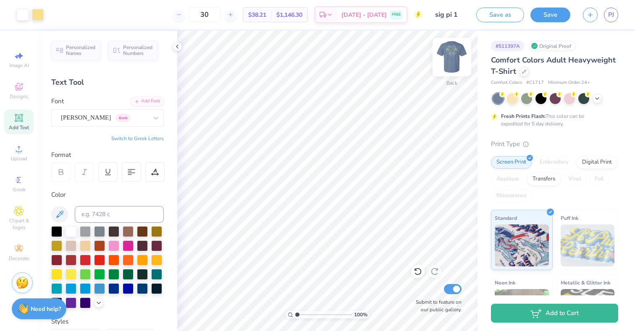
click at [451, 57] on img at bounding box center [452, 57] width 34 height 34
click at [447, 58] on img at bounding box center [452, 57] width 34 height 34
click at [19, 87] on icon at bounding box center [19, 87] width 10 height 10
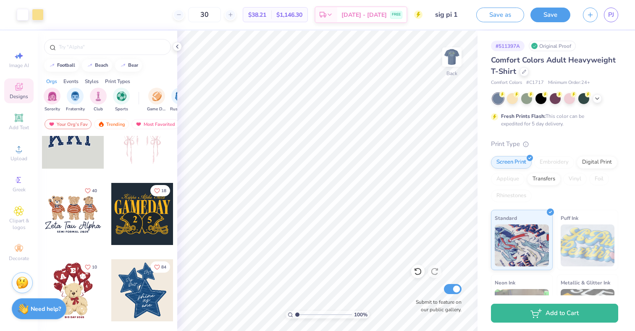
scroll to position [0, 0]
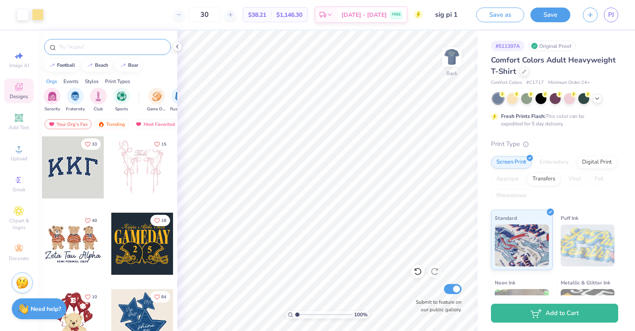
click at [80, 52] on div at bounding box center [107, 47] width 127 height 16
click at [75, 41] on div at bounding box center [107, 47] width 127 height 16
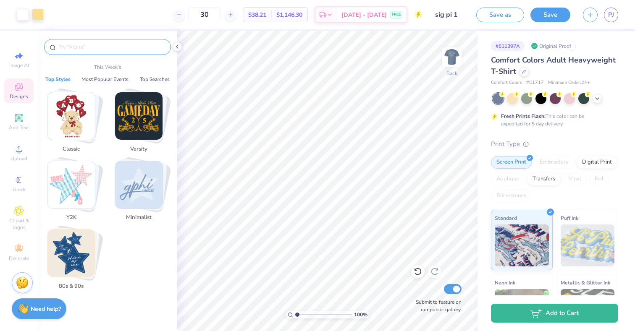
click at [75, 46] on input "text" at bounding box center [112, 47] width 108 height 8
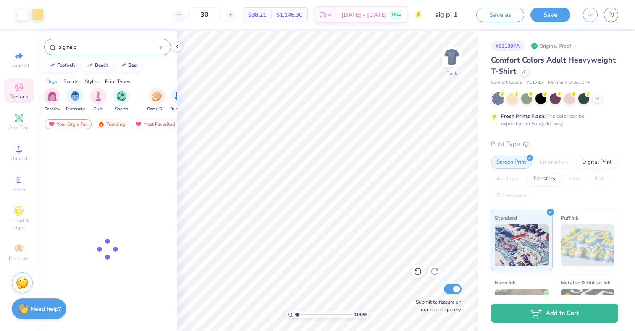
type input "sigma pi"
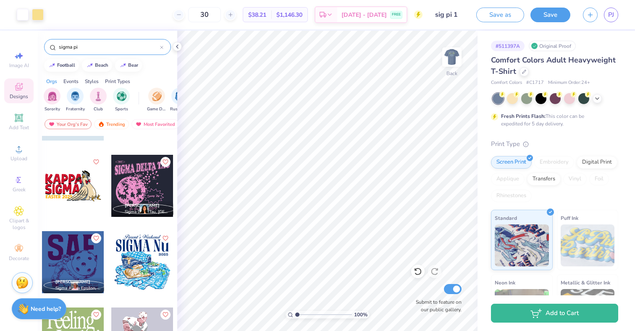
scroll to position [2003, 0]
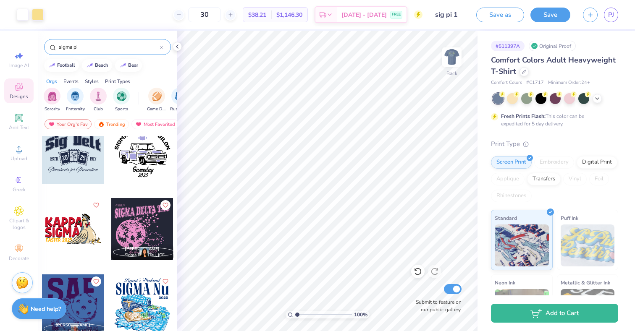
click at [160, 47] on icon at bounding box center [161, 47] width 3 height 3
click at [137, 47] on input "text" at bounding box center [112, 47] width 108 height 8
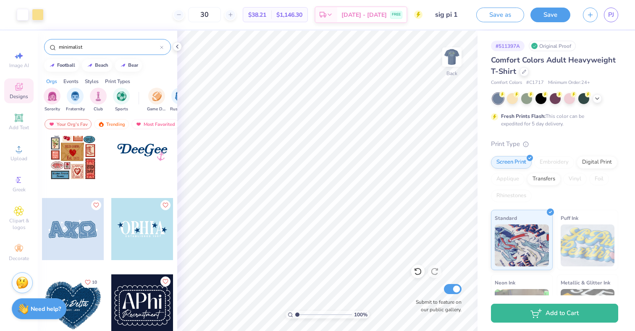
type input "minimalist"
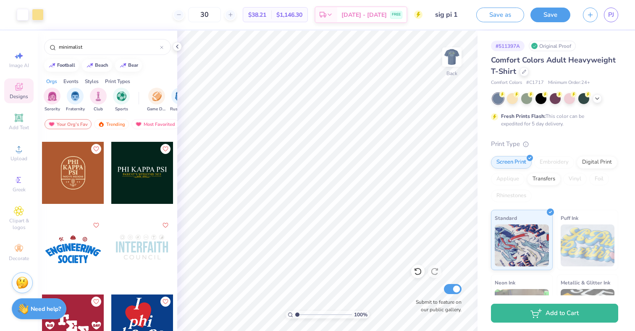
scroll to position [301, 0]
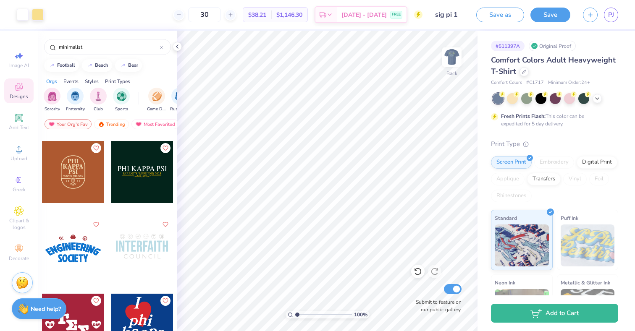
click at [145, 177] on div at bounding box center [142, 172] width 62 height 62
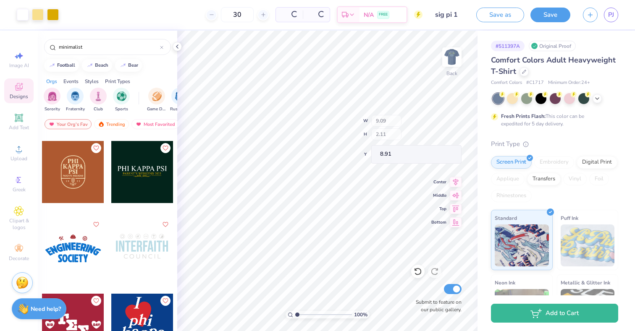
type input "8.91"
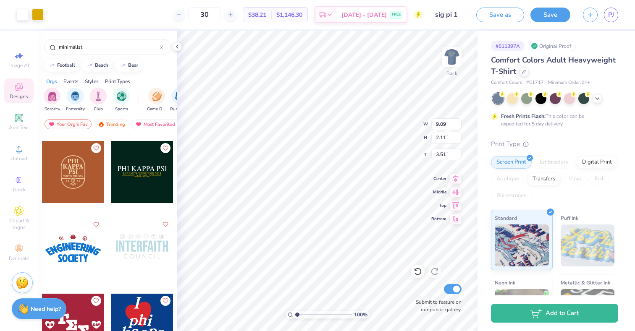
type input "3.51"
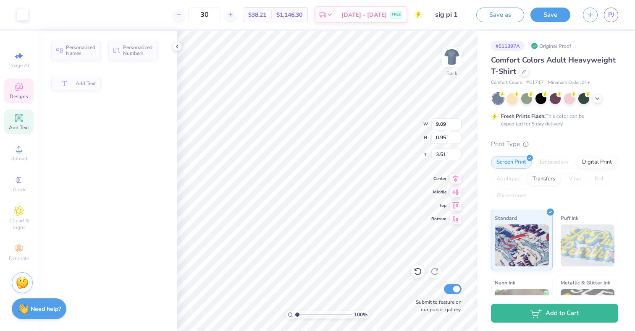
type input "0.95"
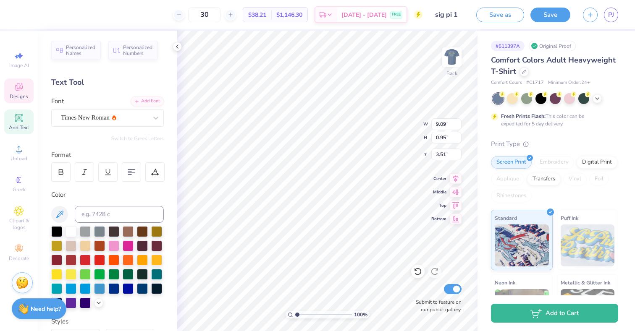
scroll to position [0, 2]
type textarea "P"
type textarea "SIGMA PI"
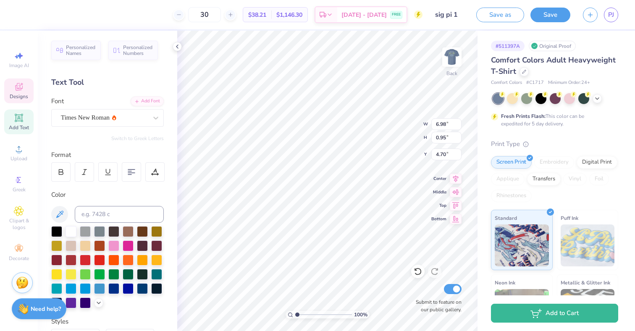
type input "6.98"
type input "0.41"
type input "4.70"
type textarea "C-SESH 2025"
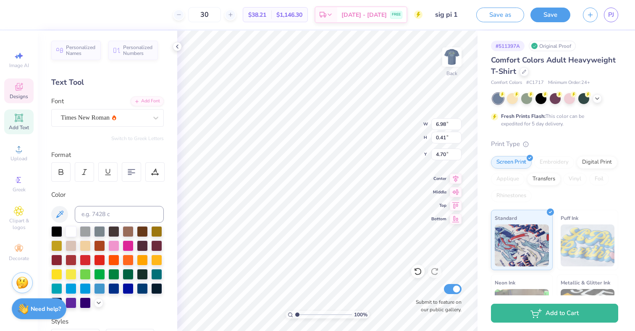
scroll to position [0, 2]
click at [42, 15] on div at bounding box center [38, 14] width 12 height 12
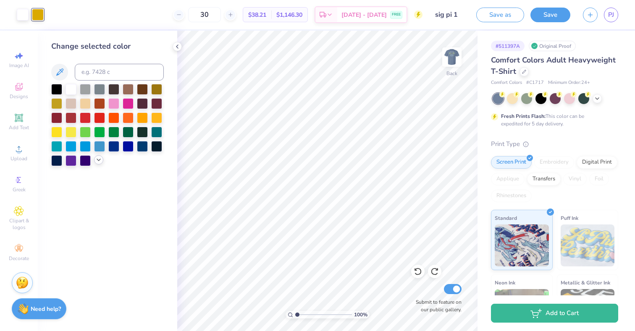
click at [96, 163] on icon at bounding box center [98, 160] width 7 height 7
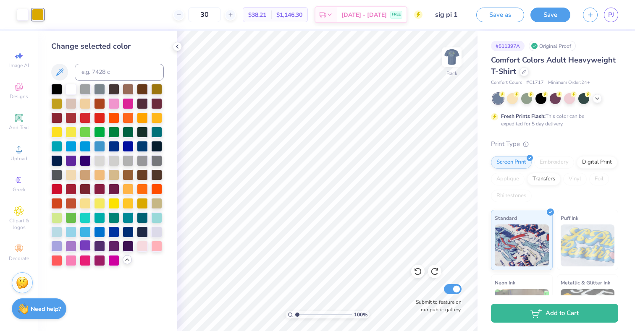
drag, startPoint x: 85, startPoint y: 247, endPoint x: 80, endPoint y: 247, distance: 5.0
click at [85, 247] on div at bounding box center [85, 245] width 11 height 11
click at [70, 246] on div at bounding box center [71, 245] width 11 height 11
click at [58, 91] on div at bounding box center [56, 88] width 11 height 11
click at [97, 92] on div at bounding box center [99, 88] width 11 height 11
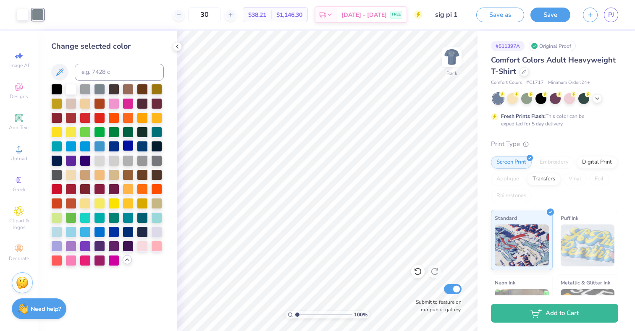
click at [131, 147] on div at bounding box center [128, 145] width 11 height 11
click at [116, 146] on div at bounding box center [113, 145] width 11 height 11
click at [126, 247] on div at bounding box center [128, 245] width 11 height 11
click at [25, 90] on div "Designs" at bounding box center [18, 91] width 29 height 25
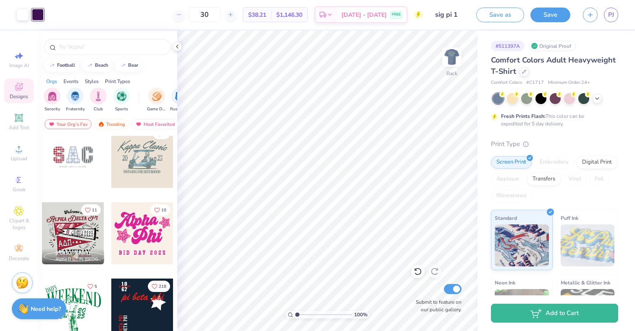
scroll to position [1158, 0]
click at [139, 155] on div at bounding box center [142, 156] width 62 height 62
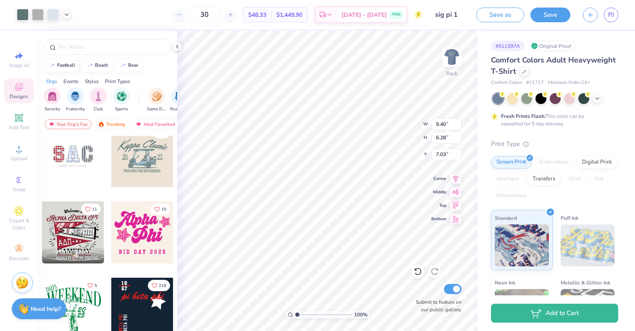
type input "7.03"
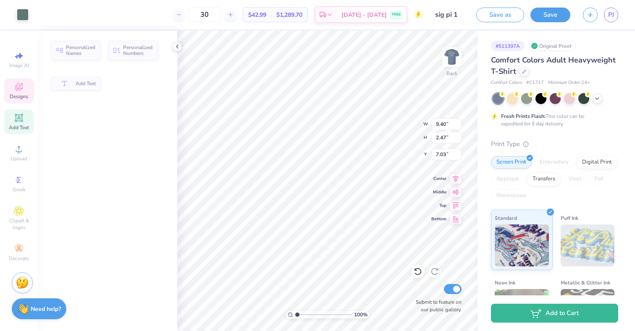
type input "2.47"
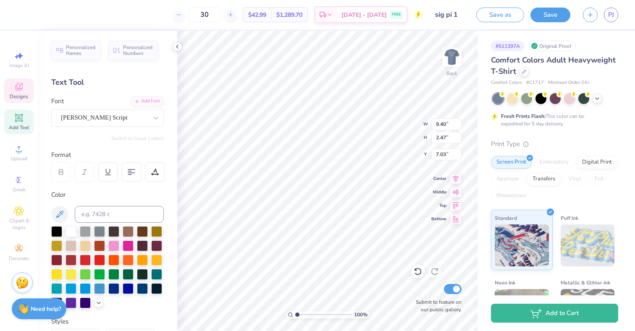
scroll to position [0, 0]
type textarea "K"
type textarea "Sigma Pi"
click at [402, 120] on div "100 % Back W 9.40 9.40 " H 2.47 2.47 " Y 7.03 7.03 " Center Middle Top Bottom S…" at bounding box center [327, 181] width 300 height 301
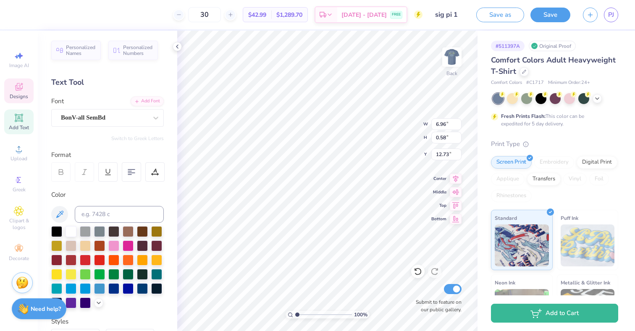
scroll to position [0, 0]
type textarea "S"
type textarea "C-SESH"
type input "11.59"
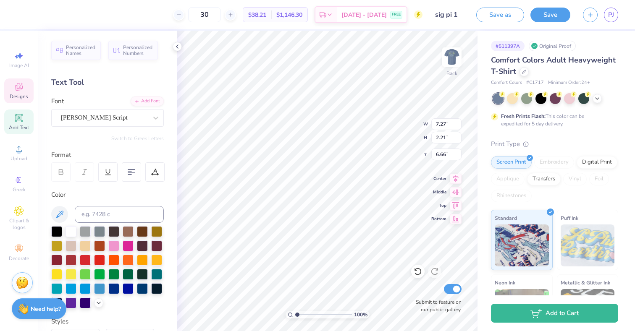
type input "6.66"
type input "7.15"
click at [19, 20] on div at bounding box center [23, 14] width 12 height 12
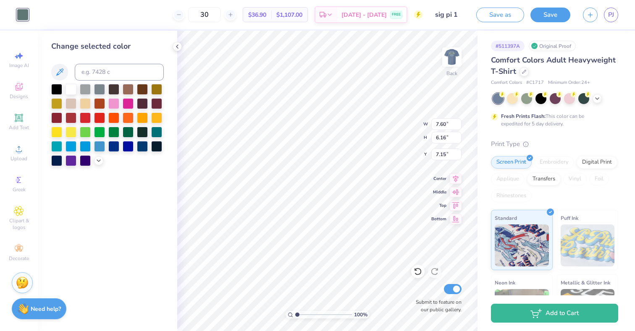
click at [96, 166] on div "Change selected color" at bounding box center [107, 181] width 139 height 301
click at [96, 165] on div at bounding box center [107, 125] width 113 height 82
click at [96, 158] on icon at bounding box center [98, 160] width 7 height 7
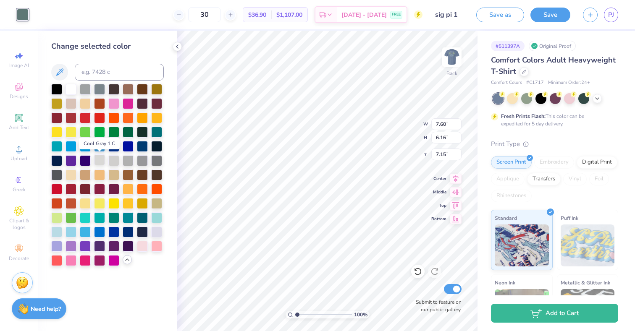
click at [97, 162] on div at bounding box center [99, 160] width 11 height 11
click at [70, 89] on div at bounding box center [71, 88] width 11 height 11
click at [97, 161] on div at bounding box center [99, 160] width 11 height 11
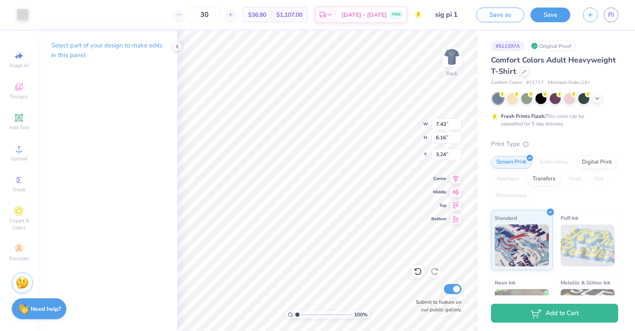
type input "3.24"
type input "6.03"
click at [21, 149] on icon at bounding box center [19, 149] width 10 height 10
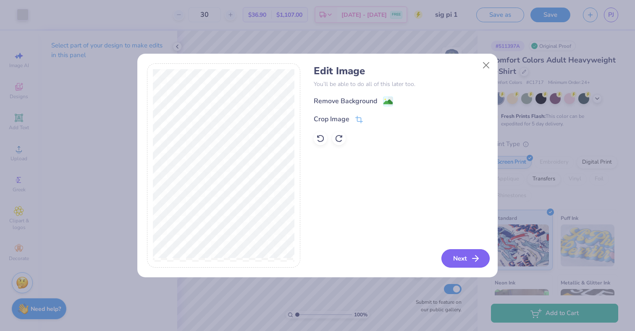
click at [455, 258] on button "Next" at bounding box center [466, 259] width 48 height 18
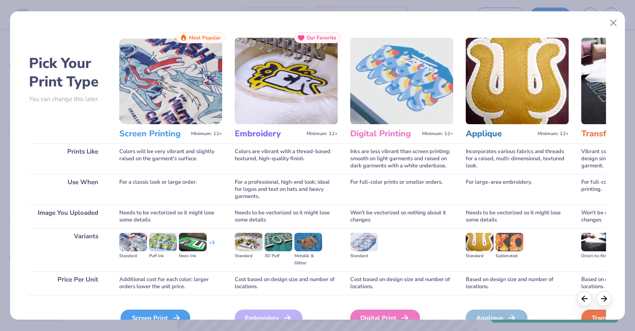
click at [164, 312] on div "Screen Print" at bounding box center [156, 318] width 70 height 17
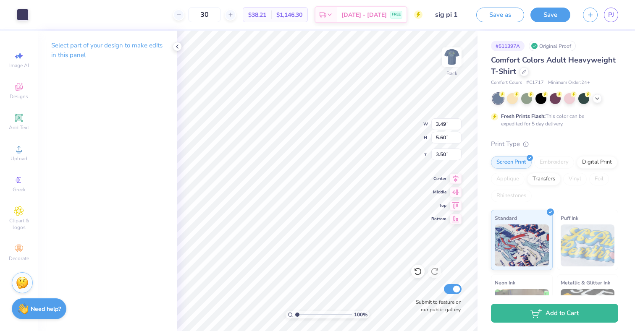
type input "3.49"
type input "5.60"
type input "2.17"
type input "3.49"
type input "4.97"
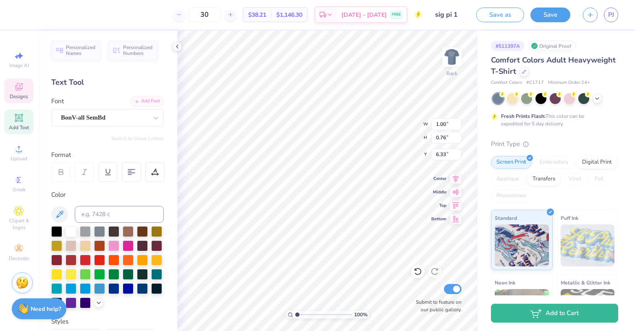
type input "6.33"
type input "6.23"
type input "0.95"
type input "0.76"
type input "6.33"
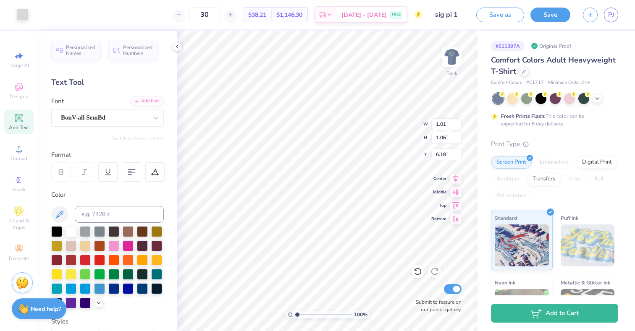
type input "6.18"
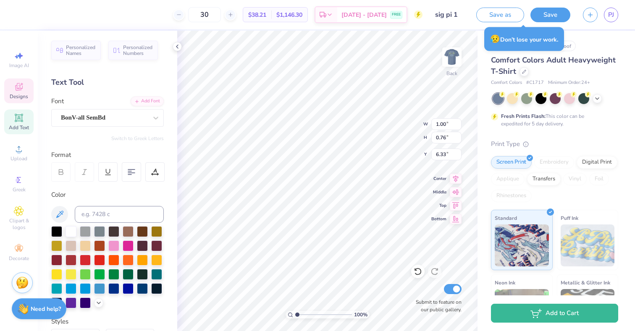
type input "6.33"
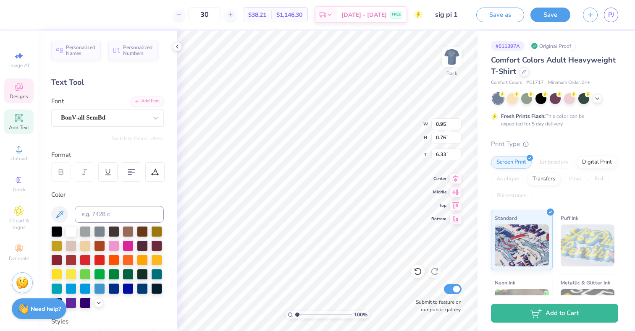
type input "6.33"
click at [71, 232] on div at bounding box center [71, 231] width 11 height 11
click at [72, 231] on div at bounding box center [71, 231] width 11 height 11
click at [383, 120] on div "100 % Back W 2.17 2.17 " H 3.49 3.49 " Y 4.97 4.97 " Center Middle Top Bottom S…" at bounding box center [327, 181] width 300 height 301
click at [50, 16] on div at bounding box center [53, 14] width 12 height 12
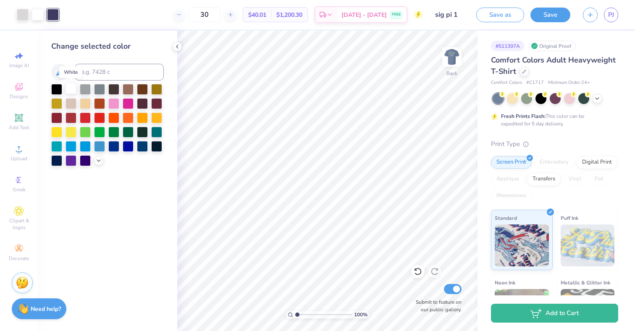
click at [71, 89] on div at bounding box center [71, 88] width 11 height 11
click at [89, 90] on div at bounding box center [85, 88] width 11 height 11
click at [99, 90] on div at bounding box center [99, 88] width 11 height 11
click at [74, 104] on div at bounding box center [71, 102] width 11 height 11
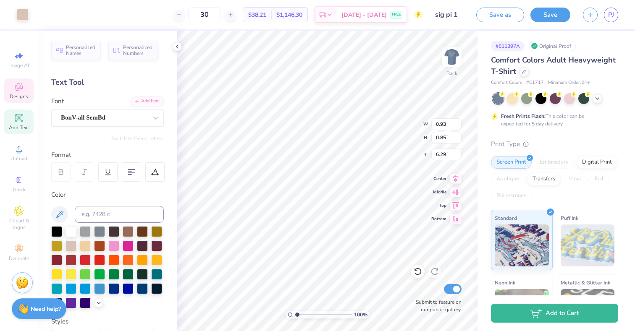
type input "6.29"
type input "6.18"
click at [73, 229] on div at bounding box center [71, 231] width 11 height 11
click at [81, 243] on div at bounding box center [85, 245] width 11 height 11
click at [68, 231] on div at bounding box center [71, 231] width 11 height 11
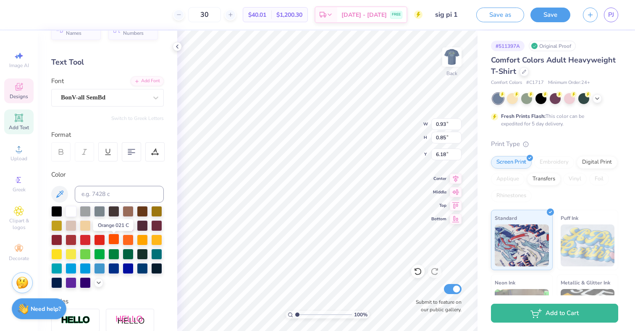
scroll to position [23, 0]
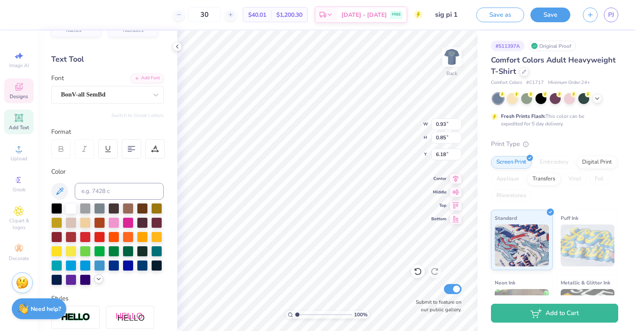
click at [100, 280] on icon at bounding box center [98, 279] width 7 height 7
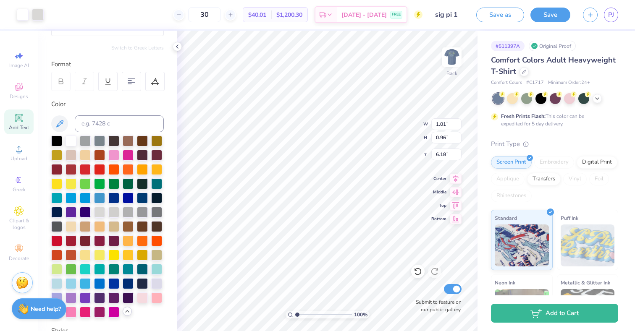
scroll to position [100, 0]
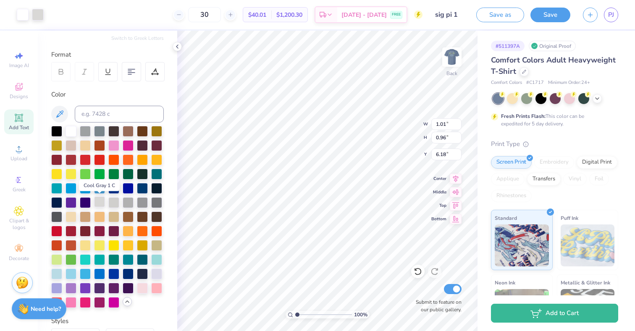
click at [98, 203] on div at bounding box center [99, 202] width 11 height 11
click at [100, 200] on div at bounding box center [99, 202] width 11 height 11
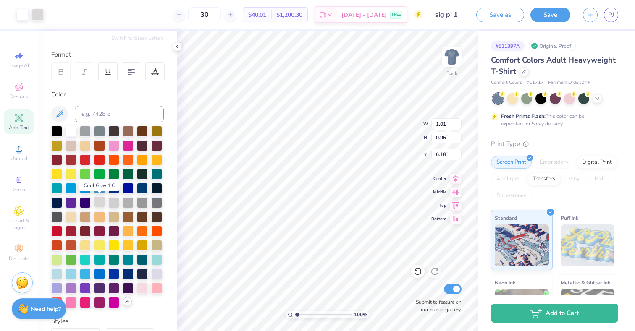
click at [17, 13] on div at bounding box center [23, 15] width 12 height 12
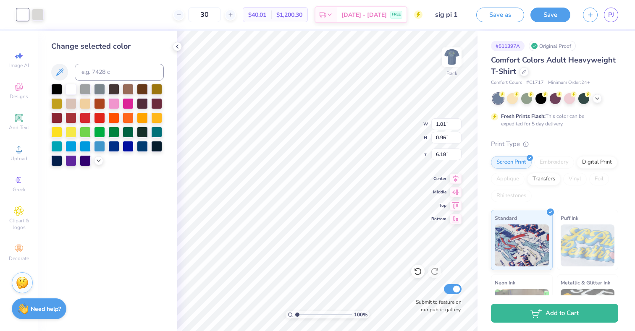
click at [98, 155] on div at bounding box center [107, 125] width 113 height 82
click at [98, 160] on polyline at bounding box center [98, 160] width 3 height 2
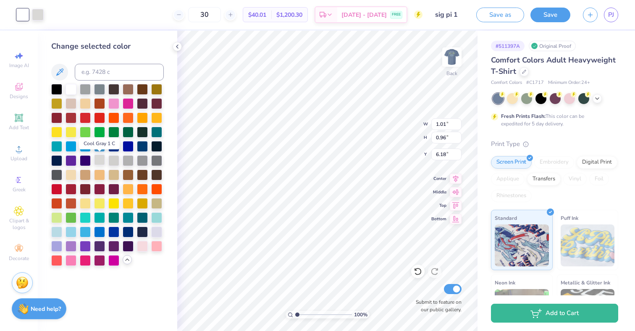
click at [97, 162] on div at bounding box center [99, 160] width 11 height 11
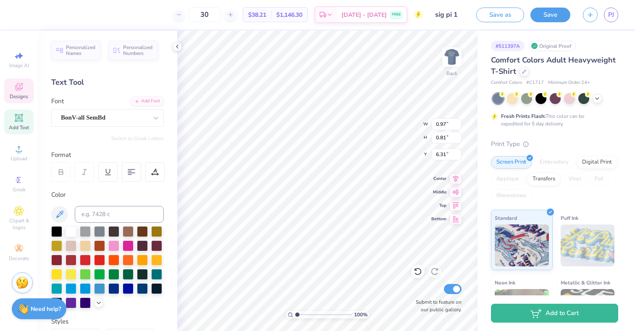
type input "6.31"
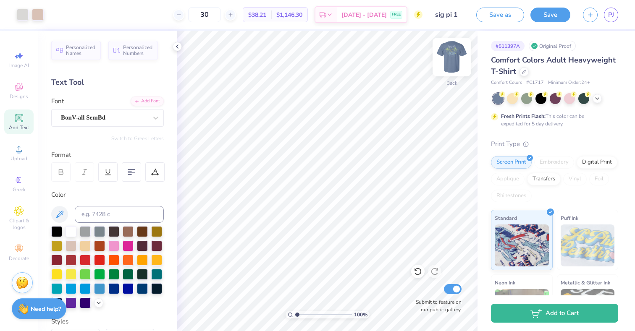
click at [450, 51] on img at bounding box center [452, 57] width 34 height 34
click at [448, 65] on img at bounding box center [452, 57] width 34 height 34
type input "2.17"
type input "3.49"
type input "4.97"
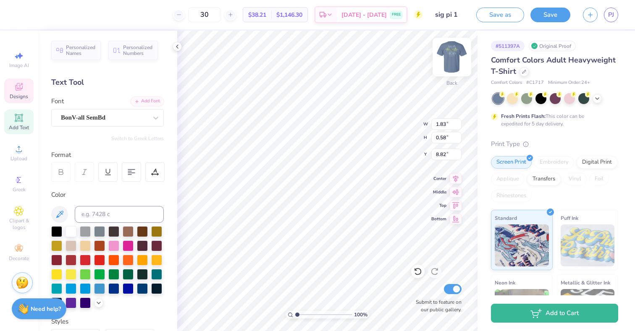
scroll to position [0, 0]
type input "8.83"
type input "1.57"
type input "0.50"
click at [410, 122] on div "100 % Back W 1.57 1.57 " H 0.50 0.50 " Y 8.83 8.83 " Center Middle Top Bottom S…" at bounding box center [327, 181] width 300 height 301
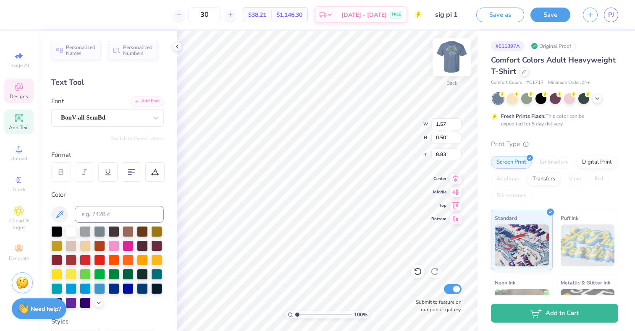
type textarea "C-SESH 2025"
type input "3.47"
type input "0.63"
click at [446, 55] on img at bounding box center [452, 57] width 34 height 34
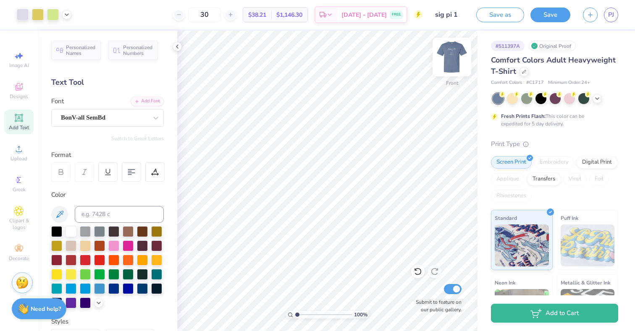
click at [452, 57] on img at bounding box center [452, 57] width 34 height 34
click at [450, 50] on img at bounding box center [452, 57] width 34 height 34
click at [453, 55] on img at bounding box center [452, 57] width 34 height 34
click at [453, 55] on img at bounding box center [452, 57] width 17 height 17
click at [447, 60] on img at bounding box center [452, 57] width 34 height 34
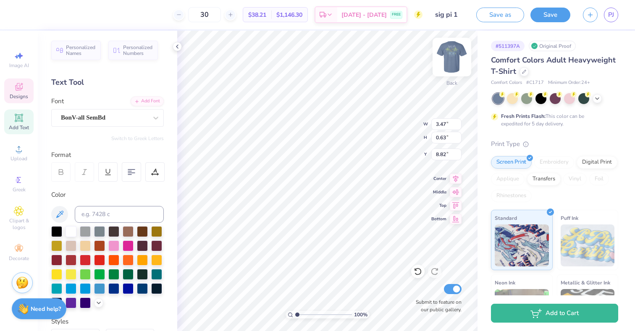
scroll to position [0, 1]
type textarea "C-SESH '25"
click at [449, 61] on img at bounding box center [452, 57] width 34 height 34
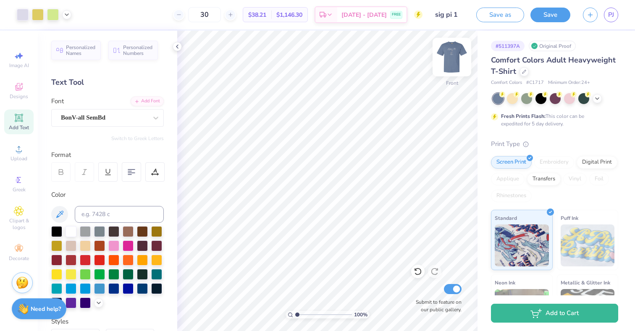
click at [456, 57] on img at bounding box center [452, 57] width 34 height 34
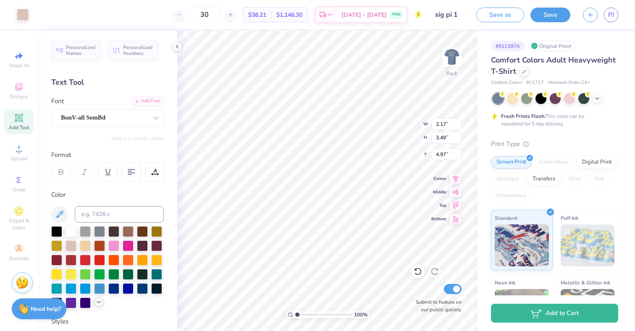
click at [95, 301] on icon at bounding box center [98, 302] width 7 height 7
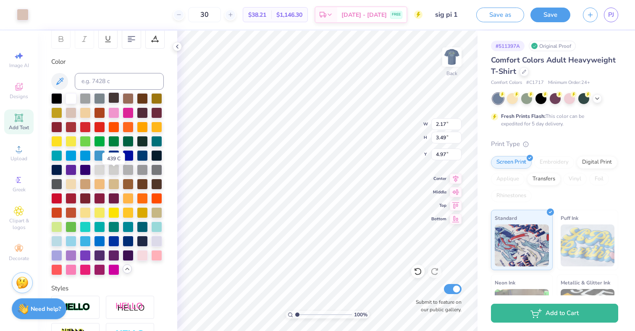
scroll to position [202, 0]
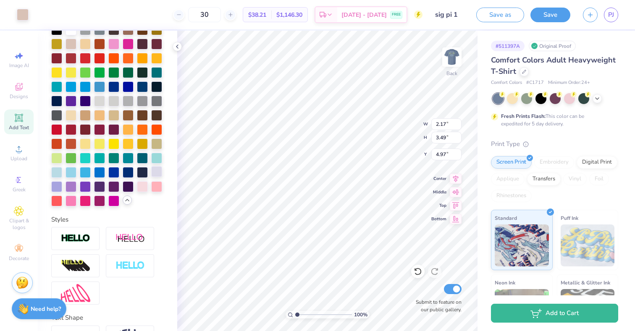
click at [157, 169] on div at bounding box center [156, 171] width 11 height 11
click at [155, 169] on div at bounding box center [156, 171] width 11 height 11
click at [57, 186] on div at bounding box center [56, 186] width 11 height 11
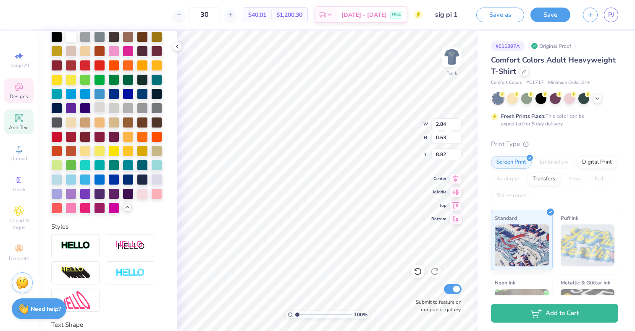
click at [99, 105] on div at bounding box center [99, 107] width 11 height 11
click at [37, 14] on div at bounding box center [38, 14] width 12 height 12
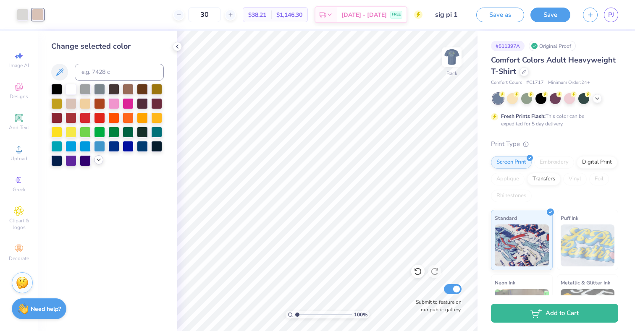
click at [99, 160] on polyline at bounding box center [98, 160] width 3 height 2
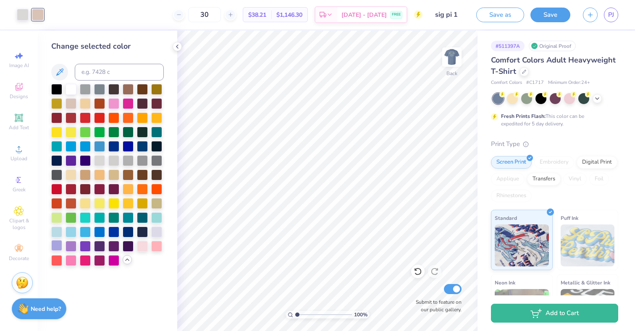
click at [61, 247] on div at bounding box center [56, 245] width 11 height 11
click at [157, 230] on div at bounding box center [156, 231] width 11 height 11
click at [142, 247] on div at bounding box center [142, 245] width 11 height 11
click at [157, 229] on div at bounding box center [156, 231] width 11 height 11
click at [55, 247] on div at bounding box center [56, 245] width 11 height 11
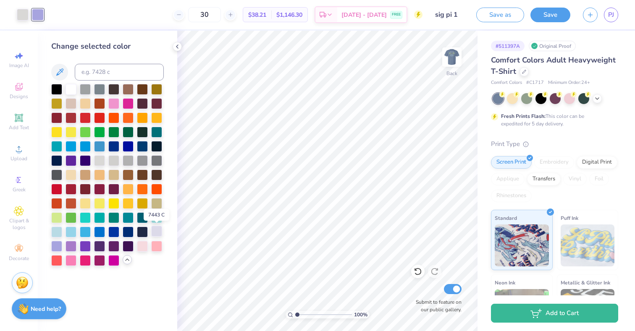
click at [158, 231] on div at bounding box center [156, 231] width 11 height 11
click at [58, 245] on div at bounding box center [56, 245] width 11 height 11
click at [74, 89] on div at bounding box center [71, 88] width 11 height 11
click at [85, 103] on div at bounding box center [85, 102] width 11 height 11
click at [68, 173] on div at bounding box center [71, 174] width 11 height 11
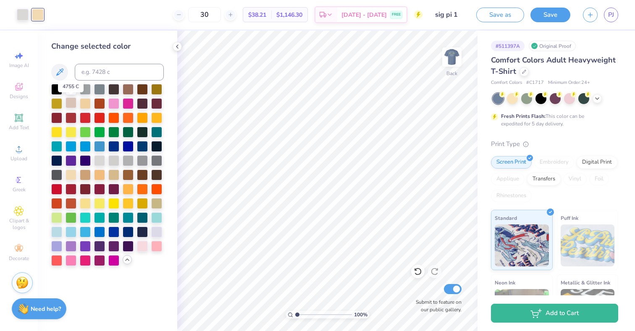
click at [72, 103] on div at bounding box center [71, 102] width 11 height 11
click at [72, 173] on div at bounding box center [71, 174] width 11 height 11
click at [453, 56] on img at bounding box center [452, 57] width 34 height 34
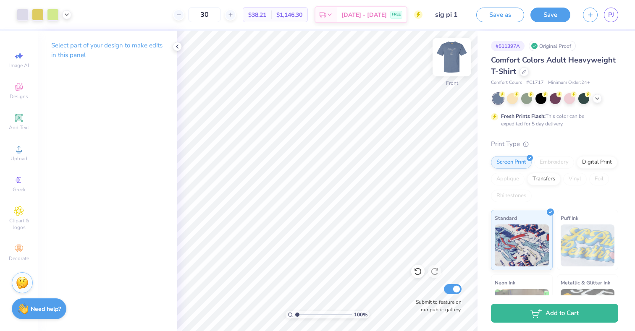
click at [451, 55] on img at bounding box center [452, 57] width 34 height 34
click at [453, 49] on img at bounding box center [452, 57] width 34 height 34
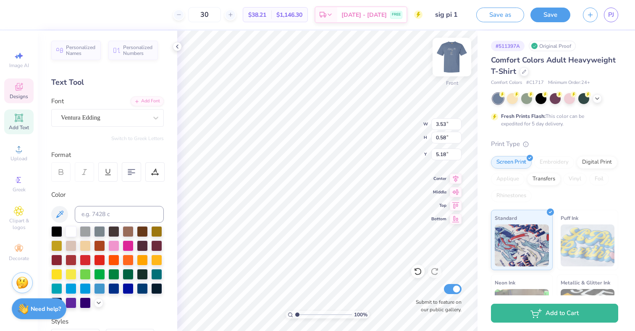
type input "5.18"
type input "13.42"
type input "3.70"
type input "13.75"
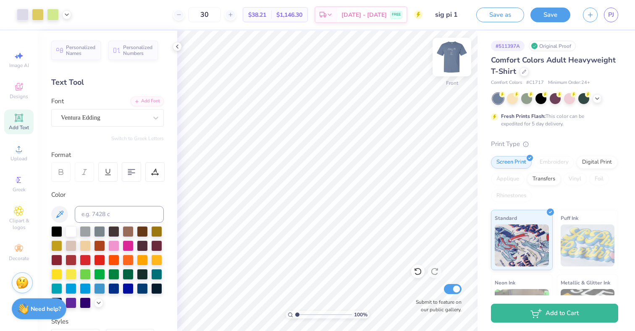
click at [450, 52] on img at bounding box center [452, 57] width 34 height 34
click at [451, 57] on img at bounding box center [452, 57] width 34 height 34
click at [453, 55] on img at bounding box center [452, 57] width 34 height 34
click at [456, 54] on img at bounding box center [452, 57] width 34 height 34
click at [455, 54] on img at bounding box center [452, 57] width 34 height 34
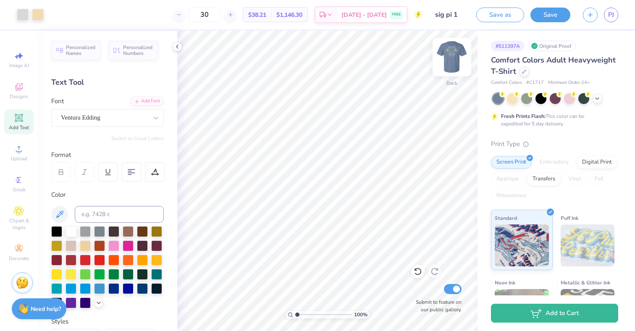
click at [458, 49] on img at bounding box center [452, 57] width 34 height 34
click at [462, 55] on img at bounding box center [452, 57] width 34 height 34
click at [453, 53] on img at bounding box center [452, 57] width 34 height 34
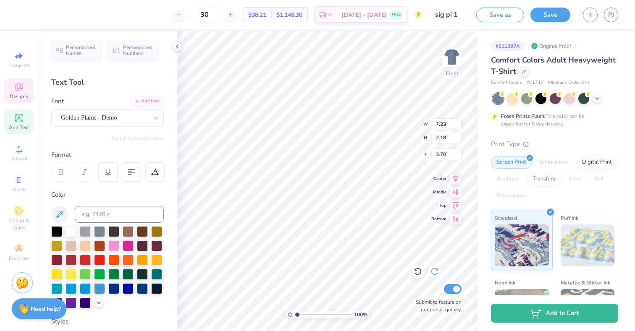
scroll to position [0, 0]
type textarea "CSesh 25"
click at [26, 189] on div "Greek" at bounding box center [18, 184] width 29 height 25
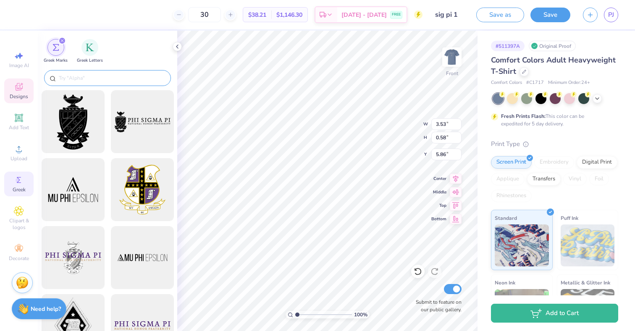
click at [121, 80] on input "text" at bounding box center [112, 78] width 108 height 8
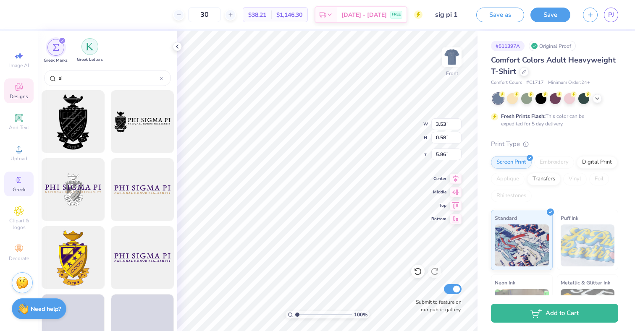
type input "si"
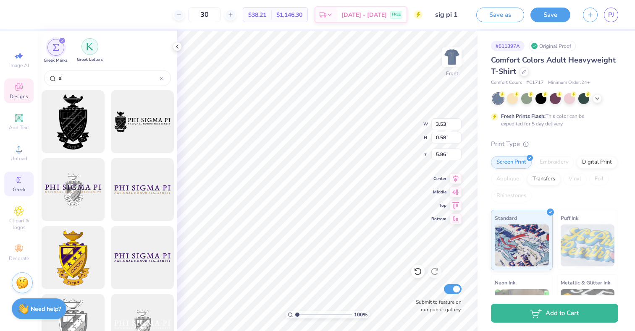
click at [93, 47] on img "filter for Greek Letters" at bounding box center [90, 46] width 8 height 8
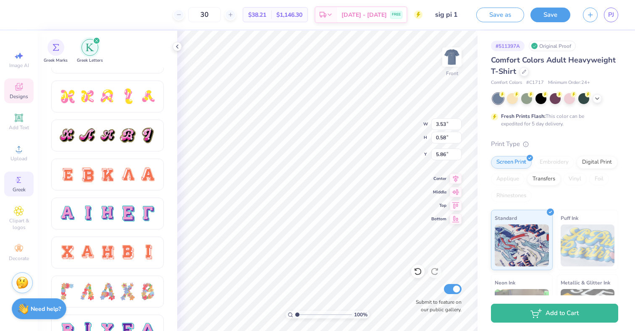
scroll to position [0, 0]
type textarea "s"
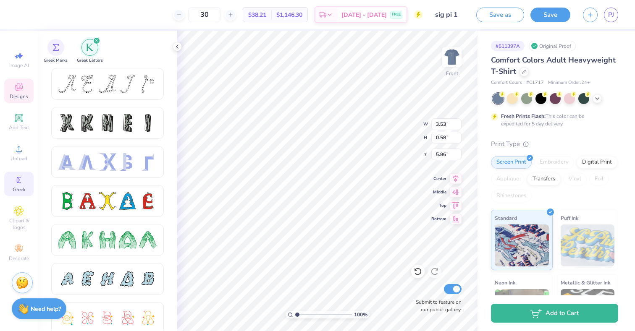
scroll to position [0, 1]
type textarea "SIGMA PI"
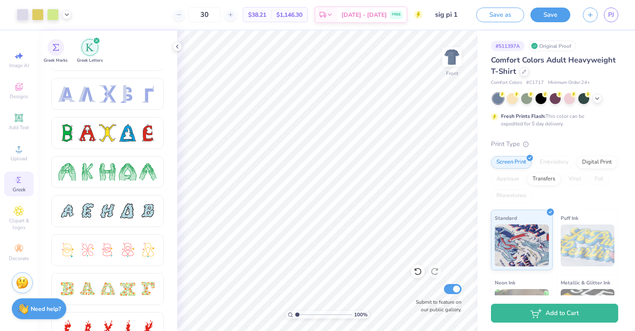
scroll to position [0, 0]
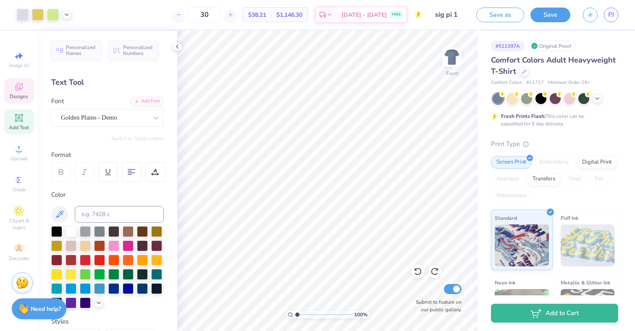
click at [21, 89] on icon at bounding box center [19, 87] width 7 height 5
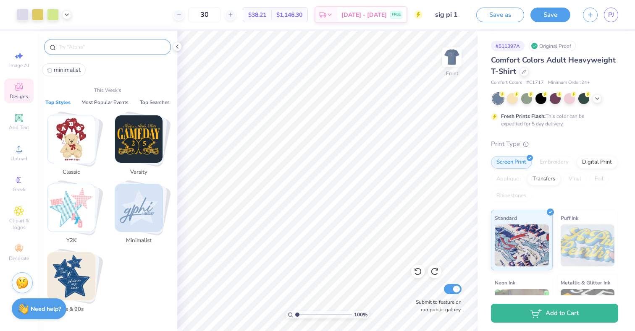
click at [109, 45] on input "text" at bounding box center [112, 47] width 108 height 8
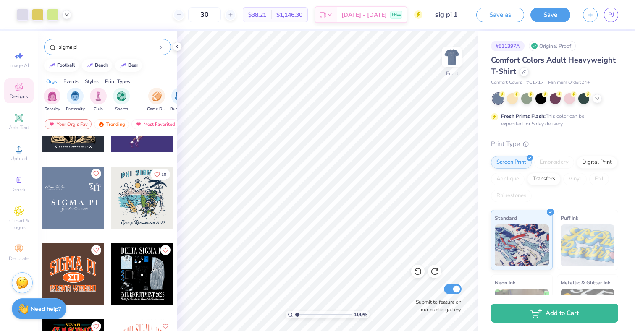
scroll to position [50, 0]
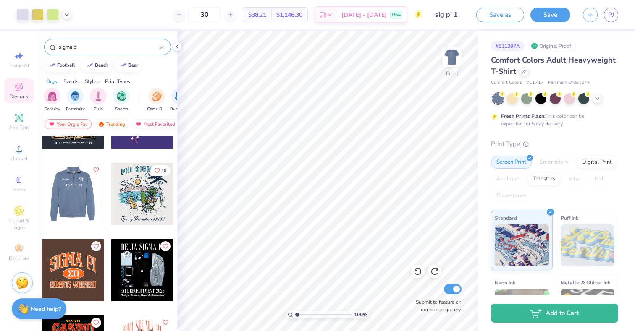
type input "sigma pi"
click at [89, 194] on div at bounding box center [73, 194] width 62 height 62
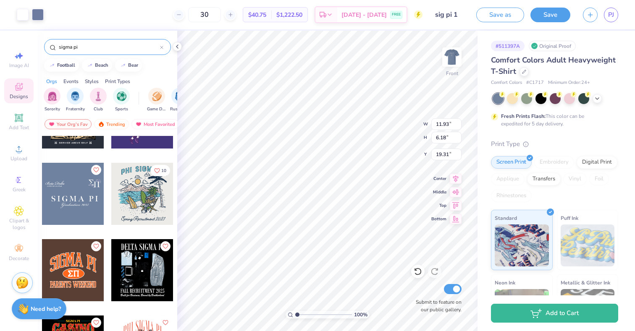
type input "19.31"
click at [336, 260] on li "Ungroup" at bounding box center [346, 255] width 66 height 16
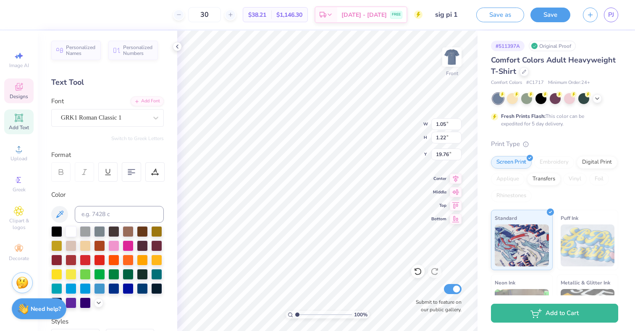
type input "19.76"
type input "2.67"
type input "0.58"
type input "5.86"
click at [144, 134] on div "Personalized Names Personalized Numbers Text Tool Add Font Font Ventura Edding …" at bounding box center [107, 181] width 139 height 301
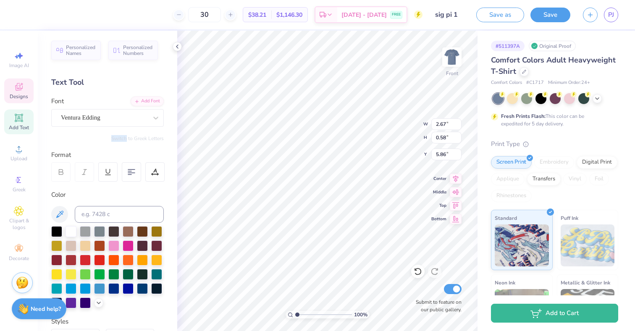
click at [144, 134] on div "Personalized Names Personalized Numbers Text Tool Add Font Font Ventura Edding …" at bounding box center [107, 181] width 139 height 301
type input "1.45"
type input "0.78"
type input "2.67"
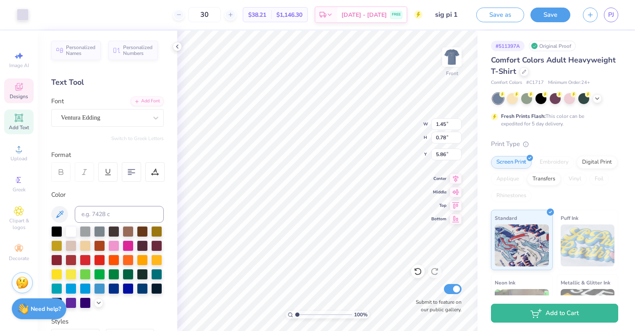
type input "0.58"
type input "5.86"
type input "0.66"
type input "0.78"
type input "19.76"
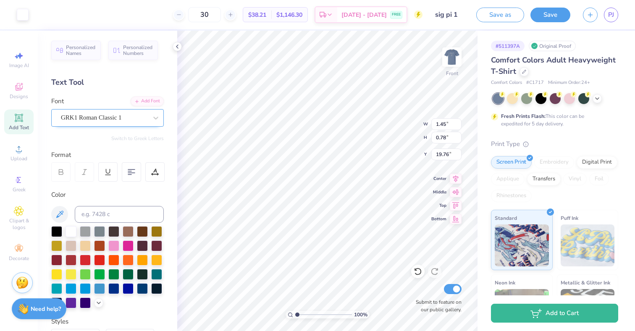
click at [139, 121] on div "GRK1 Roman Classic 1" at bounding box center [104, 117] width 88 height 13
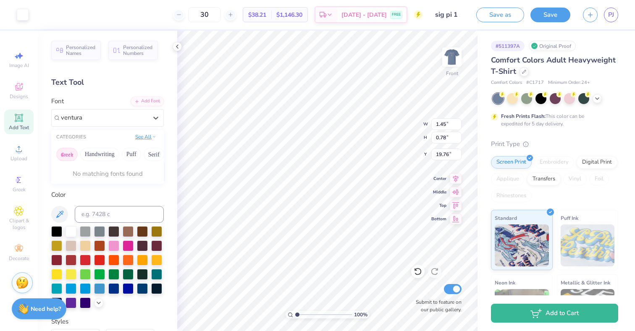
click at [146, 137] on button "See All" at bounding box center [146, 137] width 26 height 8
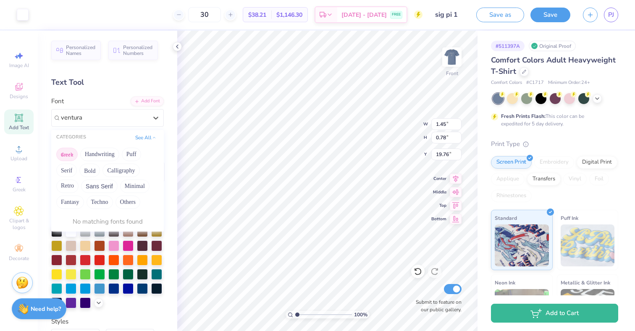
click at [141, 141] on button "See All" at bounding box center [146, 138] width 26 height 8
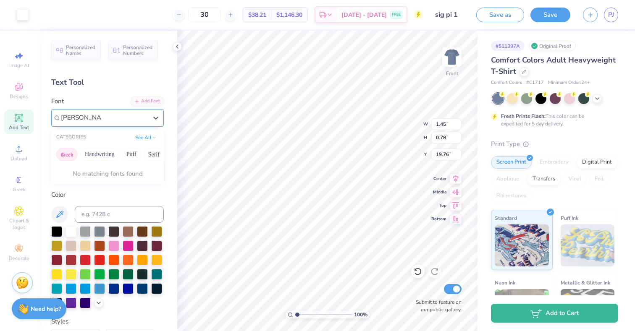
type input "ventura edding"
click at [154, 118] on icon at bounding box center [156, 118] width 8 height 8
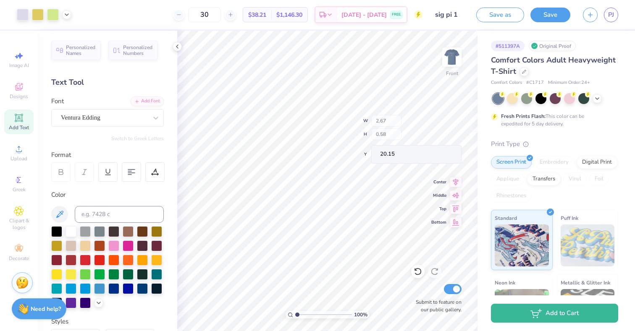
type input "20.15"
click at [101, 301] on icon at bounding box center [98, 302] width 7 height 7
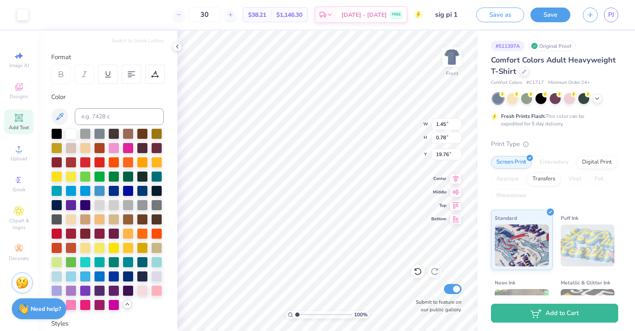
scroll to position [155, 0]
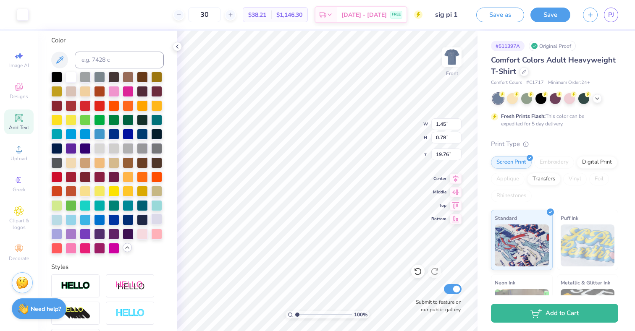
click at [156, 218] on div at bounding box center [156, 219] width 11 height 11
click at [21, 17] on div at bounding box center [23, 14] width 12 height 12
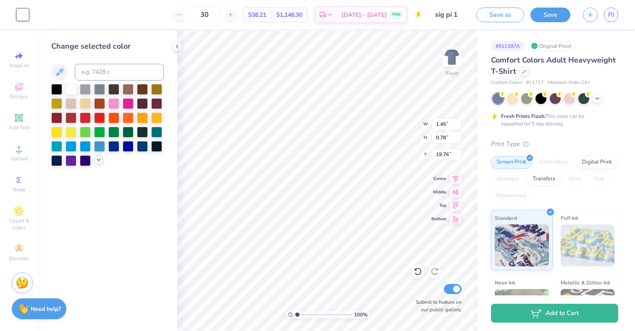
click at [97, 163] on div at bounding box center [98, 159] width 9 height 9
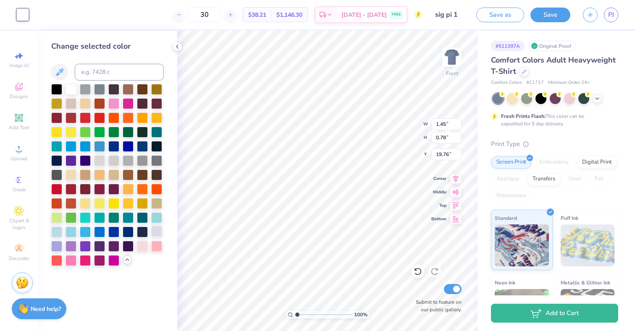
click at [157, 233] on div at bounding box center [156, 231] width 11 height 11
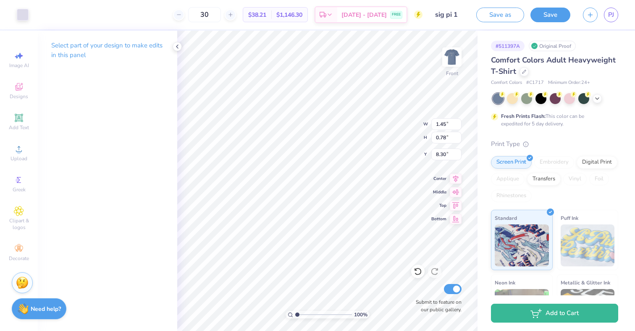
type input "5.86"
click at [344, 226] on li "Group" at bounding box center [358, 230] width 66 height 16
type input "2.67"
type input "0.58"
type input "20.15"
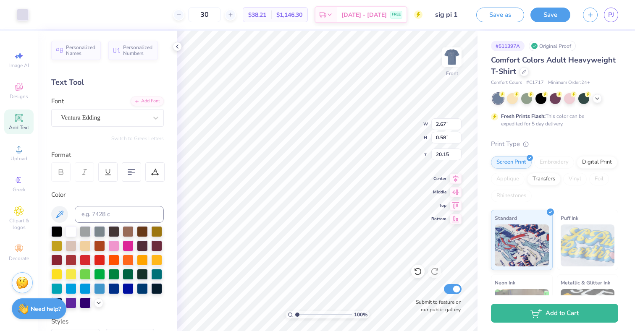
type input "1.45"
type input "0.78"
type input "5.47"
type input "5.86"
type input "5.47"
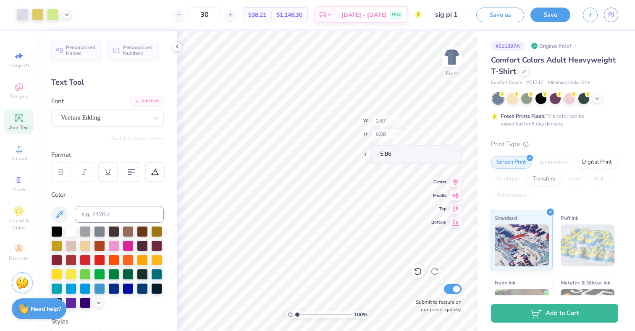
type input "5.86"
type input "5.61"
type textarea "CSesh 25"
type input "4.17"
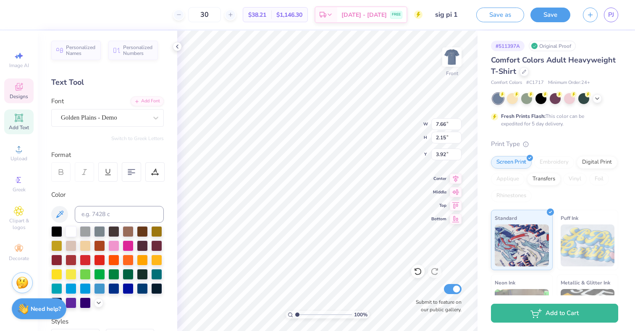
type input "3.92"
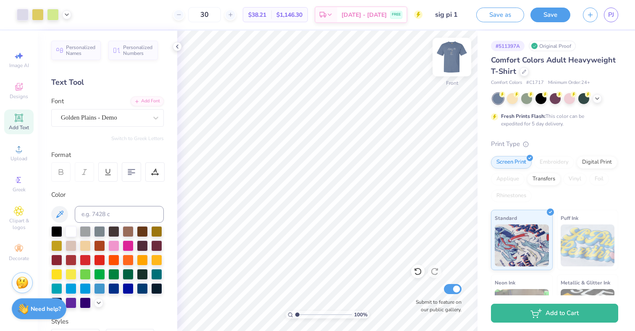
click at [450, 51] on img at bounding box center [452, 57] width 34 height 34
click at [455, 57] on img at bounding box center [452, 57] width 34 height 34
click at [448, 58] on img at bounding box center [452, 57] width 34 height 34
click at [452, 57] on img at bounding box center [452, 57] width 34 height 34
click at [452, 58] on img at bounding box center [452, 57] width 34 height 34
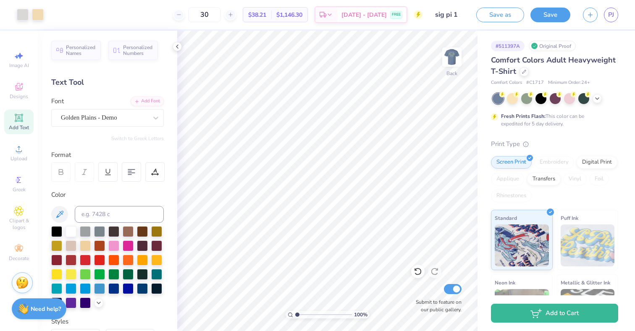
click at [452, 58] on img at bounding box center [452, 57] width 17 height 17
type input "11.90"
type input "7.80"
type input "6.07"
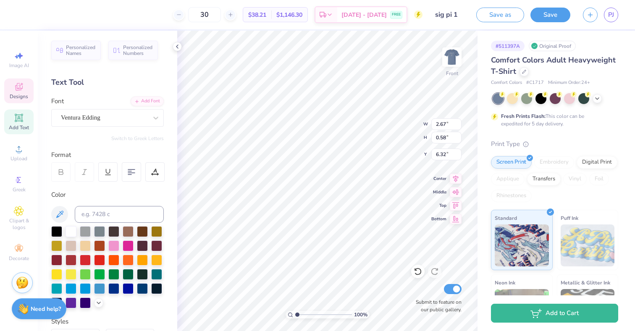
type textarea "UCLA PI"
type textarea "UCLAI"
type input "11.90"
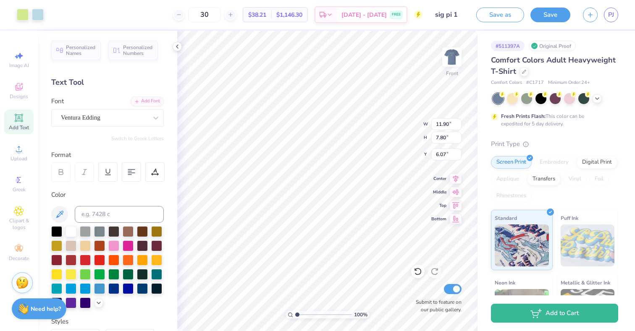
type input "7.80"
type input "6.07"
type textarea "UCLA"
type textarea "UNIVERSITY OF CALIFORNIA, Los angeles"
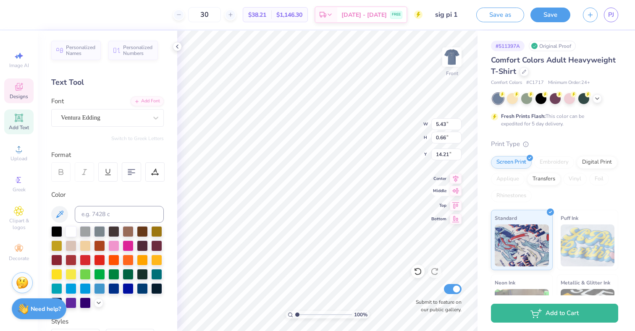
click at [452, 190] on icon at bounding box center [456, 191] width 12 height 10
type input "9.00"
type input "1.54"
type input "12.98"
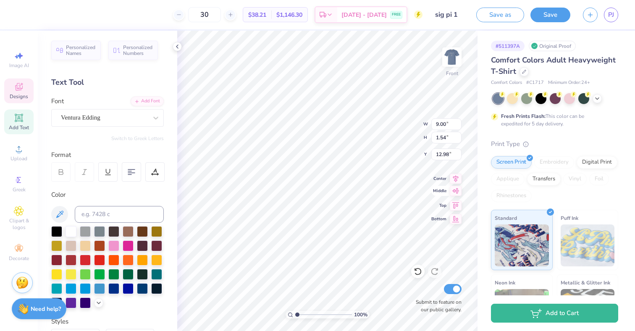
click at [457, 193] on icon at bounding box center [456, 191] width 12 height 10
click at [137, 172] on div at bounding box center [131, 172] width 19 height 19
click at [129, 176] on icon at bounding box center [132, 172] width 8 height 8
type input "9.00"
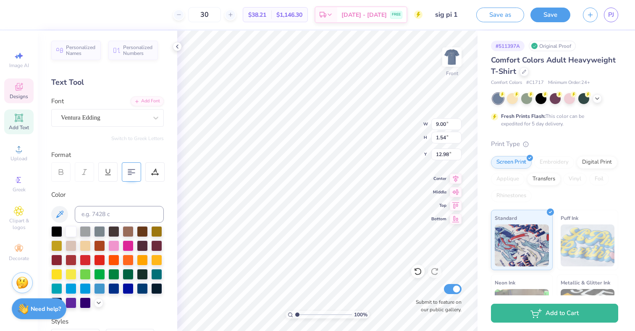
click at [129, 176] on icon at bounding box center [132, 172] width 8 height 8
type input "13.75"
type input "14.17"
type textarea "Sigma Pi"
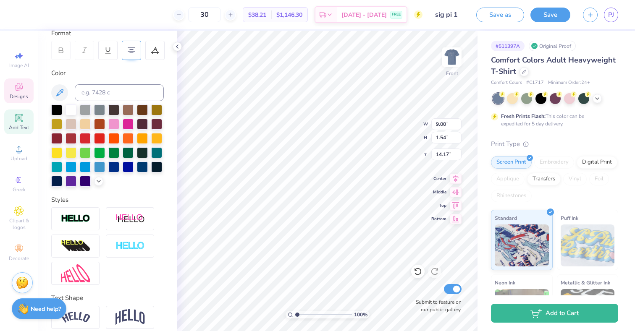
scroll to position [157, 0]
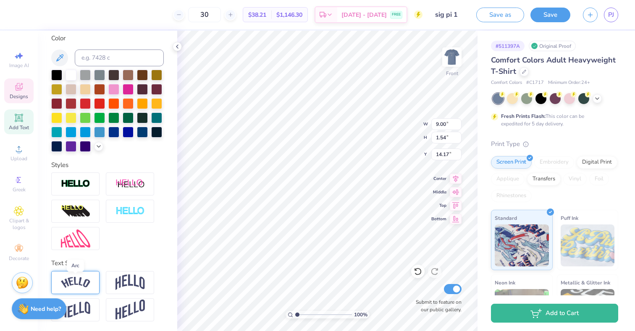
click at [89, 287] on img at bounding box center [75, 282] width 29 height 11
type input "10.79"
type input "2.17"
type input "13.86"
click at [89, 287] on img at bounding box center [75, 282] width 29 height 11
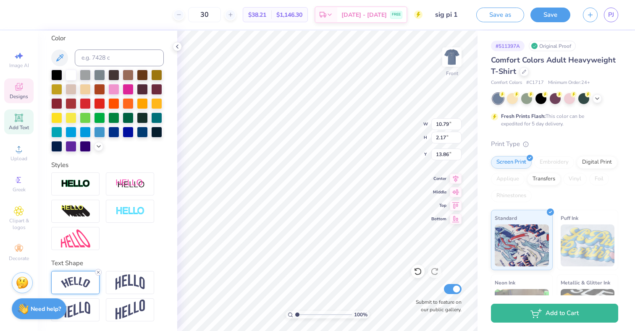
click at [97, 271] on icon at bounding box center [98, 272] width 5 height 5
type input "9.00"
type input "1.54"
type input "14.17"
type input "7.75"
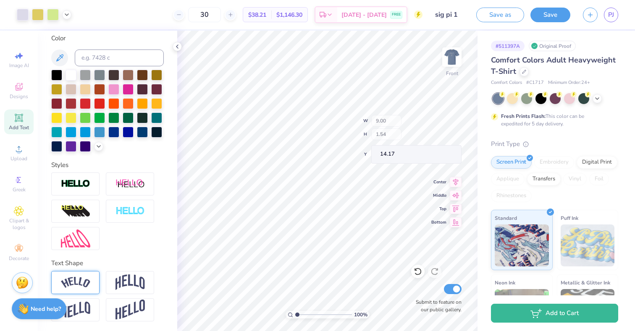
type input "1.33"
type input "14.39"
type input "14.22"
click at [452, 55] on img at bounding box center [452, 57] width 34 height 34
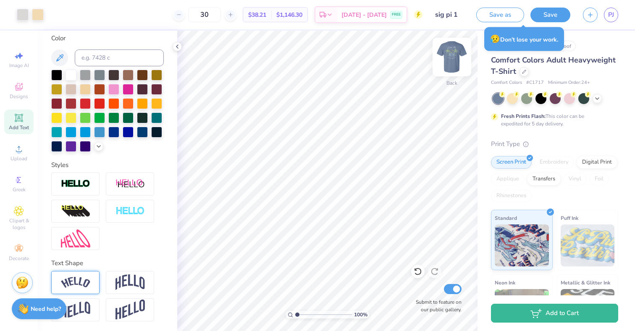
click at [452, 58] on img at bounding box center [452, 57] width 34 height 34
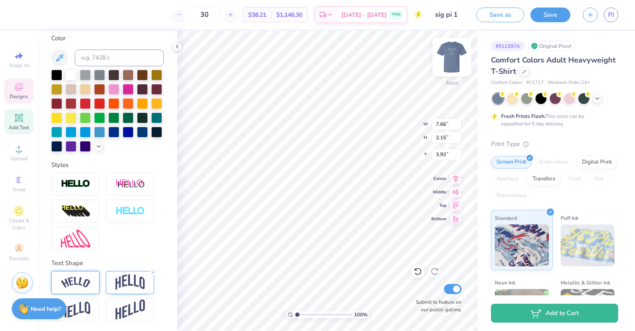
scroll to position [0, 1]
type textarea "C Sesh 25"
type input "17.90"
type textarea ";"
type textarea "'"
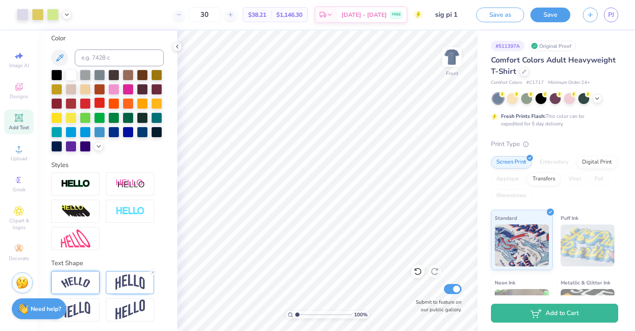
scroll to position [0, 0]
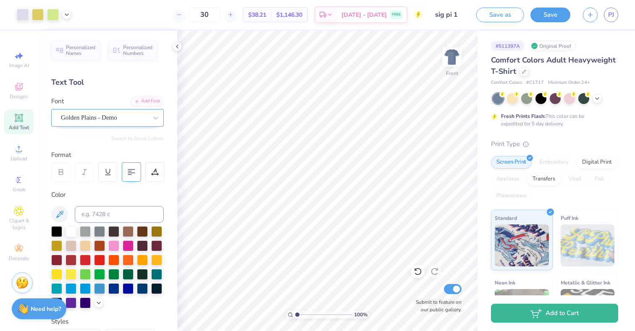
click at [100, 116] on div "Golden Plains - Demo" at bounding box center [104, 117] width 88 height 13
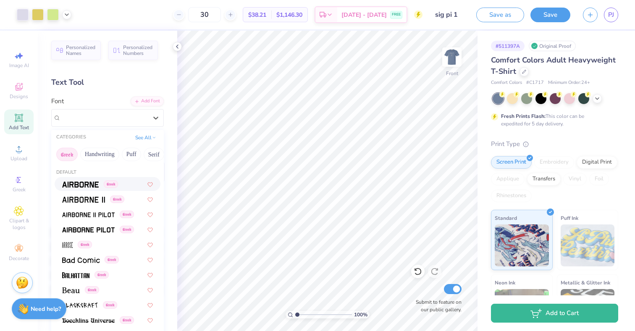
click at [124, 80] on div "Text Tool" at bounding box center [107, 82] width 113 height 11
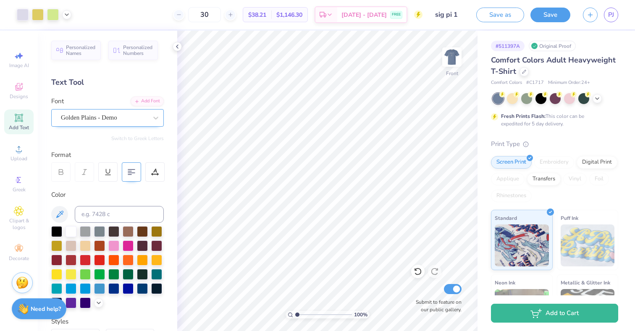
click at [136, 120] on div "Golden Plains - Demo" at bounding box center [104, 117] width 88 height 13
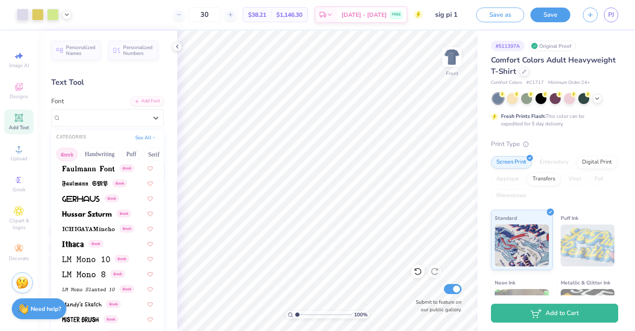
scroll to position [292, 0]
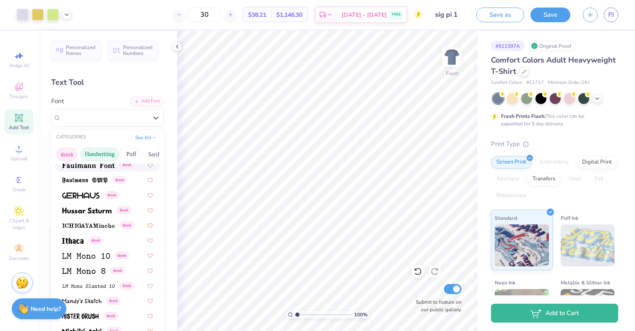
click at [104, 150] on button "Handwriting" at bounding box center [99, 154] width 39 height 13
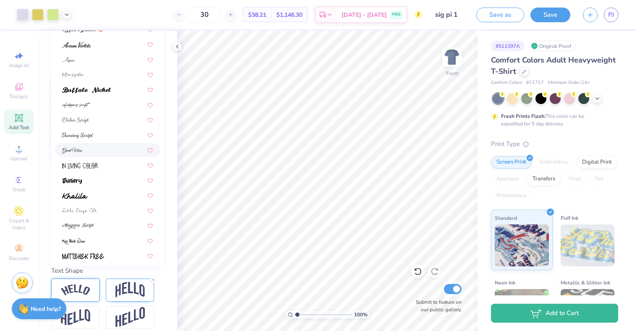
scroll to position [0, 0]
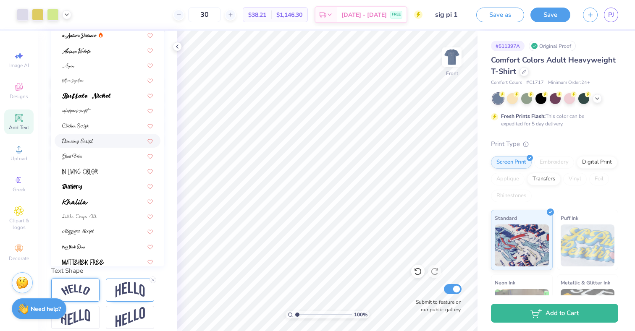
click at [108, 136] on div at bounding box center [108, 141] width 106 height 14
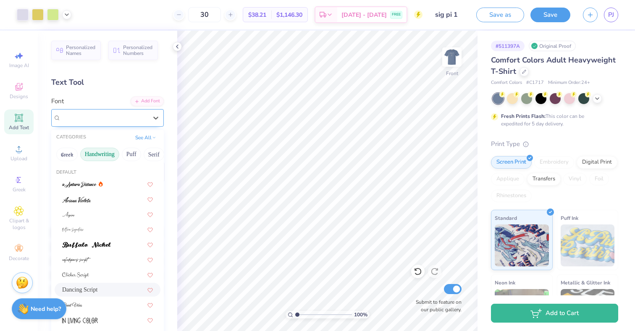
click at [139, 121] on div "Dancing Script" at bounding box center [104, 117] width 88 height 13
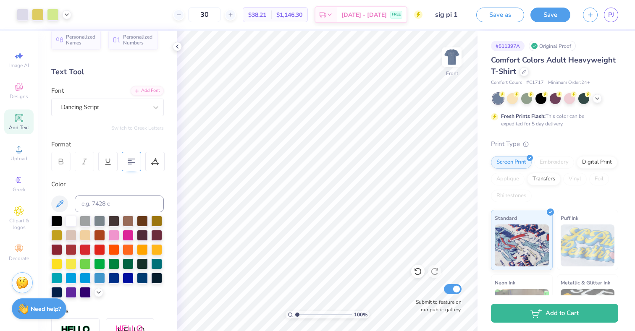
scroll to position [11, 0]
click at [17, 89] on icon at bounding box center [19, 87] width 7 height 5
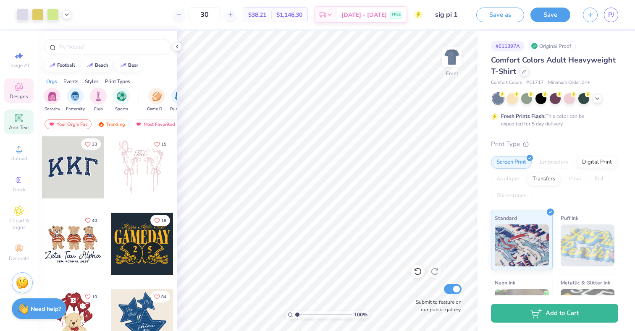
click at [17, 121] on icon at bounding box center [19, 118] width 6 height 6
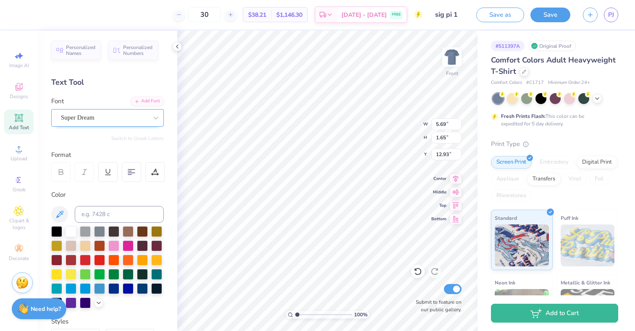
click at [138, 125] on div "Super Dream" at bounding box center [107, 118] width 113 height 18
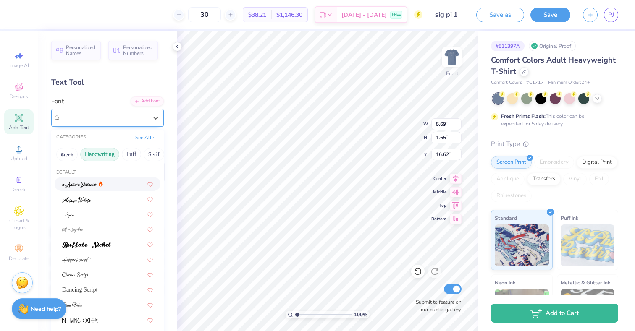
type input "16.62"
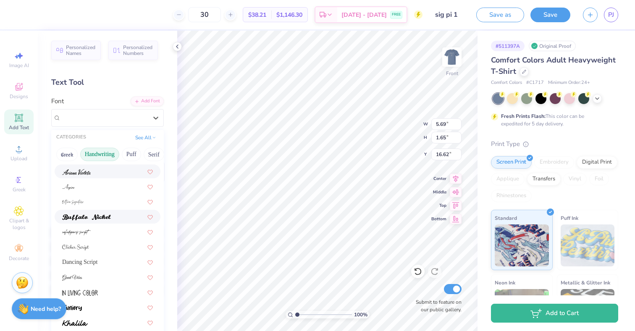
scroll to position [20, 0]
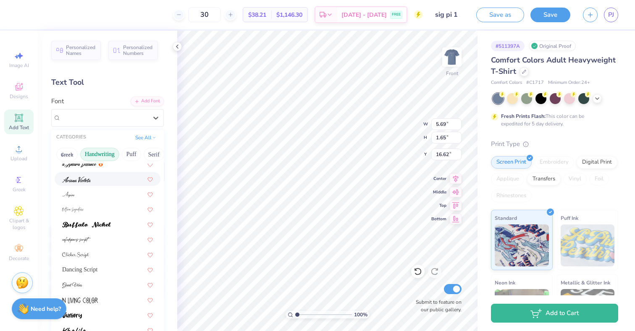
click at [102, 178] on div at bounding box center [107, 179] width 91 height 9
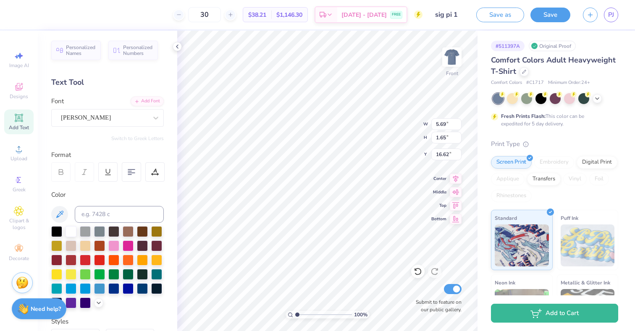
type input "6.27"
type input "2.00"
type input "16.44"
type textarea "T"
type textarea "j"
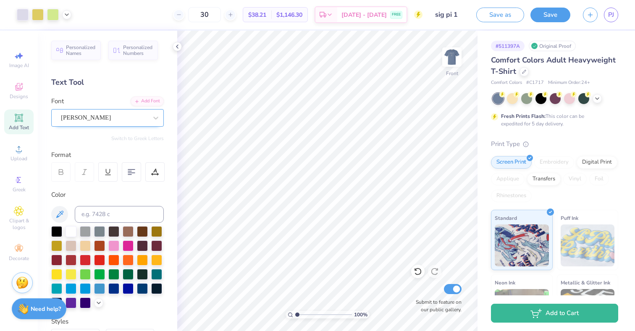
click at [95, 117] on div "Ariana Violeta" at bounding box center [104, 117] width 88 height 13
click at [92, 98] on div "Font Ariana Violeta" at bounding box center [107, 112] width 113 height 30
click at [13, 97] on span "Designs" at bounding box center [19, 96] width 18 height 7
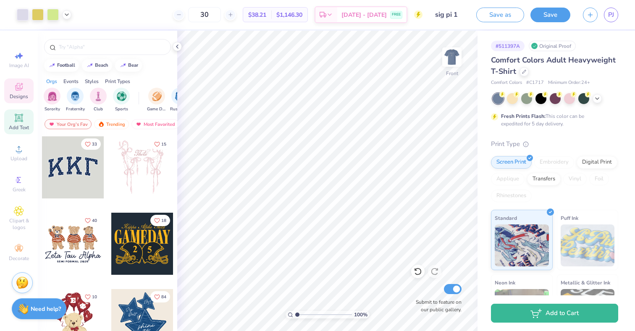
click at [15, 129] on span "Add Text" at bounding box center [19, 127] width 20 height 7
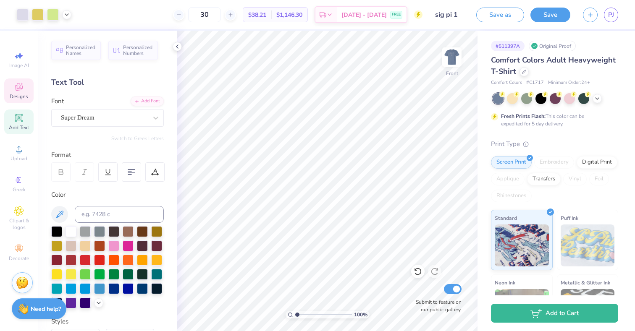
click at [21, 97] on span "Designs" at bounding box center [19, 96] width 18 height 7
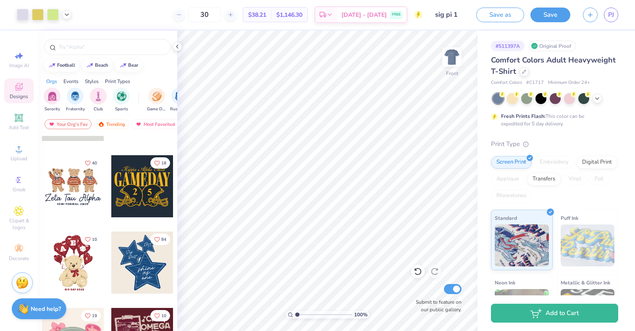
scroll to position [45, 0]
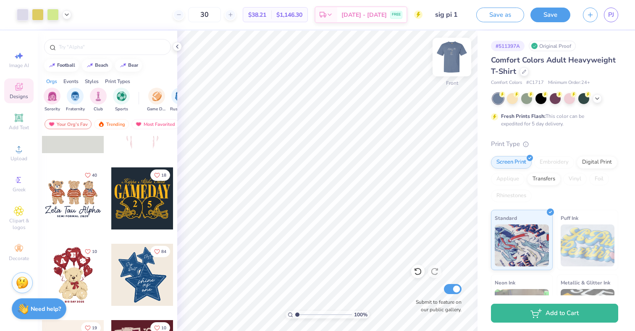
click at [448, 51] on img at bounding box center [452, 57] width 34 height 34
click at [58, 174] on div at bounding box center [73, 199] width 62 height 62
type input "12.50"
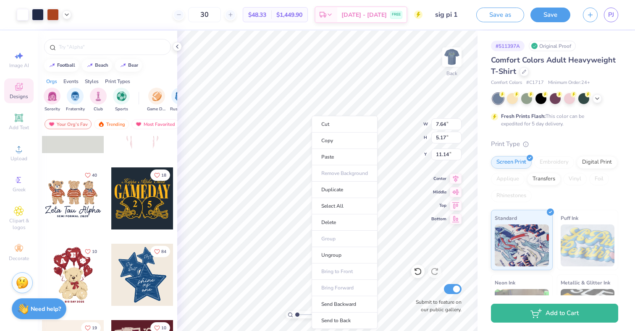
type input "11.14"
click at [337, 252] on li "Ungroup" at bounding box center [345, 255] width 66 height 16
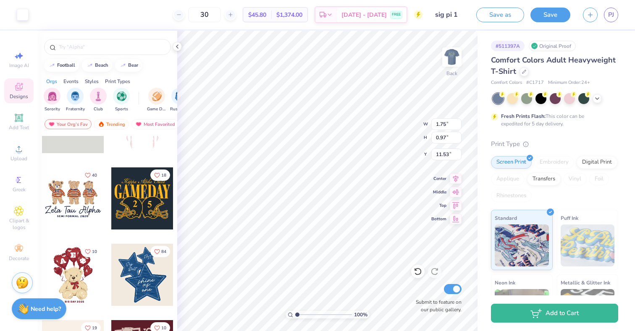
type input "1.75"
type input "0.97"
type input "11.53"
type input "1.88"
type input "3.31"
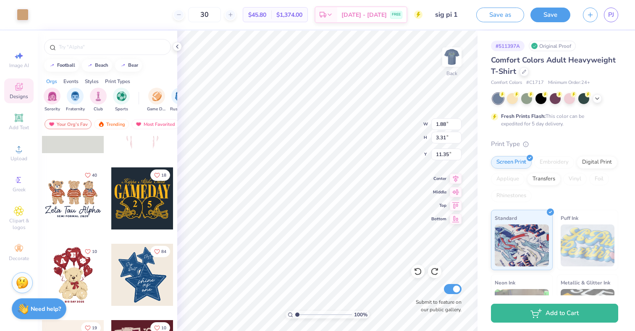
type input "11.23"
click at [24, 13] on div at bounding box center [23, 14] width 12 height 12
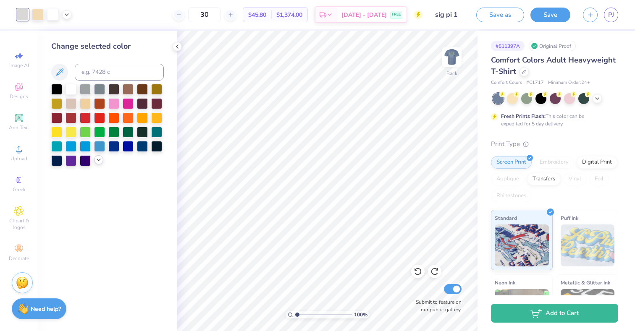
click at [98, 161] on icon at bounding box center [98, 160] width 7 height 7
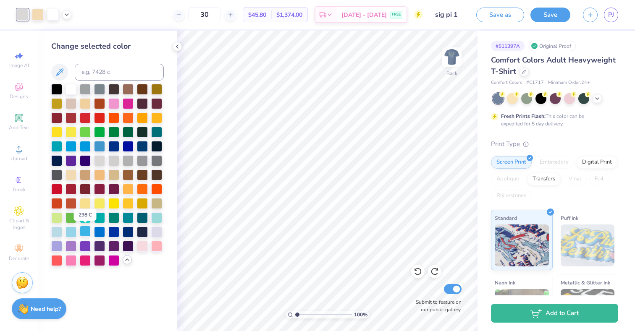
click at [82, 231] on div at bounding box center [85, 231] width 11 height 11
click at [99, 162] on div at bounding box center [99, 160] width 11 height 11
click at [38, 19] on div at bounding box center [38, 14] width 12 height 12
click at [66, 16] on icon at bounding box center [66, 14] width 7 height 7
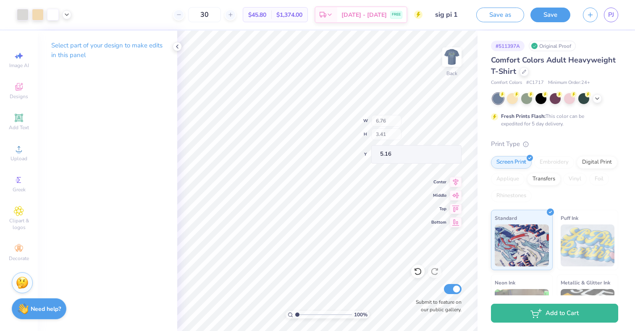
type input "5.16"
type input "4.94"
type input "5.07"
click at [451, 55] on img at bounding box center [452, 57] width 34 height 34
click at [445, 54] on img at bounding box center [452, 57] width 34 height 34
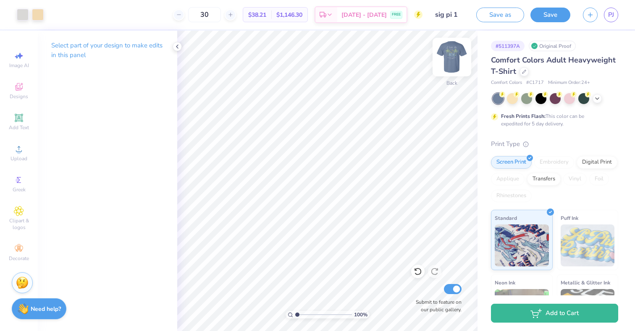
click at [451, 59] on img at bounding box center [452, 57] width 34 height 34
click at [451, 56] on img at bounding box center [452, 57] width 34 height 34
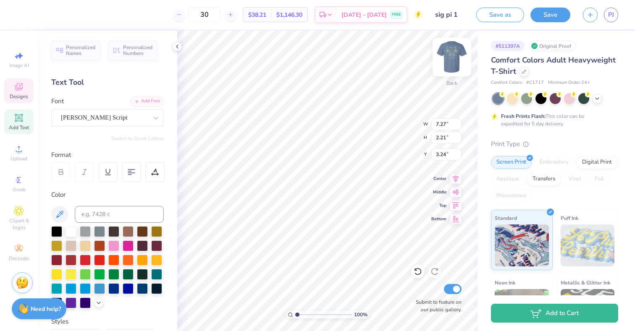
click at [453, 49] on img at bounding box center [452, 57] width 34 height 34
type input "3.82"
type textarea "C-Sesh '25 Pi"
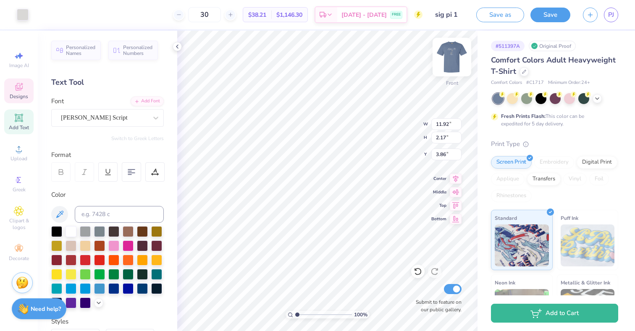
type input "3.91"
type textarea "C-Sesh '25"
click at [70, 232] on div at bounding box center [71, 231] width 11 height 11
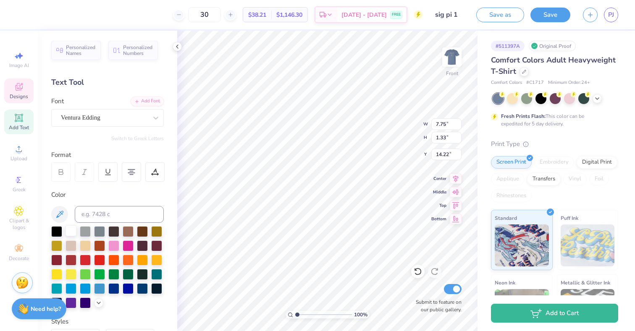
click at [70, 230] on div at bounding box center [71, 231] width 11 height 11
type input "3.74"
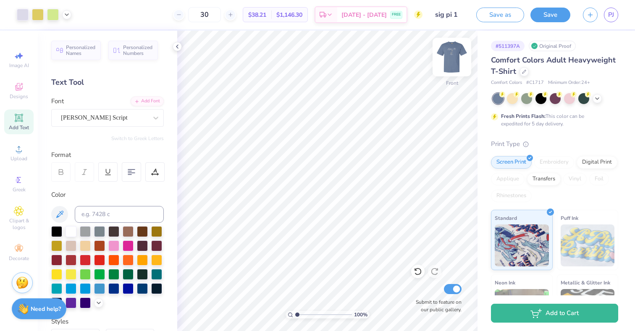
click at [455, 60] on img at bounding box center [452, 57] width 34 height 34
click at [444, 61] on img at bounding box center [452, 57] width 34 height 34
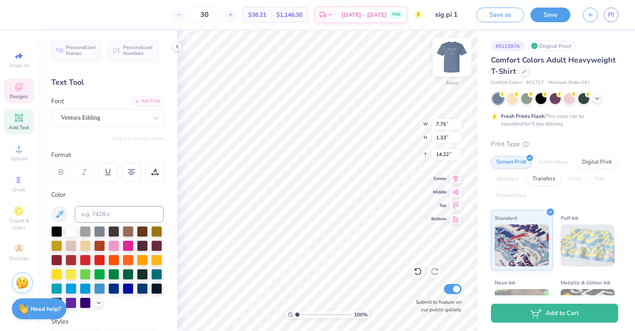
click at [453, 53] on img at bounding box center [452, 57] width 34 height 34
type input "9.20"
type textarea "U"
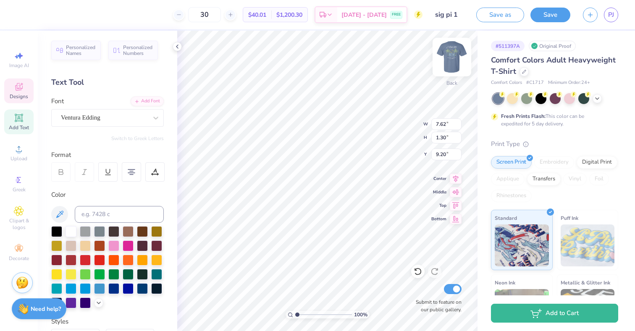
type textarea "C-Sesh '25"
click at [452, 59] on img at bounding box center [452, 57] width 34 height 34
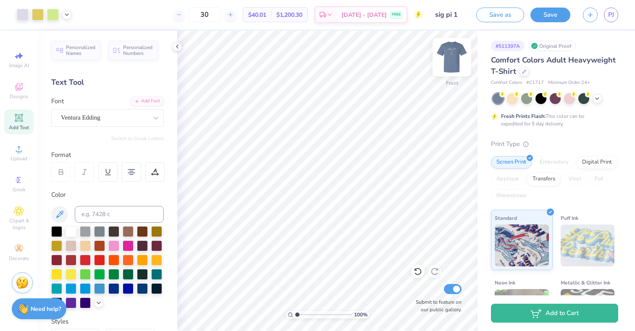
click at [452, 54] on img at bounding box center [452, 57] width 34 height 34
click at [449, 286] on input "Submit to feature on our public gallery." at bounding box center [453, 289] width 18 height 10
click at [550, 18] on button "Save" at bounding box center [551, 13] width 40 height 15
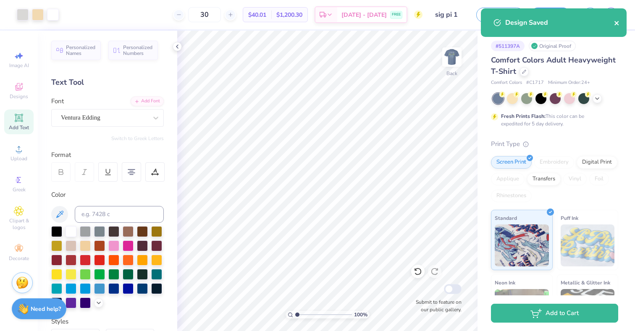
click at [614, 21] on icon "close" at bounding box center [617, 23] width 6 height 7
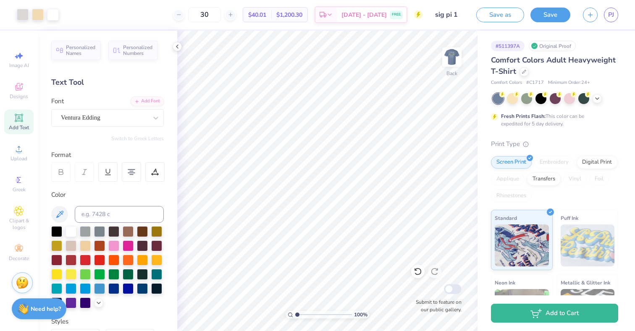
click at [608, 10] on div "Design Saved" at bounding box center [553, 8] width 149 height 3
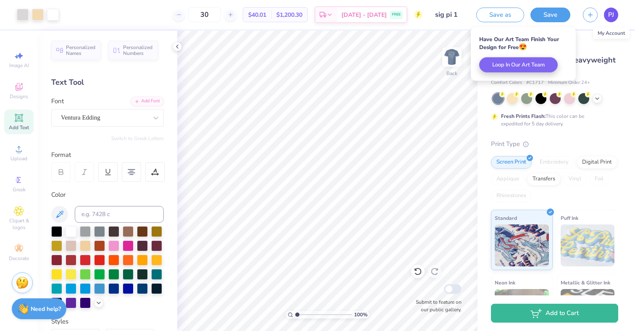
click at [609, 15] on span "PJ" at bounding box center [611, 15] width 6 height 10
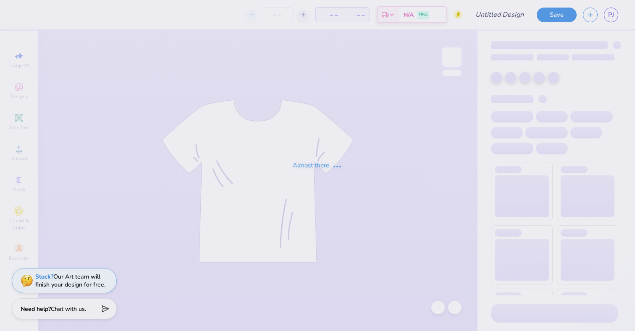
type input "sig pi 4"
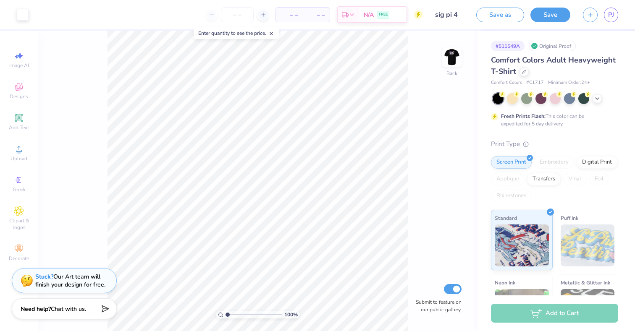
click at [596, 103] on div at bounding box center [556, 98] width 126 height 11
click at [596, 100] on icon at bounding box center [597, 98] width 7 height 7
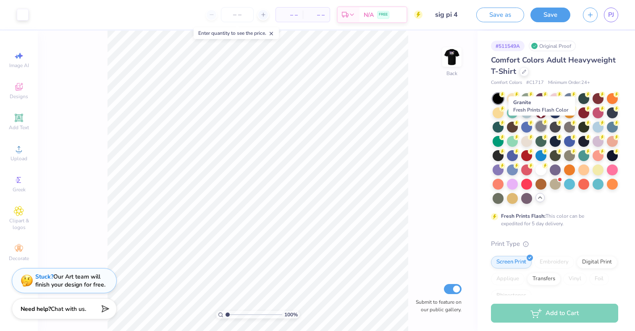
click at [536, 128] on div at bounding box center [541, 126] width 11 height 11
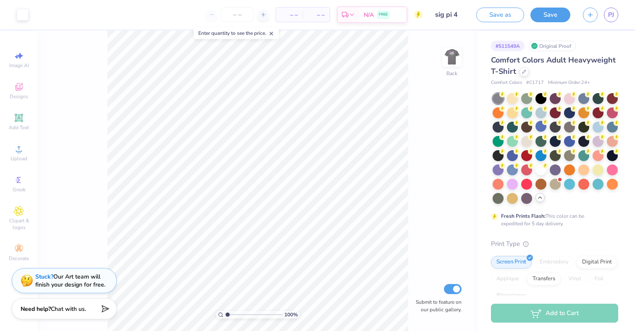
click at [524, 145] on div at bounding box center [526, 141] width 11 height 11
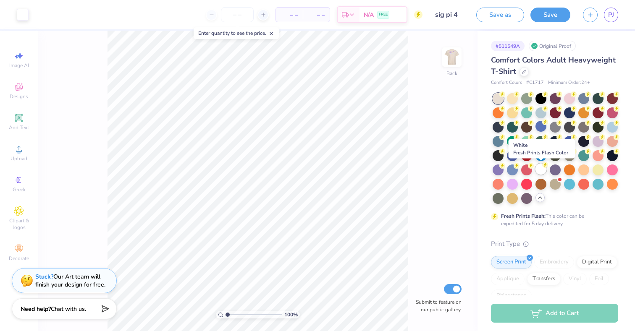
click at [539, 172] on div at bounding box center [541, 169] width 11 height 11
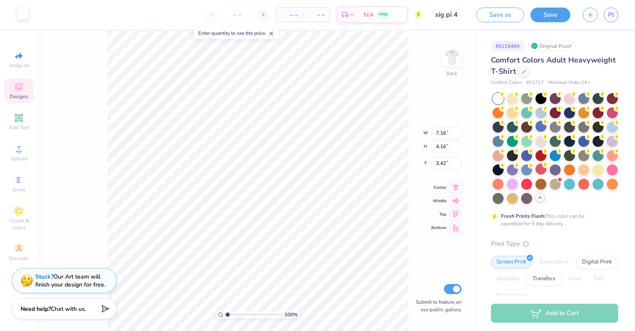
click at [27, 15] on div at bounding box center [23, 14] width 12 height 12
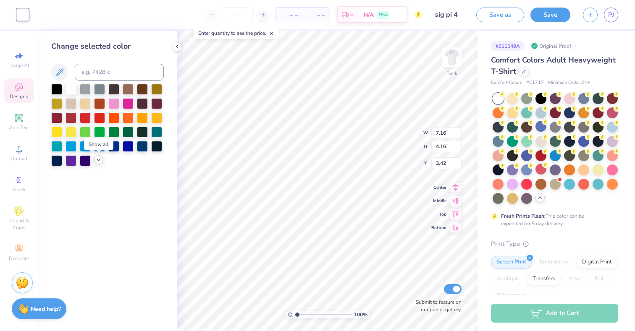
click at [100, 163] on icon at bounding box center [98, 160] width 7 height 7
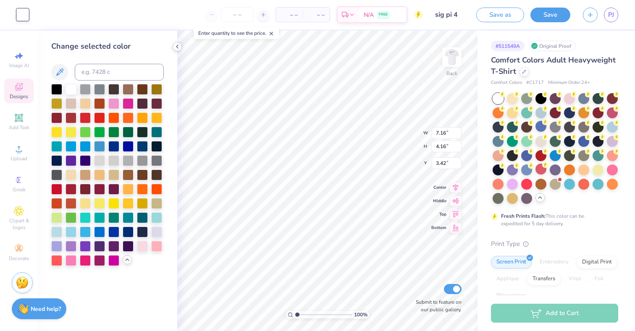
click at [179, 45] on icon at bounding box center [177, 46] width 7 height 7
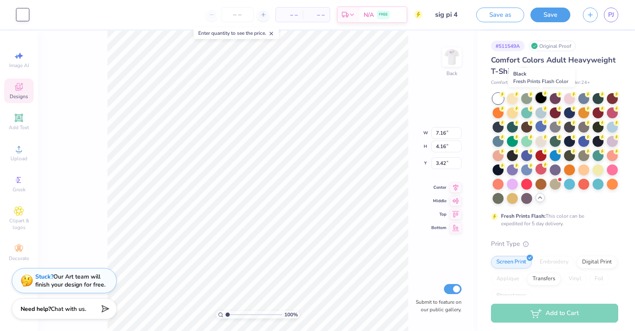
click at [541, 101] on div at bounding box center [541, 97] width 11 height 11
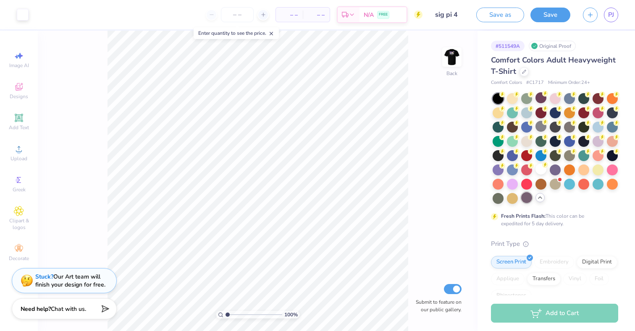
click at [528, 202] on div at bounding box center [526, 197] width 11 height 11
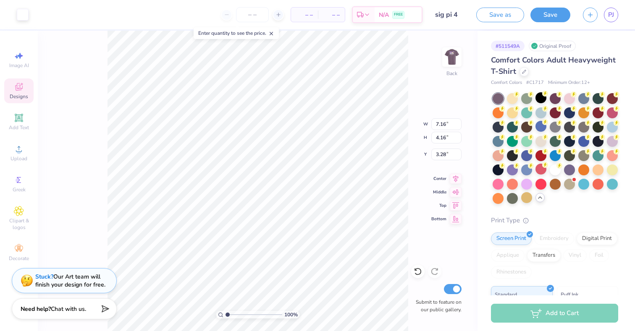
type input "3.28"
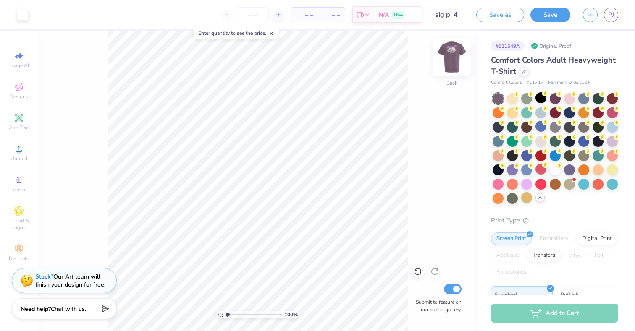
click at [448, 63] on img at bounding box center [452, 57] width 34 height 34
click at [538, 98] on div at bounding box center [541, 97] width 11 height 11
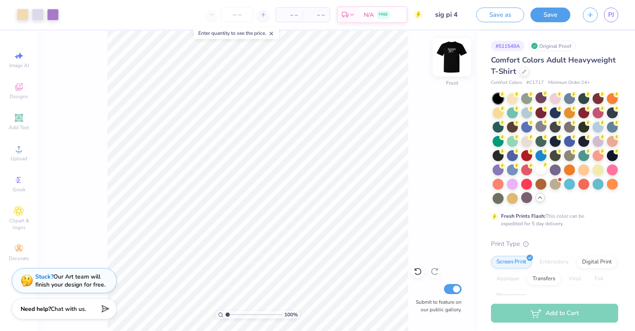
click at [452, 66] on img at bounding box center [452, 57] width 34 height 34
click at [446, 58] on img at bounding box center [452, 57] width 34 height 34
click at [528, 199] on div at bounding box center [526, 197] width 11 height 11
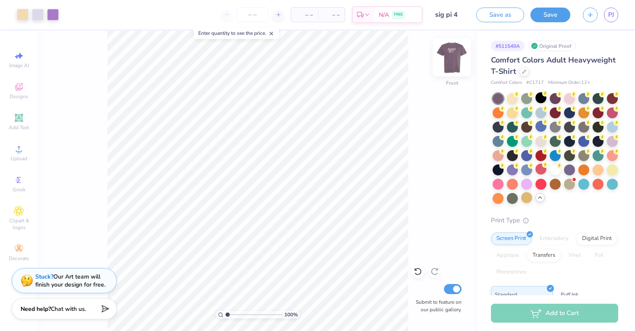
click at [458, 58] on img at bounding box center [452, 57] width 34 height 34
click at [449, 58] on img at bounding box center [452, 57] width 34 height 34
click at [53, 13] on div at bounding box center [53, 14] width 12 height 12
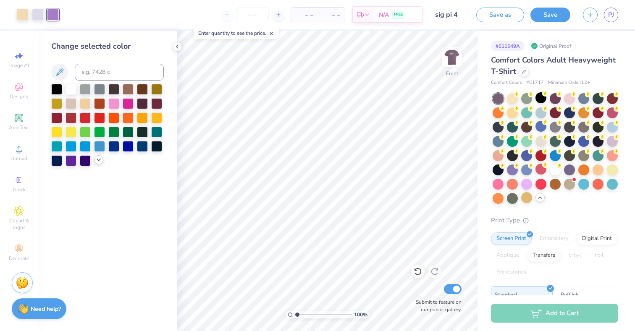
click at [98, 161] on icon at bounding box center [98, 160] width 7 height 7
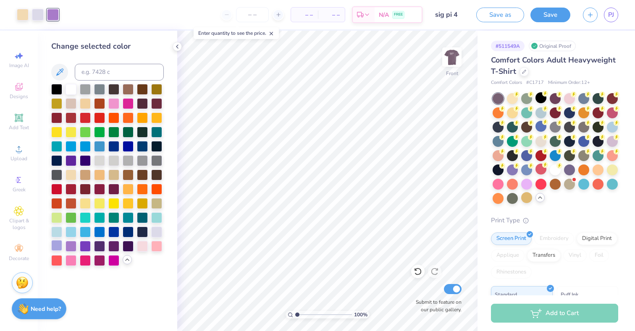
click at [59, 245] on div at bounding box center [56, 245] width 11 height 11
click at [176, 48] on icon at bounding box center [177, 46] width 7 height 7
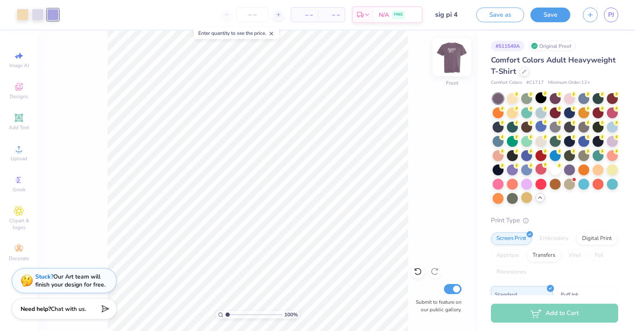
click at [447, 56] on img at bounding box center [452, 57] width 34 height 34
click at [21, 102] on div "Designs" at bounding box center [18, 91] width 29 height 25
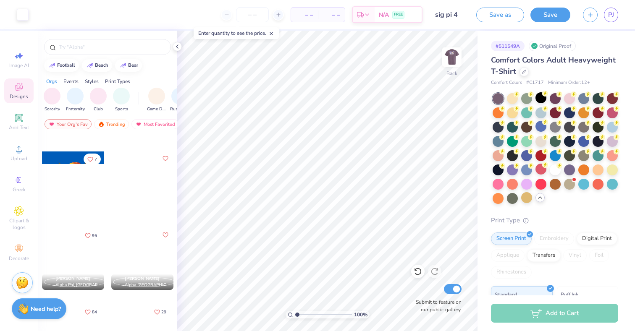
scroll to position [716, 0]
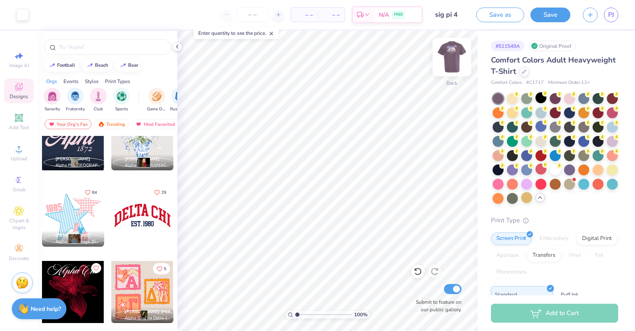
click at [446, 59] on img at bounding box center [452, 57] width 34 height 34
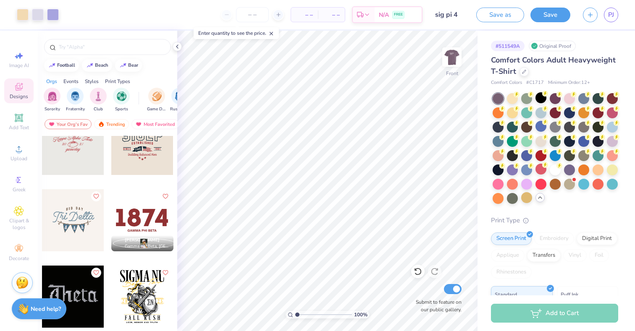
scroll to position [2496, 0]
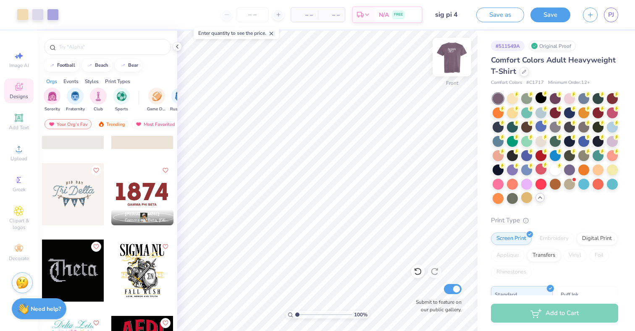
click at [446, 57] on img at bounding box center [452, 57] width 34 height 34
click at [78, 200] on div at bounding box center [73, 194] width 62 height 62
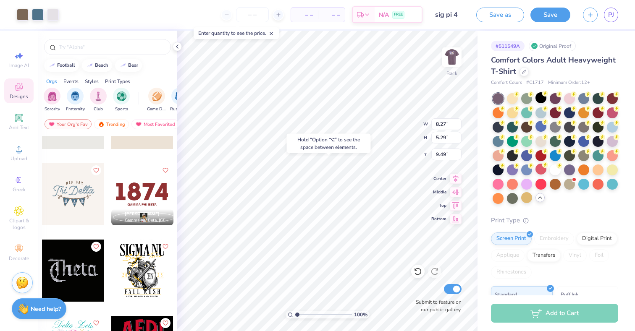
type input "9.49"
click at [37, 18] on div at bounding box center [38, 14] width 12 height 12
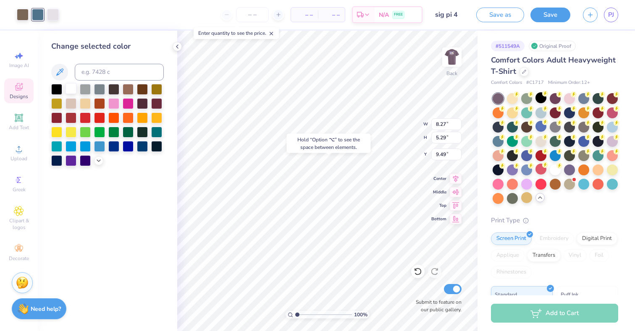
click at [71, 88] on div at bounding box center [71, 88] width 11 height 11
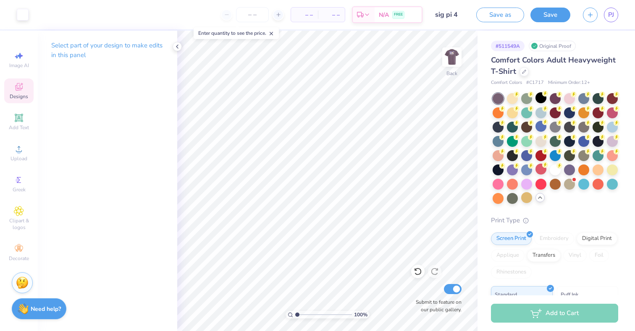
click at [26, 89] on div "Designs" at bounding box center [18, 91] width 29 height 25
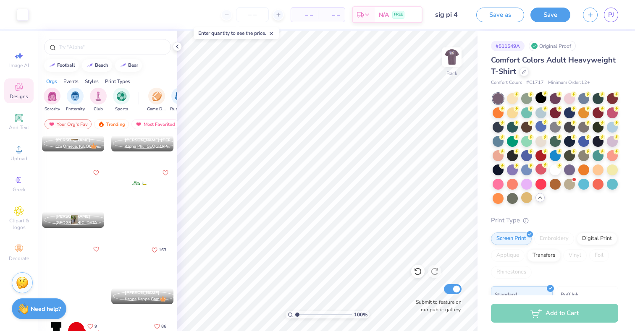
scroll to position [5868, 0]
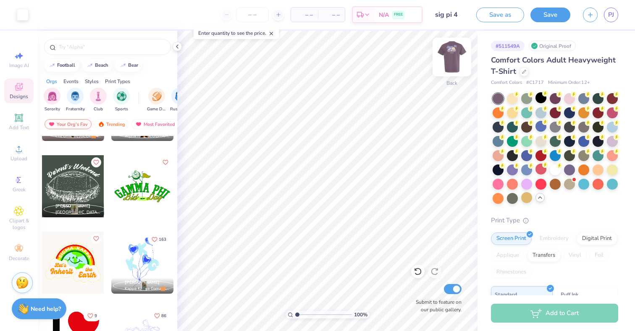
click at [456, 58] on img at bounding box center [452, 57] width 34 height 34
click at [54, 16] on div at bounding box center [53, 14] width 12 height 12
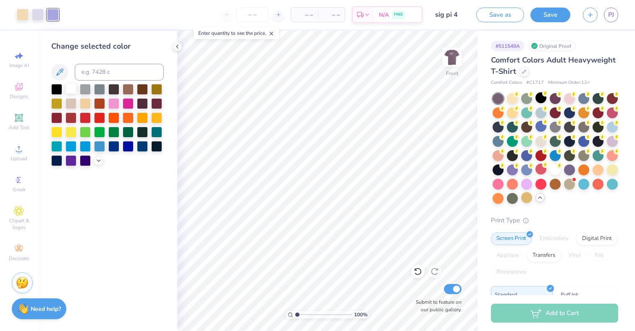
click at [72, 90] on div at bounding box center [71, 88] width 11 height 11
click at [34, 19] on div at bounding box center [38, 14] width 12 height 12
click at [74, 160] on div at bounding box center [71, 160] width 11 height 11
click at [100, 159] on icon at bounding box center [98, 160] width 7 height 7
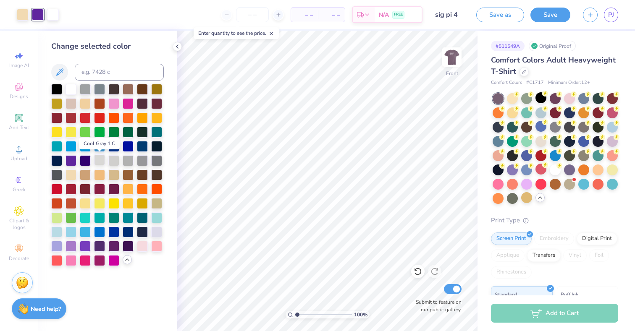
click at [99, 160] on div at bounding box center [99, 160] width 11 height 11
click at [54, 15] on div at bounding box center [53, 14] width 12 height 12
click at [159, 234] on div at bounding box center [156, 231] width 11 height 11
click at [55, 248] on div at bounding box center [56, 245] width 11 height 11
click at [69, 247] on div at bounding box center [71, 245] width 11 height 11
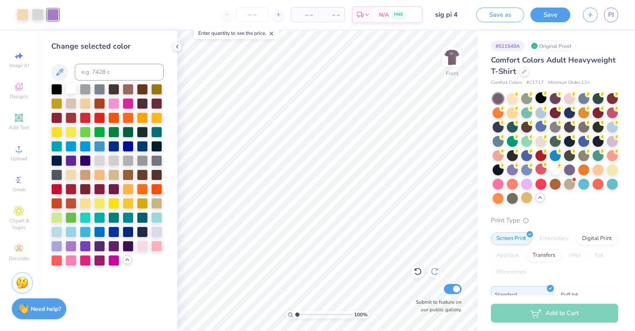
click at [69, 93] on div at bounding box center [71, 88] width 11 height 11
click at [455, 60] on img at bounding box center [452, 57] width 34 height 34
click at [273, 34] on line at bounding box center [271, 33] width 3 height 3
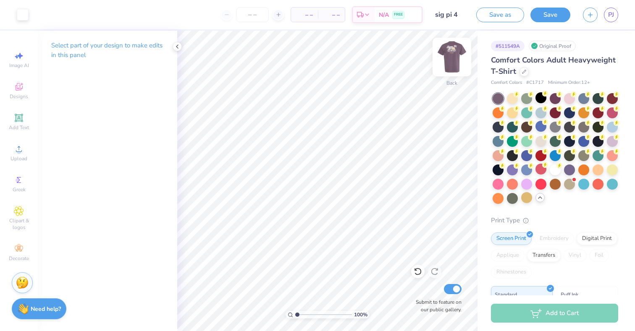
click at [450, 69] on img at bounding box center [452, 57] width 34 height 34
click at [453, 63] on img at bounding box center [452, 57] width 34 height 34
click at [445, 60] on img at bounding box center [452, 57] width 34 height 34
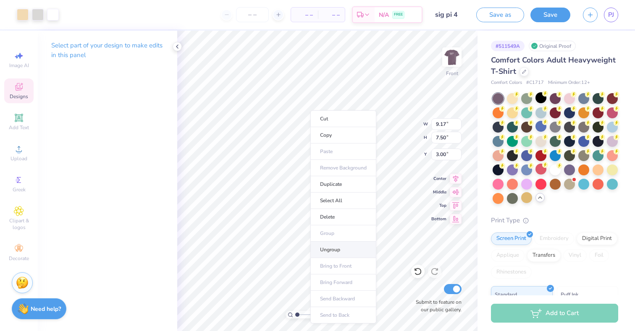
click at [335, 257] on li "Ungroup" at bounding box center [343, 250] width 66 height 16
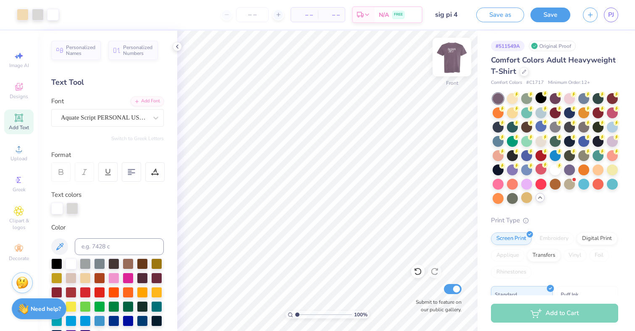
click at [449, 61] on img at bounding box center [452, 57] width 34 height 34
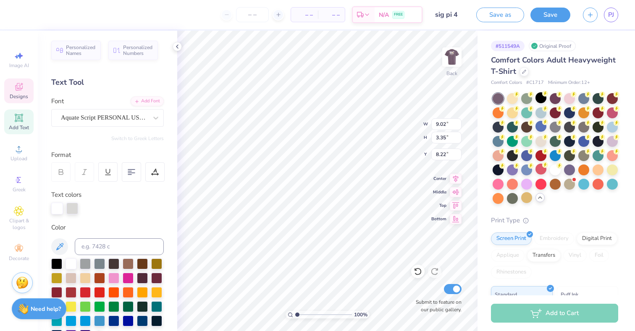
type input "8.22"
click at [449, 55] on img at bounding box center [452, 57] width 34 height 34
click at [444, 56] on img at bounding box center [452, 57] width 34 height 34
type input "11.13"
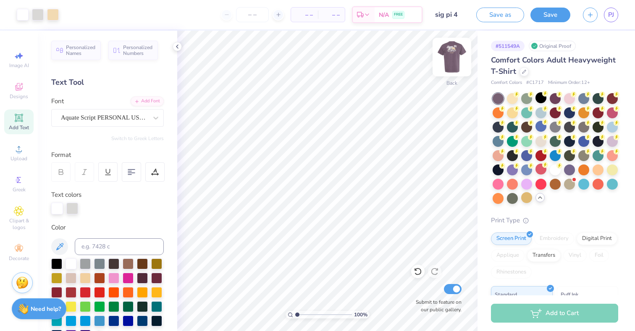
click at [452, 60] on img at bounding box center [452, 57] width 34 height 34
click at [452, 60] on img at bounding box center [452, 57] width 17 height 17
type input "3.26"
click at [449, 62] on img at bounding box center [452, 57] width 34 height 34
click at [449, 62] on img at bounding box center [452, 57] width 17 height 17
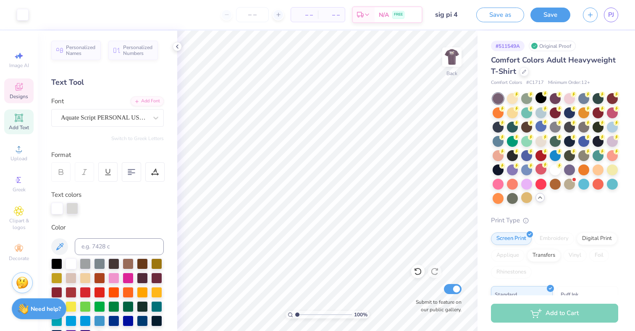
click at [21, 92] on div "Designs" at bounding box center [18, 91] width 29 height 25
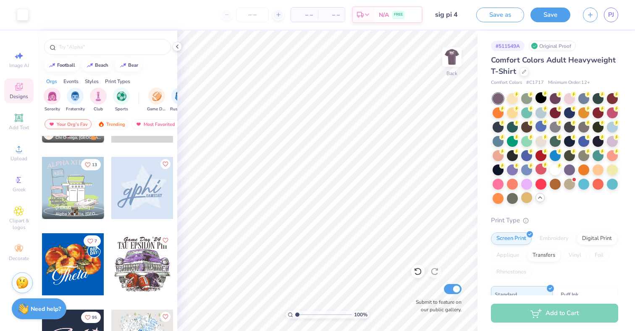
scroll to position [517, 0]
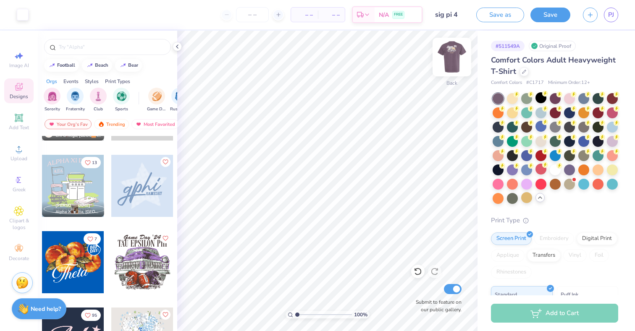
click at [460, 63] on img at bounding box center [452, 57] width 34 height 34
click at [539, 99] on div at bounding box center [541, 97] width 11 height 11
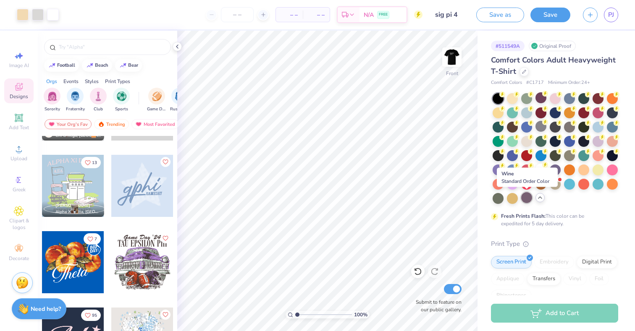
click at [523, 202] on div at bounding box center [526, 197] width 11 height 11
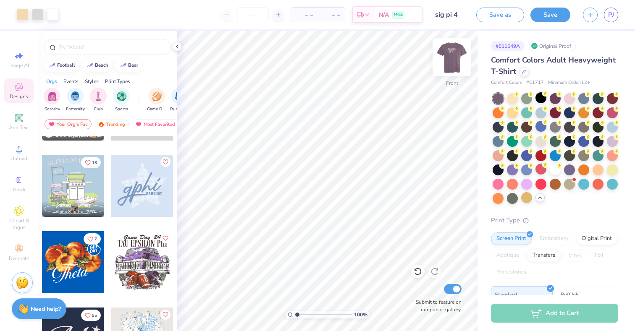
click at [453, 61] on img at bounding box center [452, 57] width 34 height 34
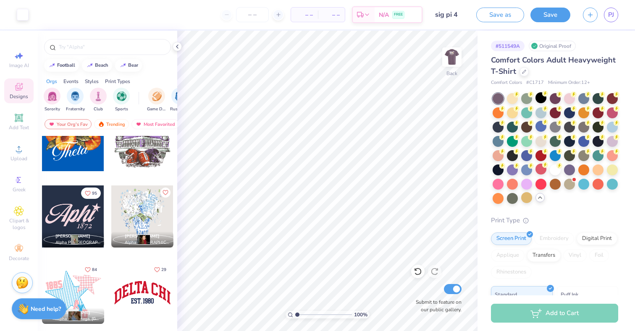
scroll to position [603, 0]
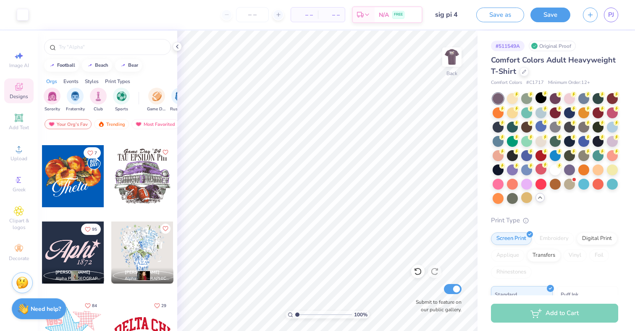
click at [139, 180] on div at bounding box center [142, 176] width 62 height 62
type input "8.56"
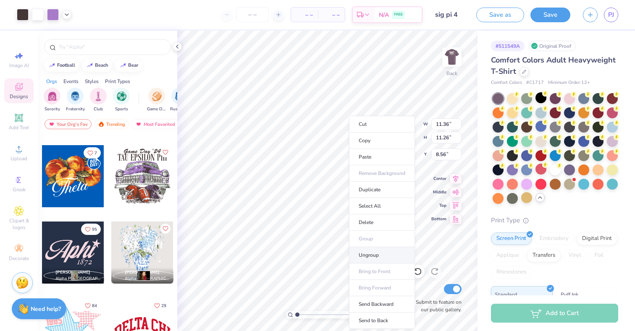
click at [373, 258] on li "Ungroup" at bounding box center [382, 255] width 66 height 16
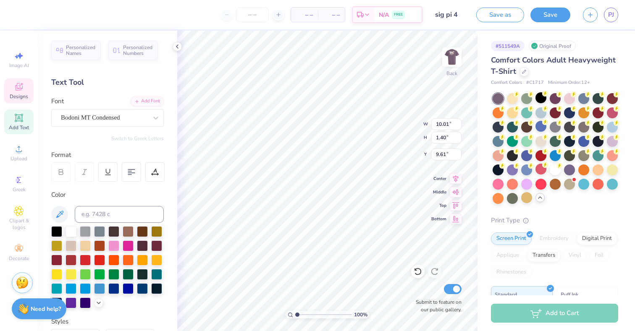
scroll to position [0, 1]
type textarea "T"
type textarea "SIGMA PI"
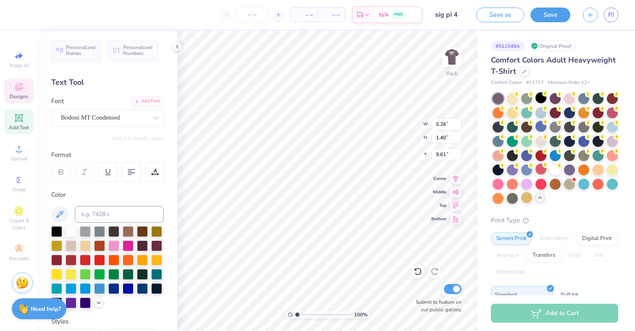
type input "7.57"
type input "1.22"
type input "8.56"
type textarea "G"
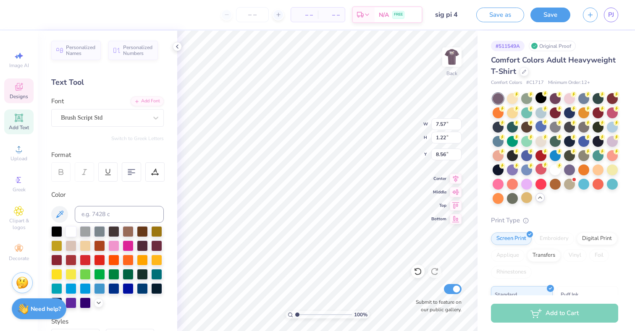
scroll to position [0, 1]
type textarea "C-Sesh 2025"
click at [177, 179] on div "Personalized Names Personalized Numbers Text Tool Add Font Font Brush Script St…" at bounding box center [107, 181] width 139 height 301
click at [74, 234] on div at bounding box center [71, 231] width 11 height 11
click at [38, 12] on div at bounding box center [38, 14] width 12 height 12
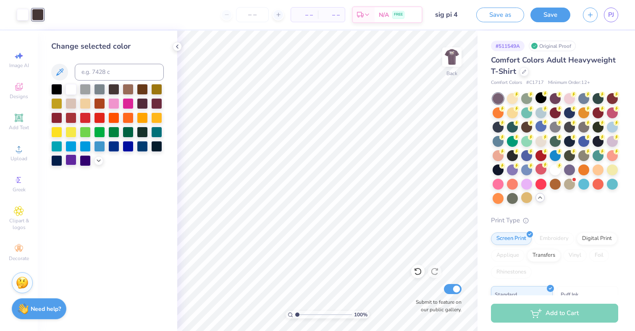
click at [74, 161] on div at bounding box center [71, 160] width 11 height 11
click at [97, 160] on icon at bounding box center [98, 160] width 7 height 7
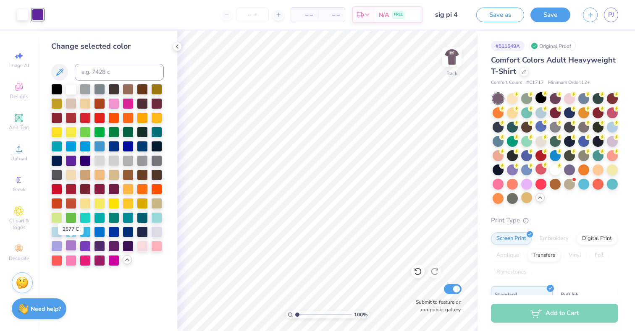
click at [71, 246] on div at bounding box center [71, 245] width 11 height 11
click at [158, 232] on div at bounding box center [156, 231] width 11 height 11
click at [71, 87] on div at bounding box center [71, 88] width 11 height 11
